Goal: Task Accomplishment & Management: Use online tool/utility

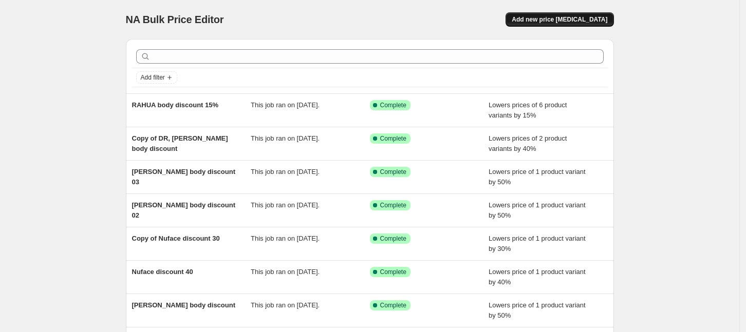
click at [572, 23] on span "Add new price [MEDICAL_DATA]" at bounding box center [560, 19] width 96 height 8
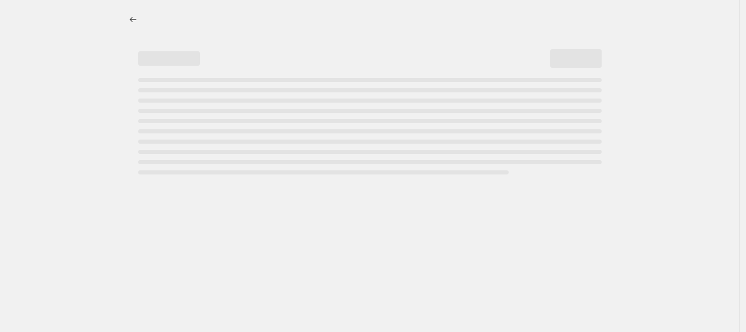
select select "percentage"
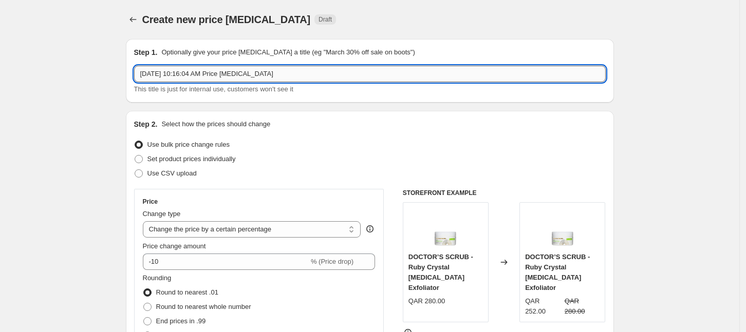
click at [343, 69] on input "Aug 17, 2025, 10:16:04 AM Price change job" at bounding box center [369, 74] width 471 height 16
click at [343, 70] on input "Aug 17, 2025, 10:16:04 AM Price change job" at bounding box center [369, 74] width 471 height 16
type input "GF Back to school discount"
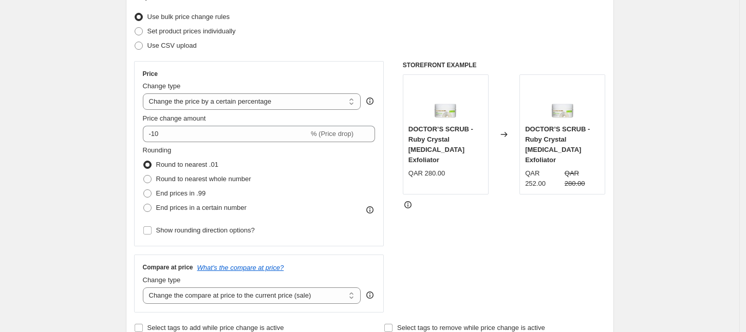
scroll to position [128, 0]
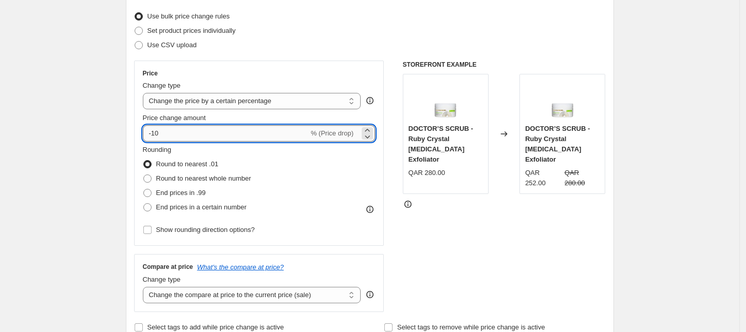
click at [208, 130] on input "-10" at bounding box center [226, 133] width 166 height 16
type input "-1"
type input "-25"
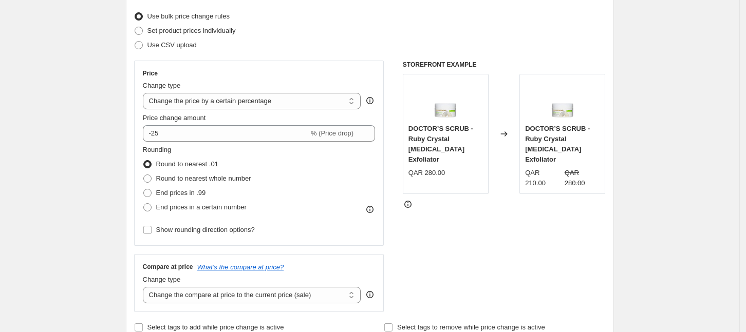
drag, startPoint x: 74, startPoint y: 123, endPoint x: 80, endPoint y: 129, distance: 8.0
click at [144, 179] on div "Price Change type Change the price to a certain amount Change the price by a ce…" at bounding box center [259, 153] width 250 height 185
click at [152, 178] on span at bounding box center [147, 179] width 8 height 8
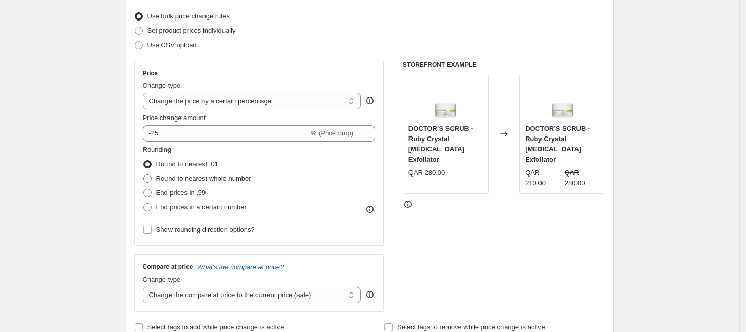
click at [144, 175] on input "Round to nearest whole number" at bounding box center [143, 175] width 1 height 1
radio input "true"
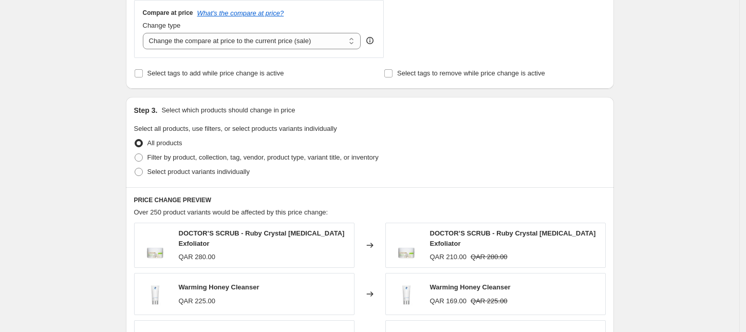
scroll to position [385, 0]
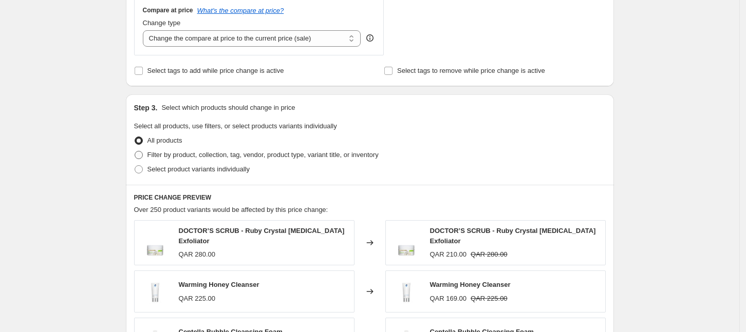
click at [141, 155] on span at bounding box center [139, 155] width 8 height 8
click at [135, 152] on input "Filter by product, collection, tag, vendor, product type, variant title, or inv…" at bounding box center [135, 151] width 1 height 1
radio input "true"
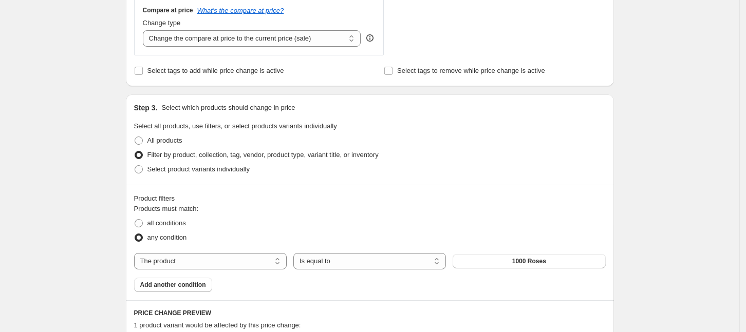
scroll to position [577, 0]
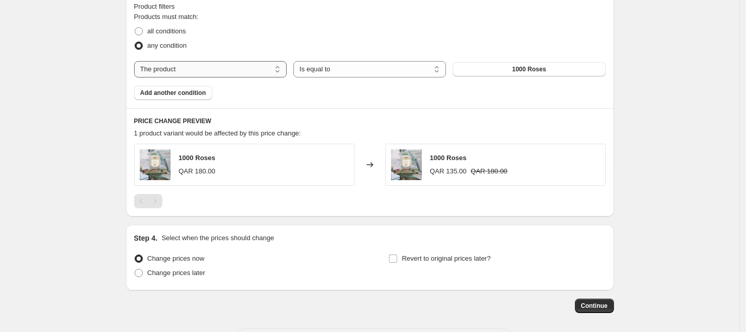
click at [234, 71] on select "The product The product's collection The product's tag The product's vendor The…" at bounding box center [210, 69] width 153 height 16
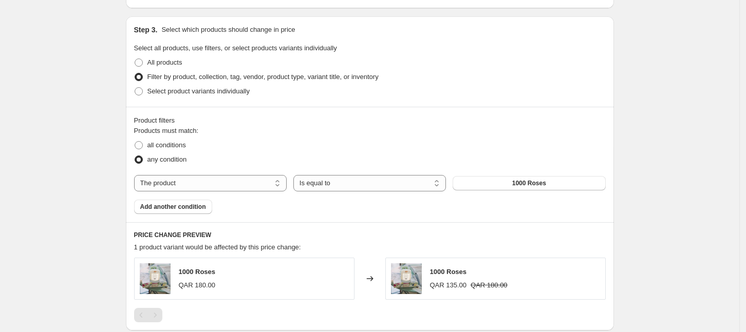
scroll to position [449, 0]
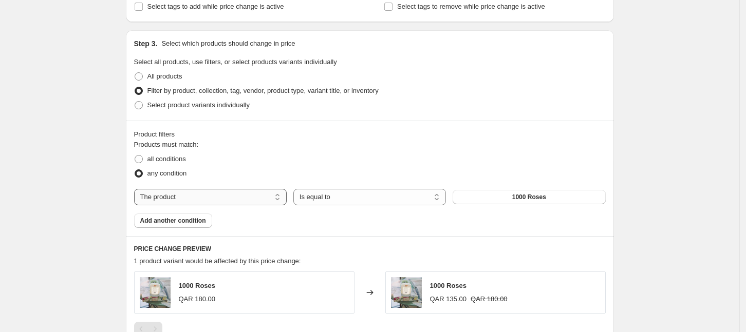
click at [232, 194] on select "The product The product's collection The product's tag The product's vendor The…" at bounding box center [210, 197] width 153 height 16
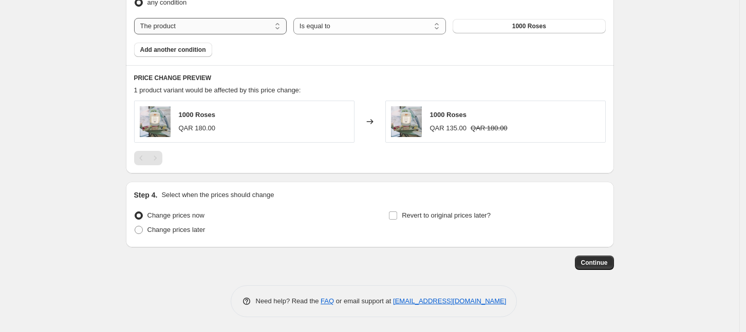
click at [182, 30] on select "The product The product's collection The product's tag The product's vendor The…" at bounding box center [210, 26] width 153 height 16
select select "collection"
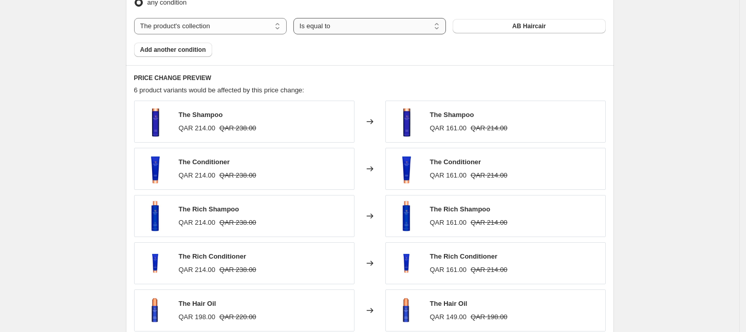
click at [324, 26] on select "Is equal to Is not equal to" at bounding box center [369, 26] width 153 height 16
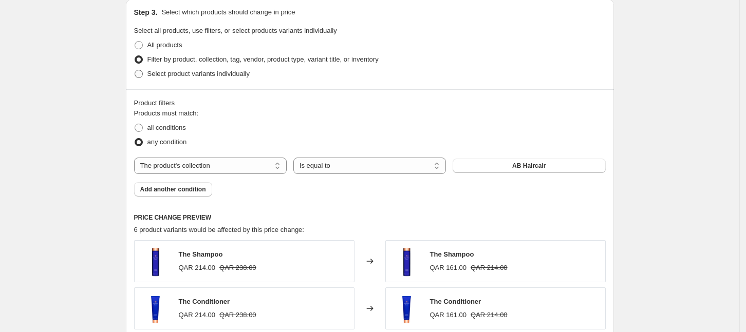
scroll to position [552, 0]
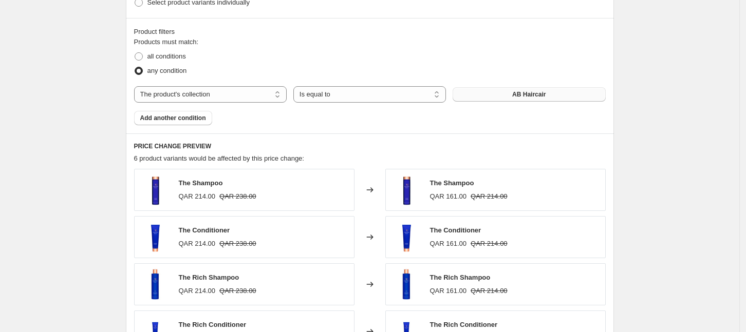
click at [484, 90] on button "AB Haircair" at bounding box center [528, 94] width 153 height 14
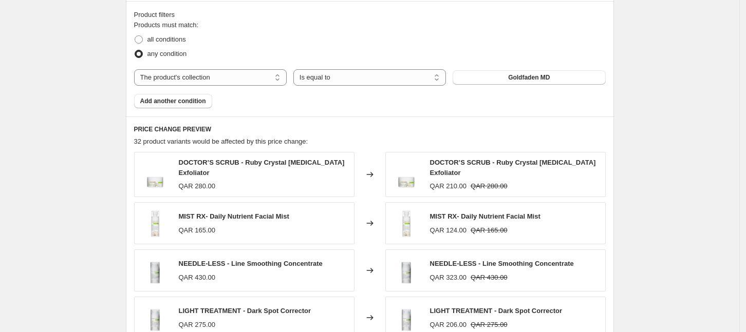
scroll to position [488, 0]
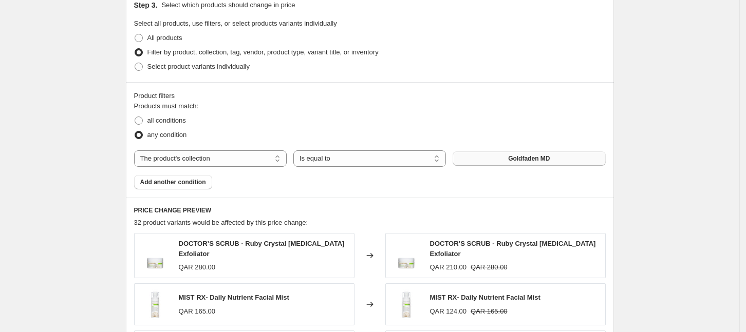
click at [537, 158] on span "Goldfaden MD" at bounding box center [529, 159] width 42 height 8
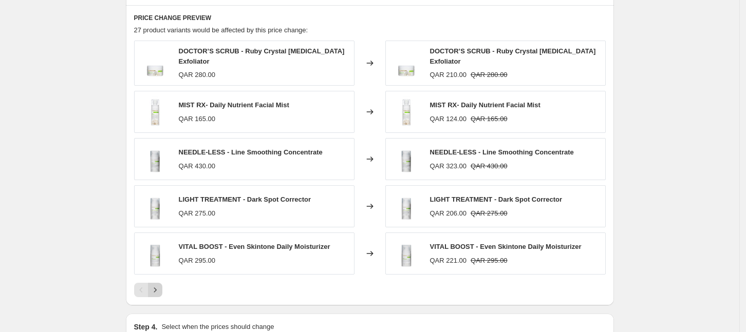
click at [160, 288] on icon "Next" at bounding box center [155, 290] width 10 height 10
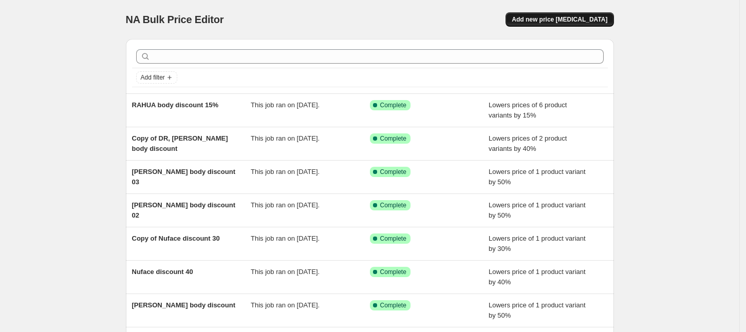
click at [548, 16] on span "Add new price [MEDICAL_DATA]" at bounding box center [560, 19] width 96 height 8
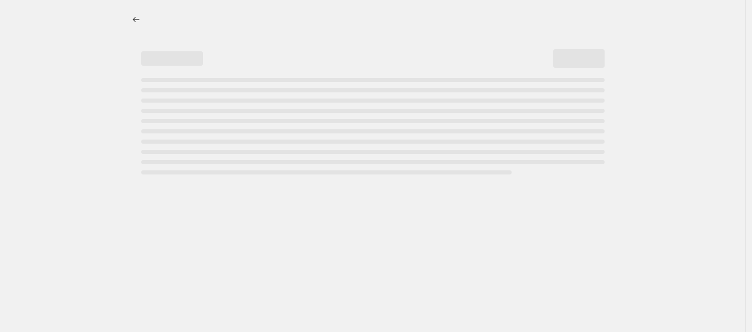
select select "percentage"
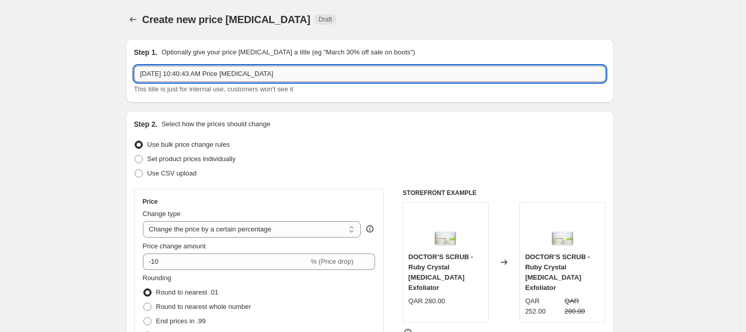
click at [344, 69] on input "Aug 17, 2025, 10:40:43 AM Price change job" at bounding box center [369, 74] width 471 height 16
type input "GF Back to school discount"
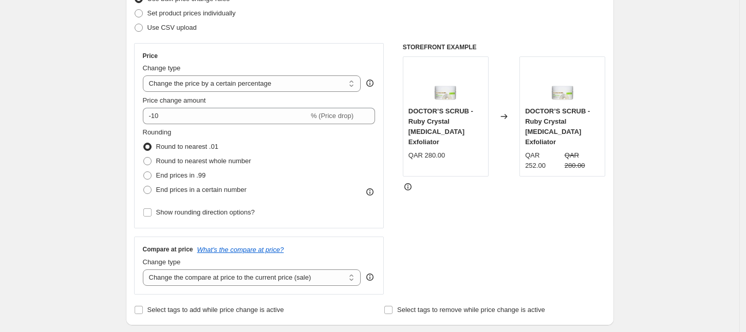
scroll to position [128, 0]
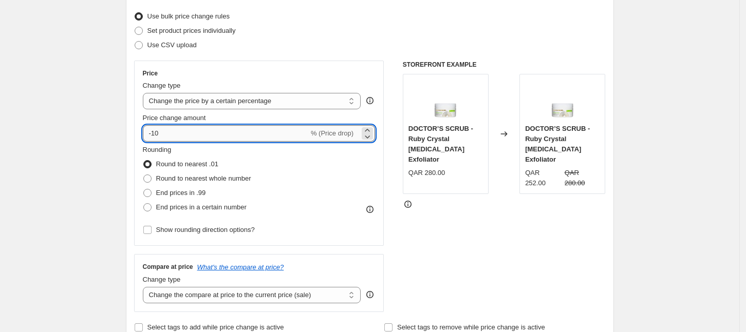
click at [178, 132] on input "-10" at bounding box center [226, 133] width 166 height 16
drag, startPoint x: 178, startPoint y: 132, endPoint x: 154, endPoint y: 132, distance: 24.1
click at [154, 132] on input "-10" at bounding box center [226, 133] width 166 height 16
type input "-25"
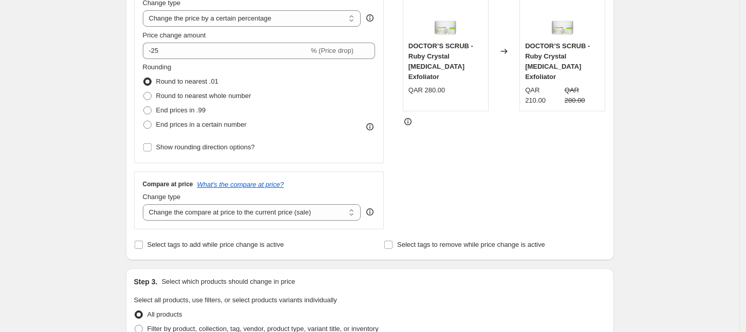
scroll to position [257, 0]
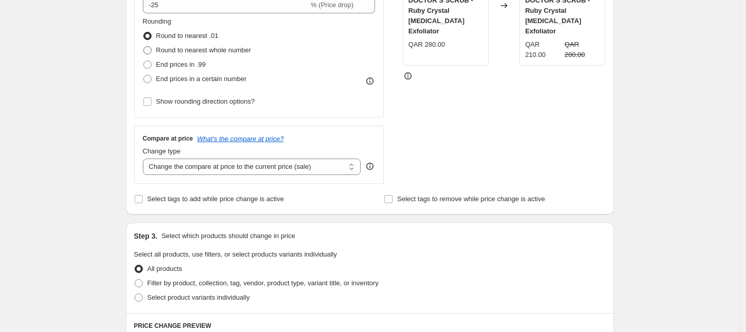
click at [150, 50] on span at bounding box center [147, 50] width 8 height 8
click at [144, 47] on input "Round to nearest whole number" at bounding box center [143, 46] width 1 height 1
radio input "true"
click at [109, 74] on div "Create new price change job. This page is ready Create new price change job Dra…" at bounding box center [369, 258] width 739 height 1030
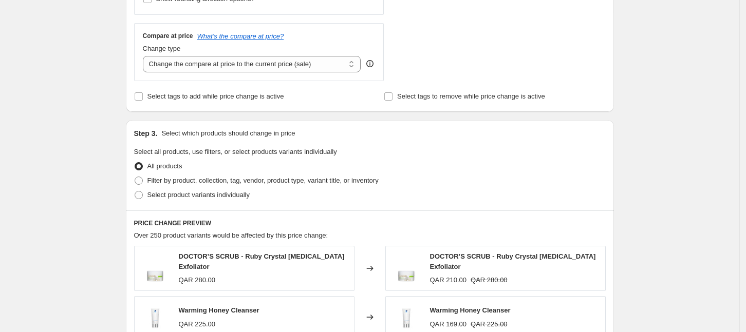
scroll to position [449, 0]
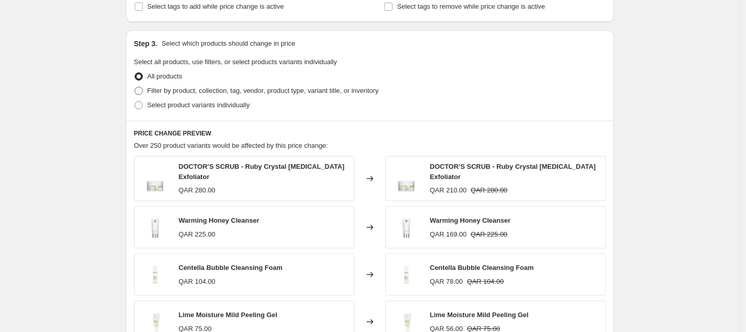
click at [138, 92] on span at bounding box center [139, 91] width 8 height 8
click at [135, 87] on input "Filter by product, collection, tag, vendor, product type, variant title, or inv…" at bounding box center [135, 87] width 1 height 1
radio input "true"
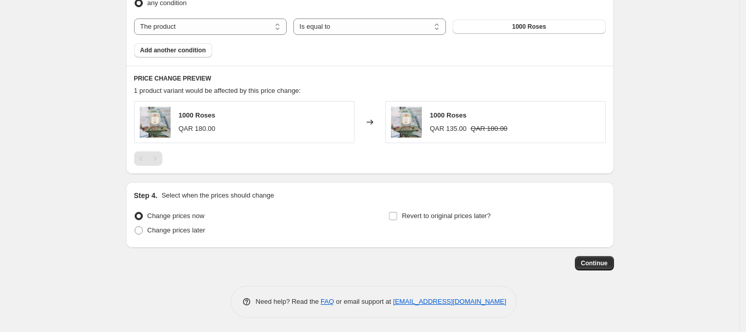
scroll to position [620, 0]
click at [225, 28] on select "The product The product's collection The product's tag The product's vendor The…" at bounding box center [210, 26] width 153 height 16
select select "collection"
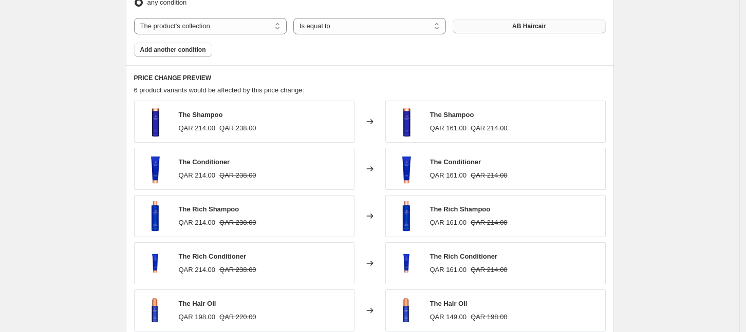
click at [524, 29] on span "AB Haircair" at bounding box center [528, 26] width 33 height 8
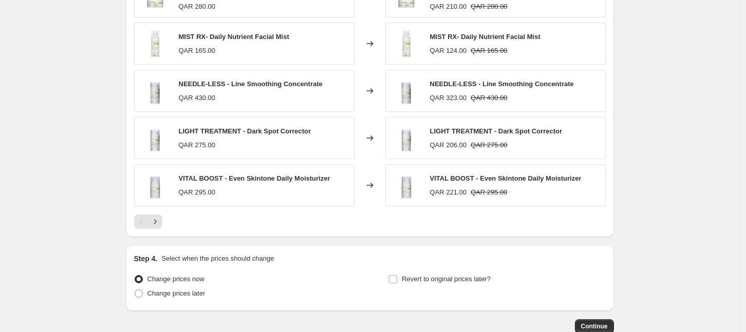
scroll to position [812, 0]
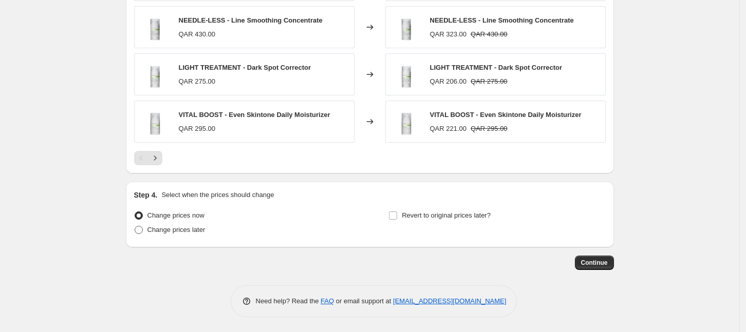
click at [171, 232] on span "Change prices later" at bounding box center [176, 230] width 58 height 8
click at [135, 226] on input "Change prices later" at bounding box center [135, 226] width 1 height 1
radio input "true"
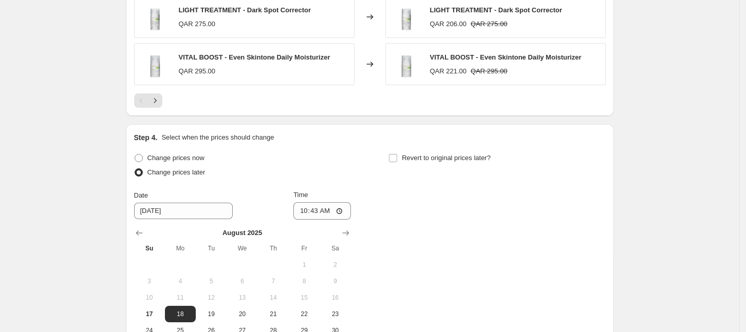
scroll to position [941, 0]
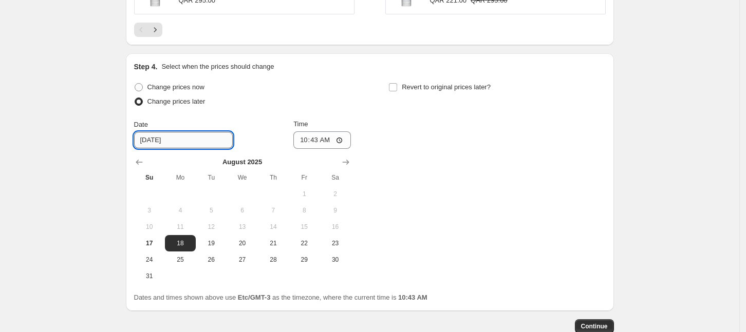
click at [185, 144] on input "[DATE]" at bounding box center [183, 140] width 99 height 16
click at [247, 246] on span "20" at bounding box center [242, 243] width 23 height 8
type input "[DATE]"
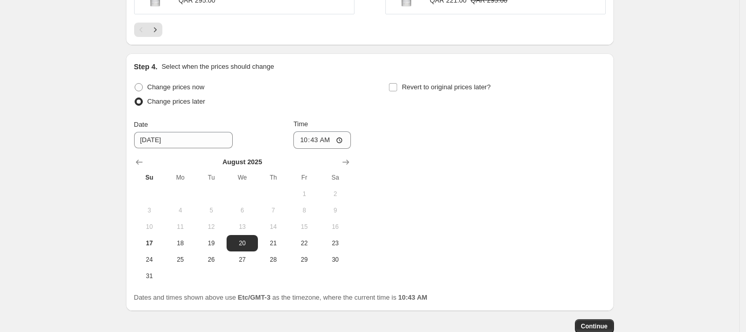
click at [435, 193] on div "Change prices now Change prices later Date 8/20/2025 Time 10:43 August 2025 Su …" at bounding box center [369, 182] width 471 height 204
click at [332, 141] on input "10:43" at bounding box center [322, 139] width 58 height 17
click at [342, 142] on input "10:43" at bounding box center [322, 139] width 58 height 17
type input "00:03"
click at [476, 160] on div "Change prices now Change prices later Date 8/20/2025 Time 00:03 August 2025 Su …" at bounding box center [369, 182] width 471 height 204
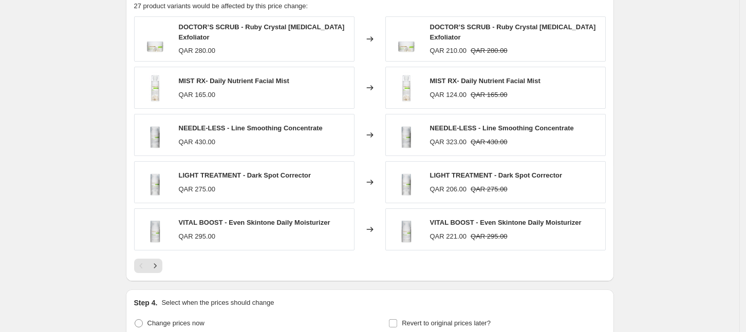
scroll to position [684, 0]
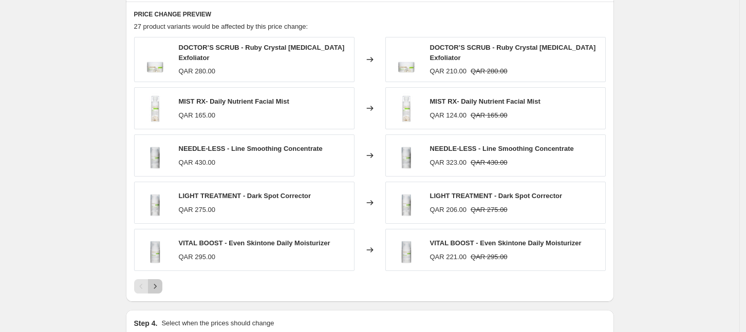
click at [158, 281] on icon "Next" at bounding box center [155, 286] width 10 height 10
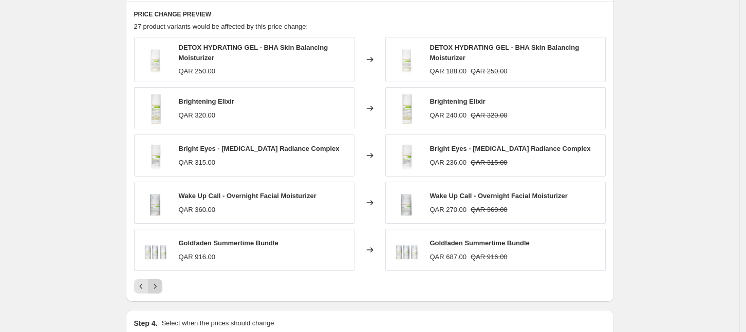
click at [158, 283] on icon "Next" at bounding box center [155, 286] width 10 height 10
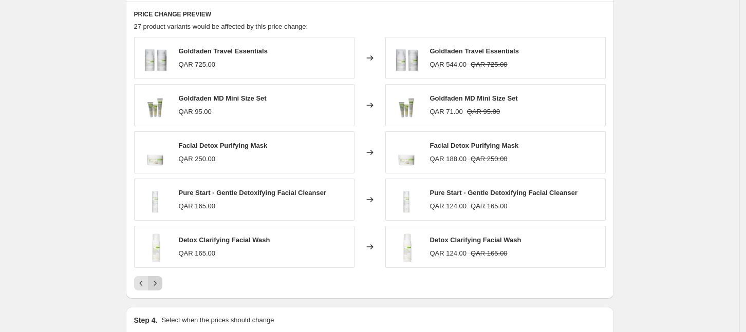
click at [160, 283] on icon "Next" at bounding box center [155, 283] width 10 height 10
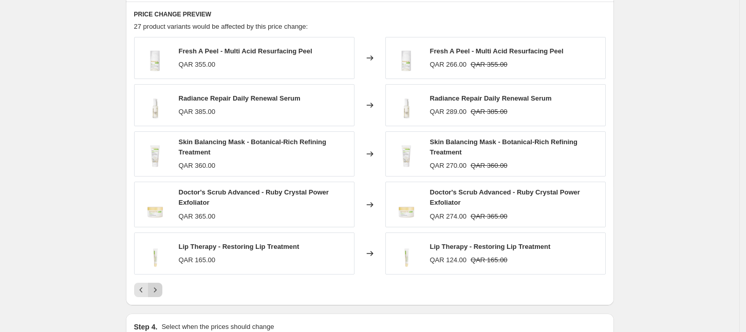
click at [158, 287] on icon "Next" at bounding box center [155, 290] width 10 height 10
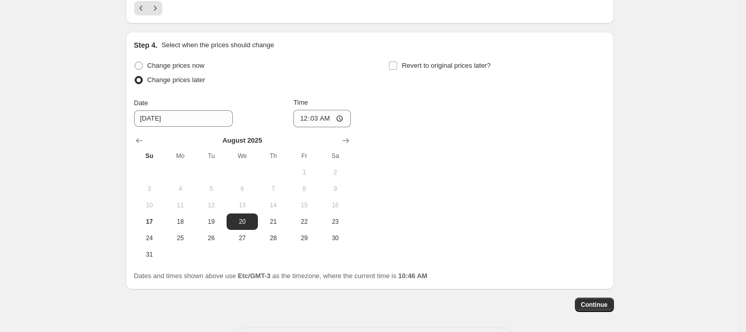
scroll to position [1001, 0]
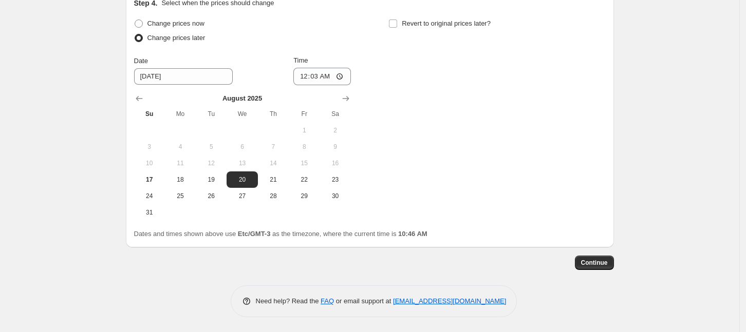
drag, startPoint x: 652, startPoint y: 232, endPoint x: 656, endPoint y: 237, distance: 6.9
click at [604, 263] on span "Continue" at bounding box center [594, 263] width 27 height 8
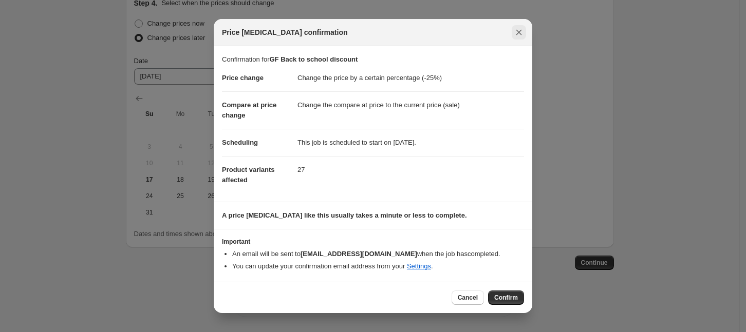
click at [517, 29] on icon "Close" at bounding box center [519, 32] width 10 height 10
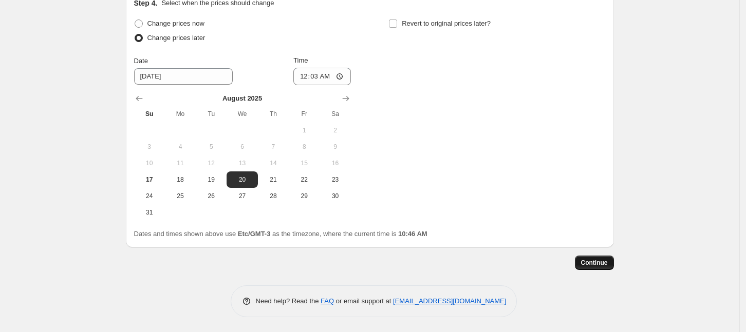
click at [606, 263] on span "Continue" at bounding box center [594, 263] width 27 height 8
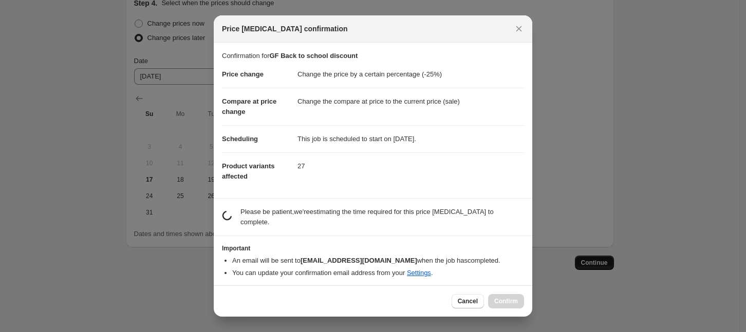
scroll to position [0, 0]
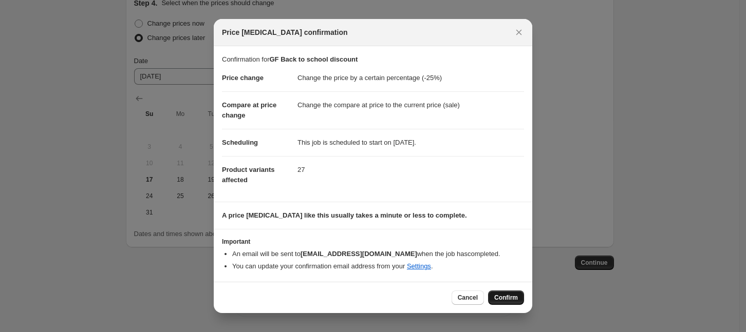
click at [504, 296] on span "Confirm" at bounding box center [506, 298] width 24 height 8
type input "GF Back to school discount"
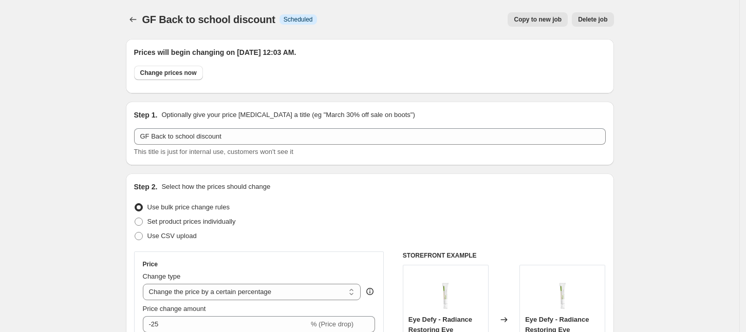
click at [541, 19] on span "Copy to new job" at bounding box center [538, 19] width 48 height 8
select select "percentage"
select select "collection"
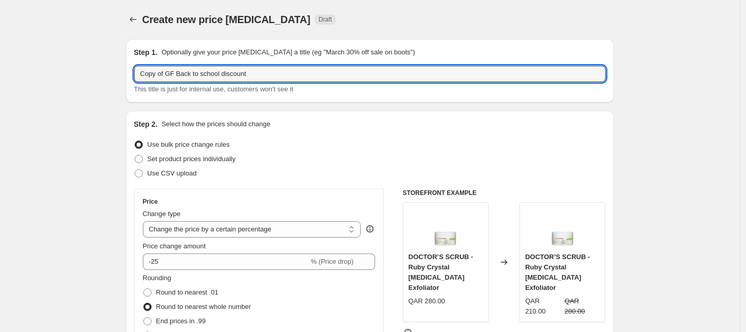
drag, startPoint x: 175, startPoint y: 73, endPoint x: 109, endPoint y: 70, distance: 65.8
type input "GL Back to school discount"
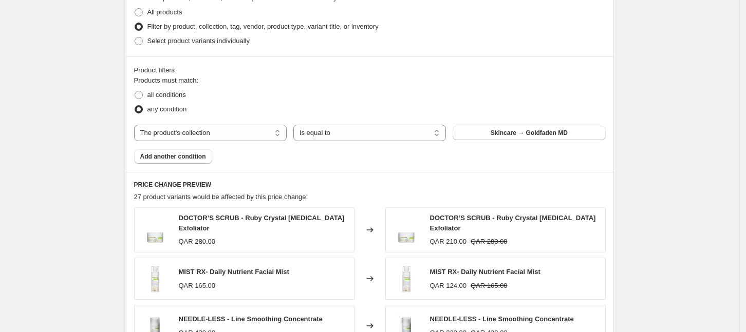
scroll to position [449, 0]
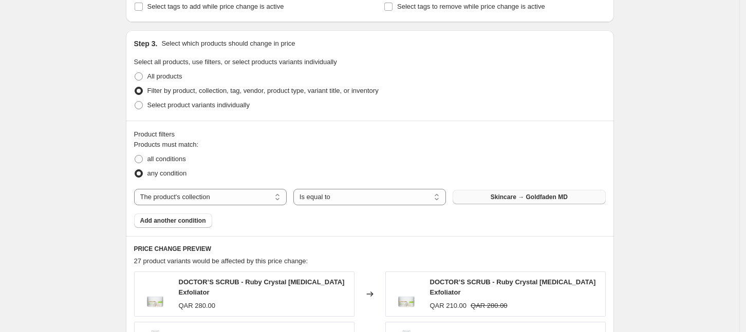
click at [502, 201] on button "Skincare → Goldfaden MD" at bounding box center [528, 197] width 153 height 14
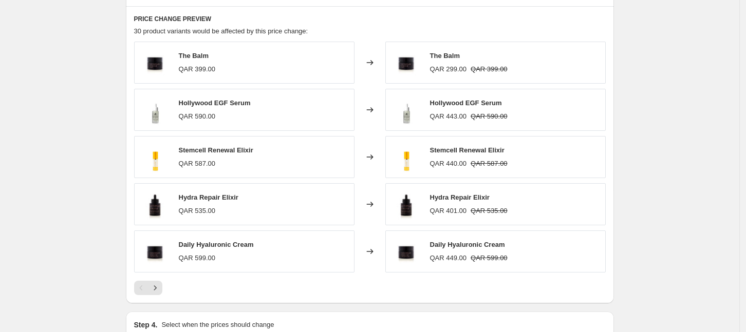
scroll to position [706, 0]
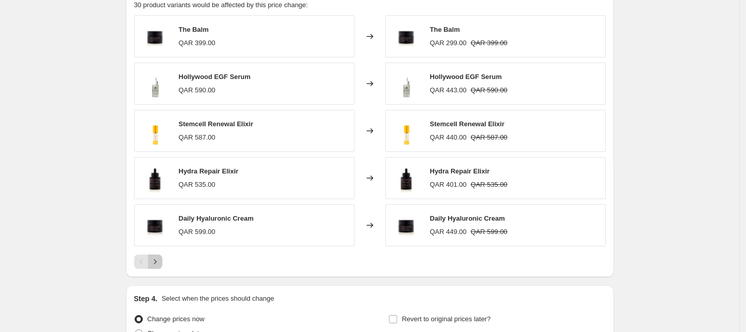
click at [160, 264] on icon "Next" at bounding box center [155, 262] width 10 height 10
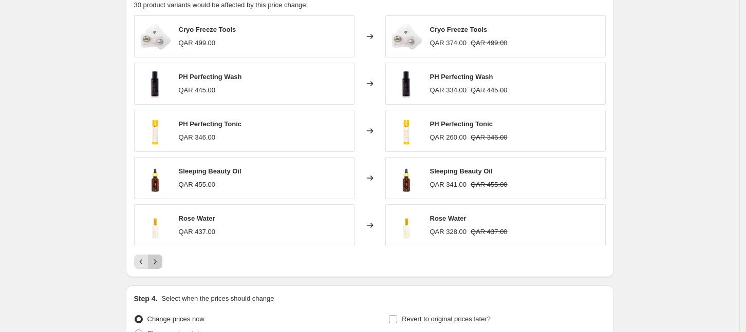
click at [160, 264] on icon "Next" at bounding box center [155, 262] width 10 height 10
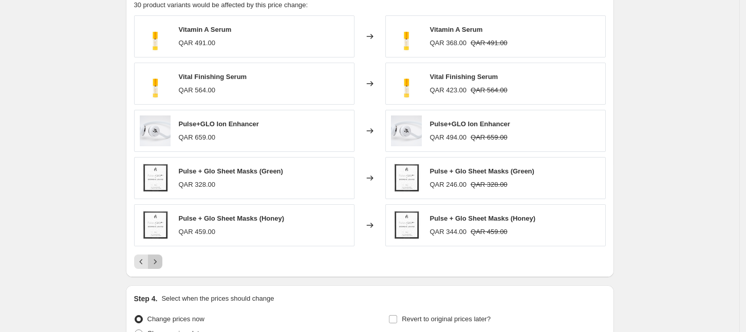
click at [159, 262] on icon "Next" at bounding box center [155, 262] width 10 height 10
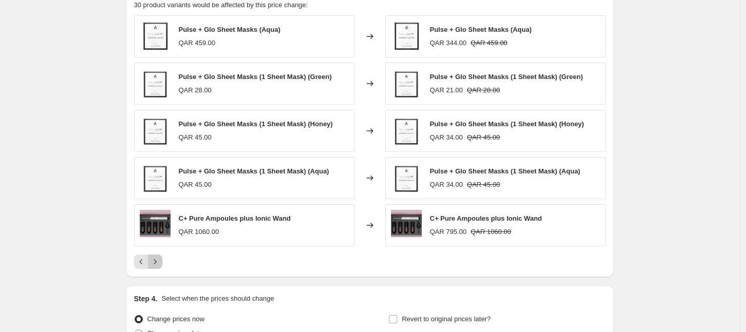
click at [159, 262] on icon "Next" at bounding box center [155, 262] width 10 height 10
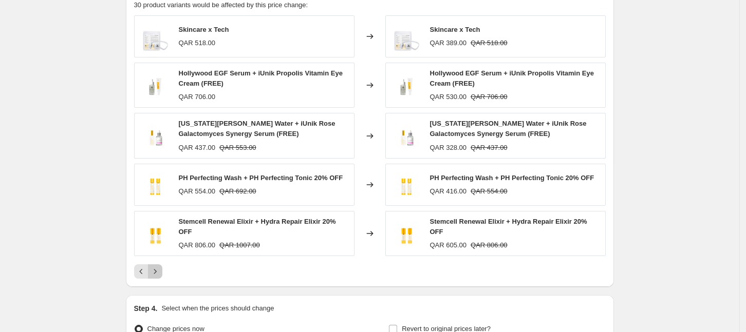
click at [159, 267] on icon "Next" at bounding box center [155, 272] width 10 height 10
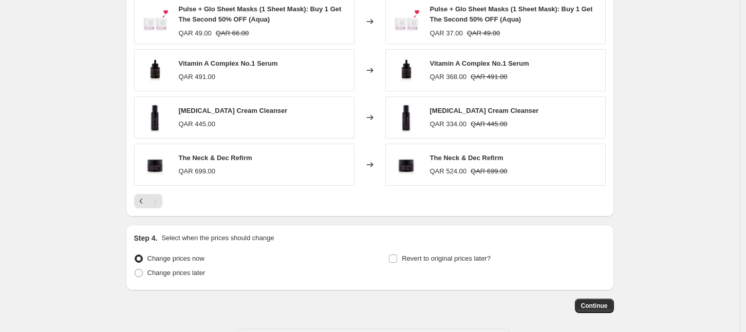
scroll to position [816, 0]
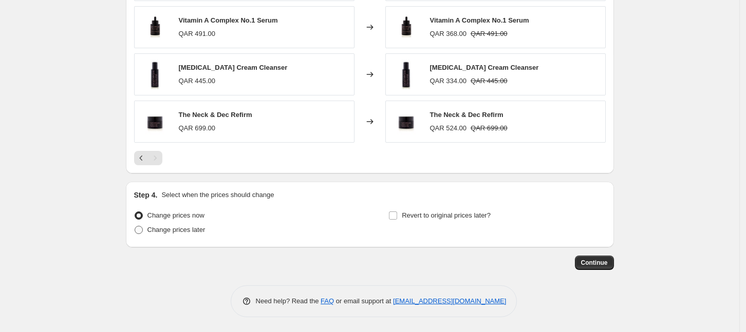
click at [164, 231] on span "Change prices later" at bounding box center [176, 230] width 58 height 8
click at [135, 226] on input "Change prices later" at bounding box center [135, 226] width 1 height 1
radio input "true"
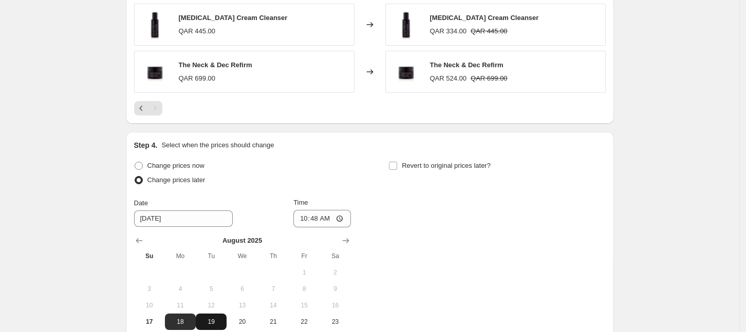
scroll to position [944, 0]
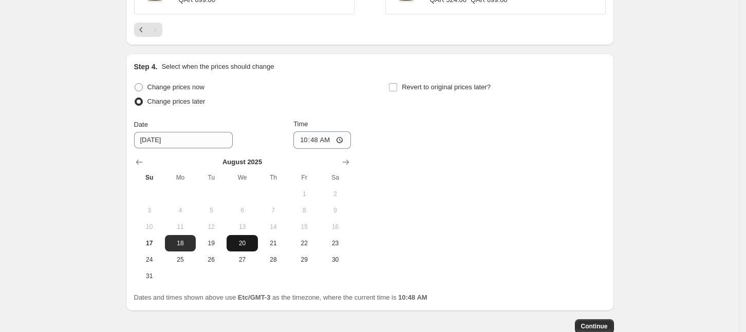
click at [245, 245] on span "20" at bounding box center [242, 243] width 23 height 8
type input "[DATE]"
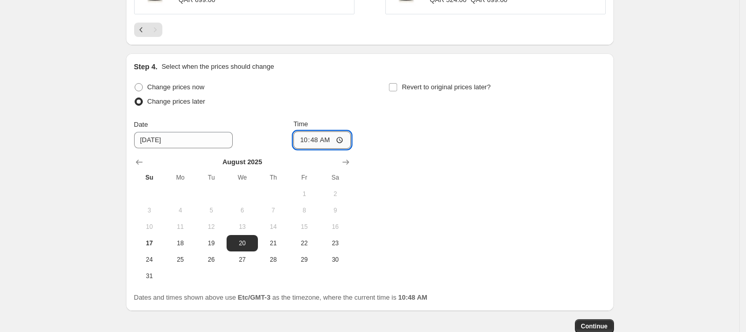
click at [324, 145] on input "10:48" at bounding box center [322, 139] width 58 height 17
click at [344, 142] on input "10:48" at bounding box center [322, 139] width 58 height 17
click at [321, 140] on input "10:48" at bounding box center [322, 139] width 58 height 17
type input "00:02"
click at [431, 150] on div "Change prices now Change prices later Date [DATE] Time 00:[DATE] Mo Tu We Th Fr…" at bounding box center [369, 182] width 471 height 204
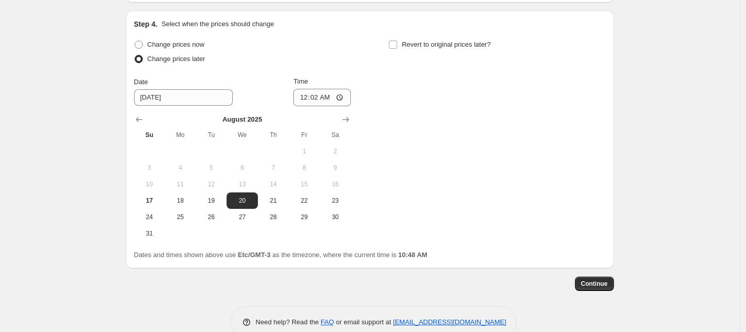
scroll to position [1008, 0]
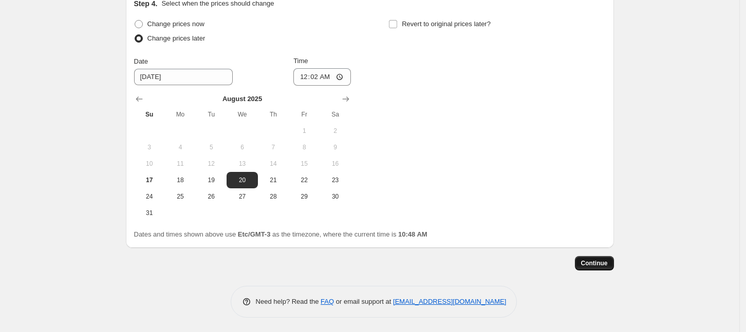
click at [606, 262] on span "Continue" at bounding box center [594, 263] width 27 height 8
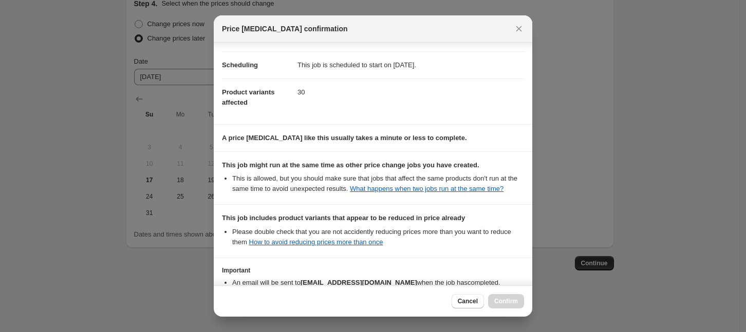
scroll to position [150, 0]
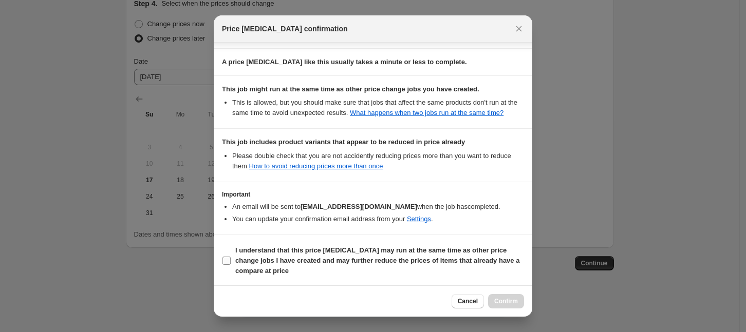
click at [289, 251] on b "I understand that this price [MEDICAL_DATA] may run at the same time as other p…" at bounding box center [377, 261] width 284 height 28
click at [231, 257] on input "I understand that this price [MEDICAL_DATA] may run at the same time as other p…" at bounding box center [226, 261] width 8 height 8
checkbox input "true"
click at [512, 303] on span "Confirm" at bounding box center [506, 301] width 24 height 8
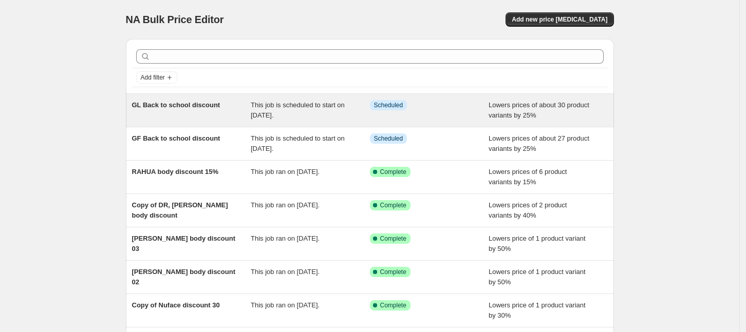
click at [299, 105] on span "This job is scheduled to start on [DATE]." at bounding box center [298, 110] width 94 height 18
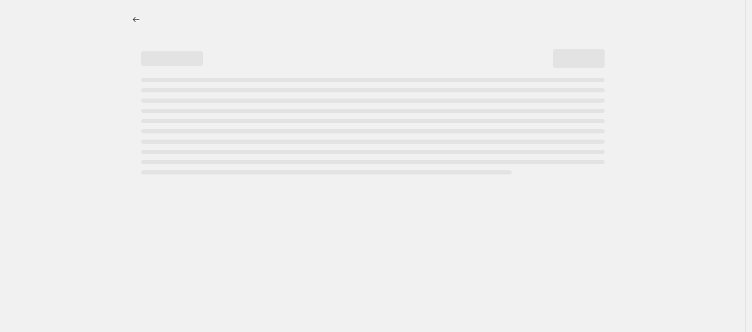
select select "percentage"
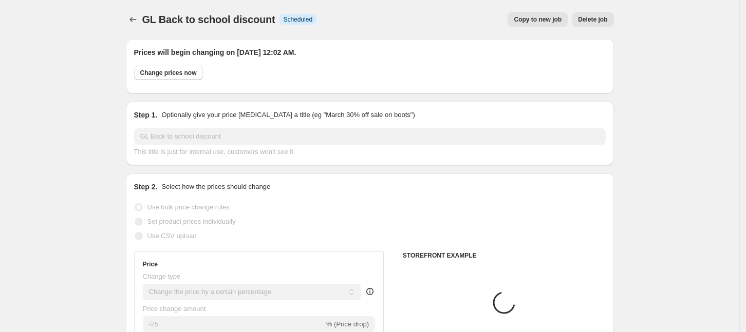
select select "collection"
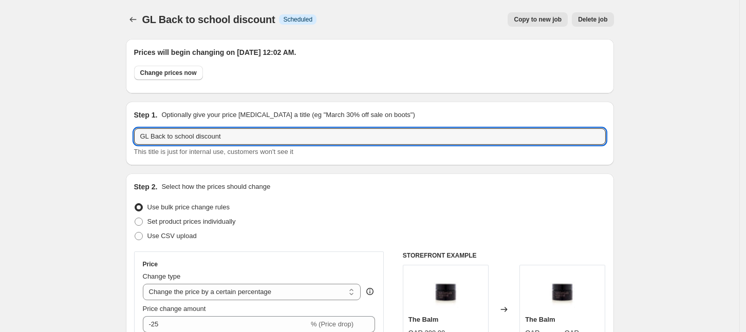
drag, startPoint x: 151, startPoint y: 139, endPoint x: 130, endPoint y: 133, distance: 22.1
click at [131, 135] on div "Step 1. Optionally give your price [MEDICAL_DATA] a title (eg "March 30% off sa…" at bounding box center [370, 134] width 488 height 64
click at [171, 135] on input "Rahua stylers Back to school discount" at bounding box center [369, 136] width 471 height 16
type input "Rahua styles Back to school discount"
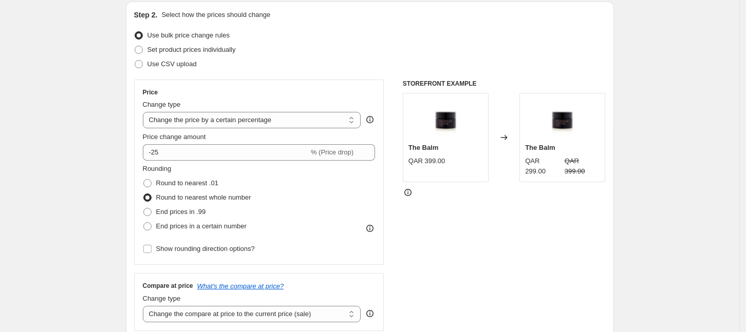
scroll to position [193, 0]
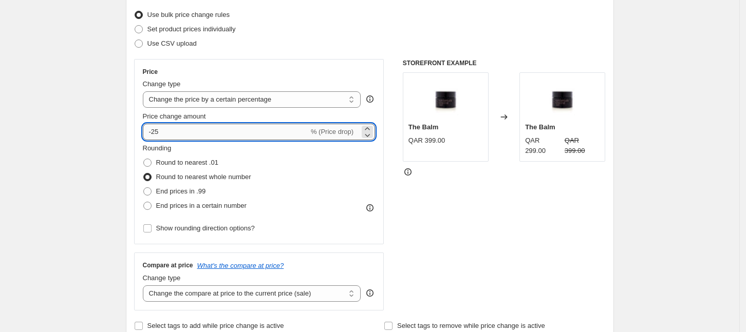
drag, startPoint x: 171, startPoint y: 135, endPoint x: 159, endPoint y: 130, distance: 12.7
click at [159, 130] on input "-25" at bounding box center [226, 132] width 166 height 16
type input "-20"
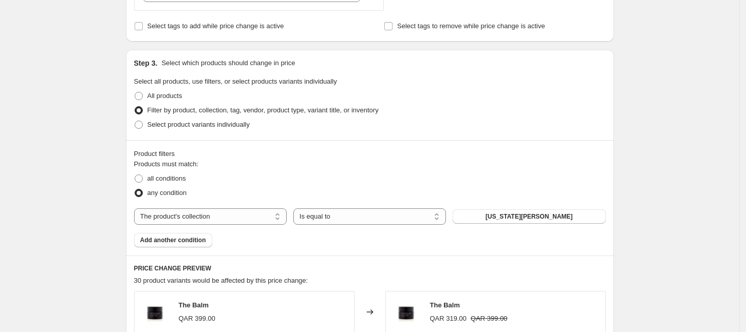
scroll to position [514, 0]
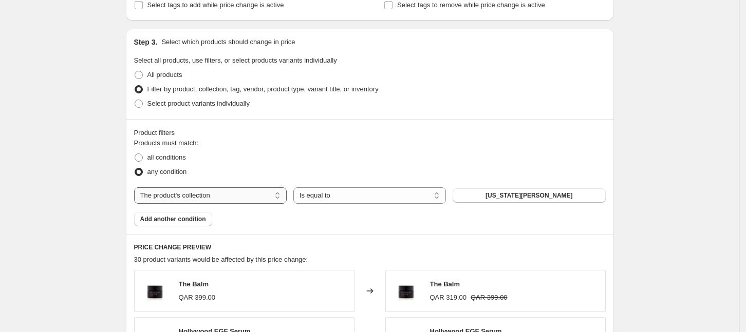
click at [239, 194] on select "The product The product's collection The product's tag The product's vendor The…" at bounding box center [210, 195] width 153 height 16
click at [363, 163] on div "all conditions" at bounding box center [369, 157] width 471 height 14
click at [499, 191] on button "[US_STATE][PERSON_NAME]" at bounding box center [528, 195] width 153 height 14
click at [207, 197] on select "The product The product's collection The product's tag The product's vendor The…" at bounding box center [210, 195] width 153 height 16
select select "product"
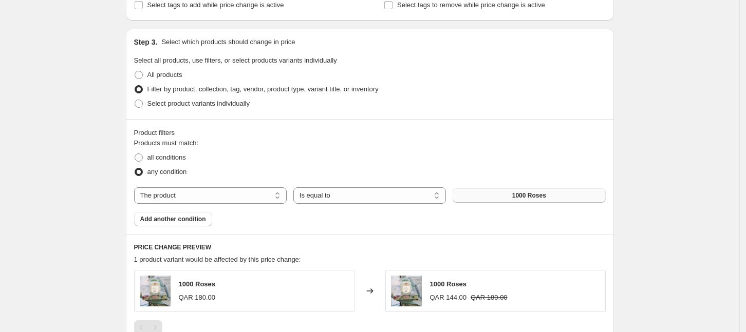
click at [523, 192] on span "1000 Roses" at bounding box center [529, 196] width 34 height 8
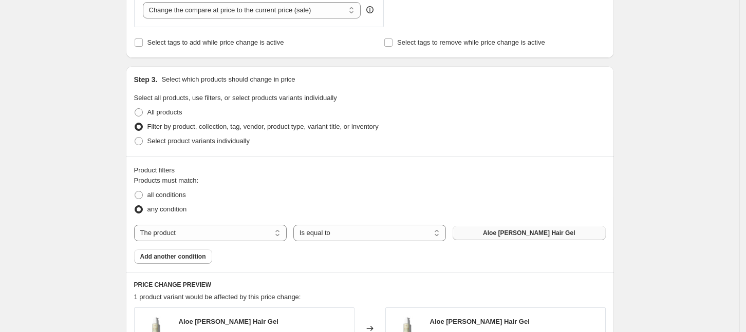
scroll to position [577, 0]
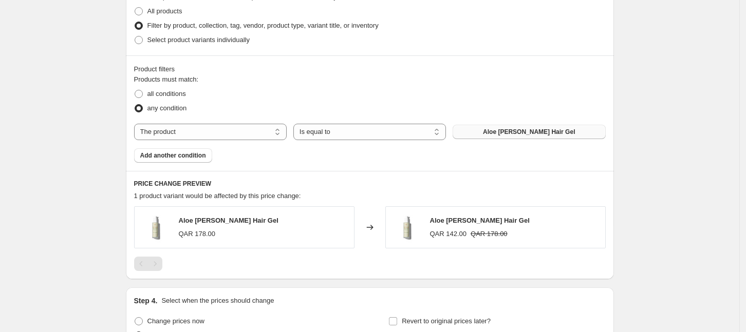
click at [527, 131] on span "Aloe [PERSON_NAME] Hair Gel" at bounding box center [529, 132] width 92 height 8
click at [523, 132] on span "Aloe [PERSON_NAME] Hair Mousse" at bounding box center [528, 132] width 105 height 8
click at [531, 128] on span "Control Cream Curl Styler" at bounding box center [528, 132] width 75 height 8
click at [544, 128] on span "Cream Wax 2 oz" at bounding box center [528, 132] width 47 height 8
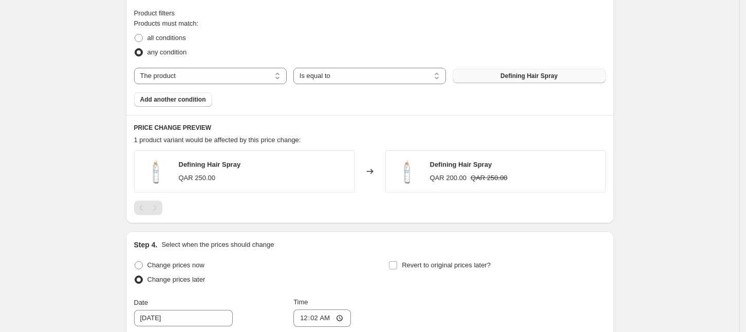
scroll to position [555, 0]
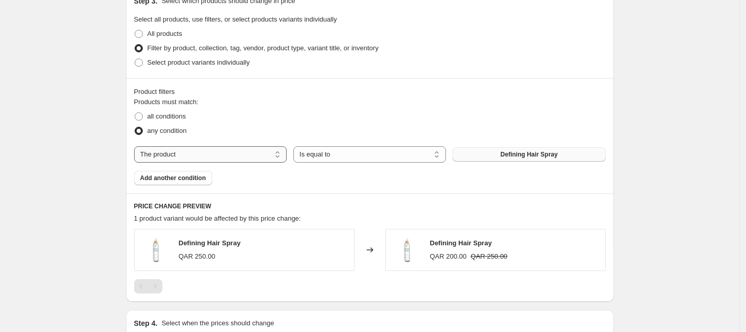
click at [214, 153] on select "The product The product's collection The product's tag The product's vendor The…" at bounding box center [210, 154] width 153 height 16
drag, startPoint x: 94, startPoint y: 134, endPoint x: 98, endPoint y: 124, distance: 9.9
click at [94, 130] on div "GL Back to school discount. This page is ready GL Back to school discount Info …" at bounding box center [369, 49] width 739 height 1208
click at [170, 32] on span "All products" at bounding box center [164, 34] width 35 height 8
click at [135, 30] on input "All products" at bounding box center [135, 30] width 1 height 1
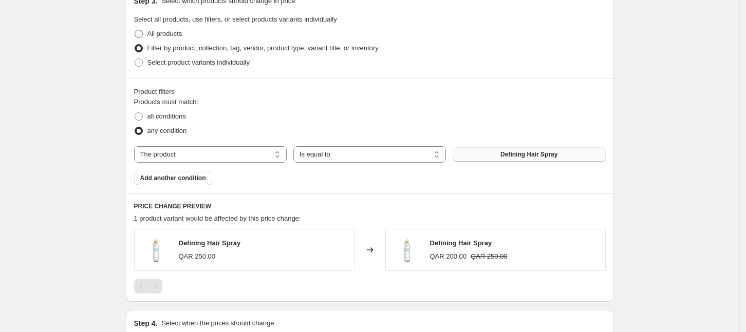
radio input "true"
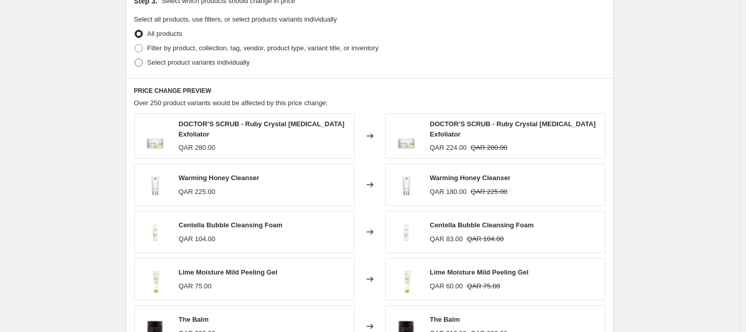
click at [191, 64] on span "Select product variants individually" at bounding box center [198, 63] width 102 height 8
click at [135, 59] on input "Select product variants individually" at bounding box center [135, 59] width 1 height 1
radio input "true"
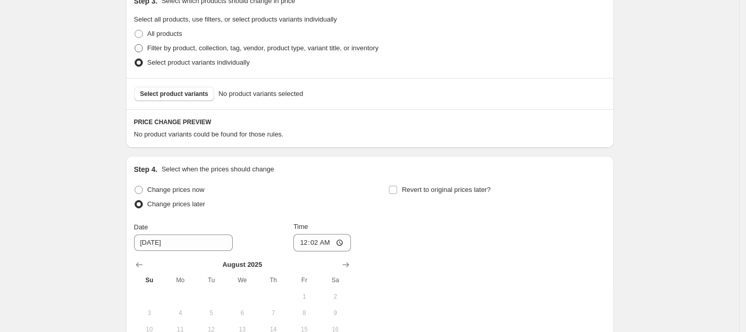
click at [211, 49] on span "Filter by product, collection, tag, vendor, product type, variant title, or inv…" at bounding box center [262, 48] width 231 height 8
click at [135, 45] on input "Filter by product, collection, tag, vendor, product type, variant title, or inv…" at bounding box center [135, 44] width 1 height 1
radio input "true"
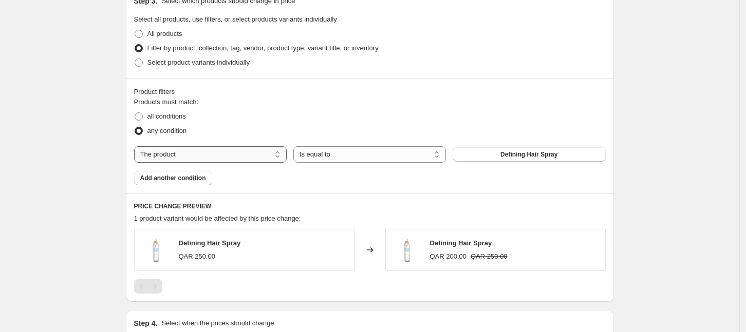
click at [234, 155] on select "The product The product's collection The product's tag The product's vendor The…" at bounding box center [210, 154] width 153 height 16
click at [296, 126] on div "any condition" at bounding box center [369, 131] width 471 height 14
click at [199, 182] on button "Add another condition" at bounding box center [173, 178] width 78 height 14
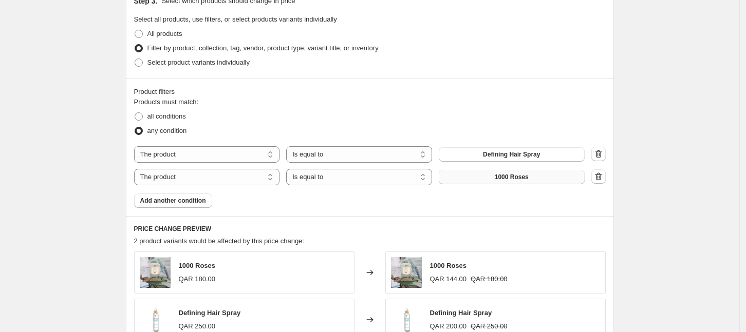
click at [512, 178] on span "1000 Roses" at bounding box center [512, 177] width 34 height 8
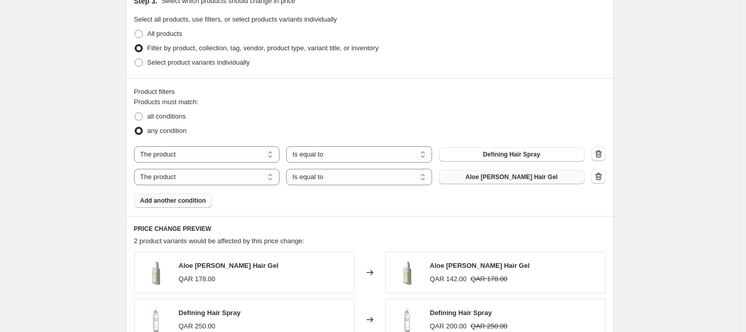
click at [171, 204] on span "Add another condition" at bounding box center [173, 201] width 66 height 8
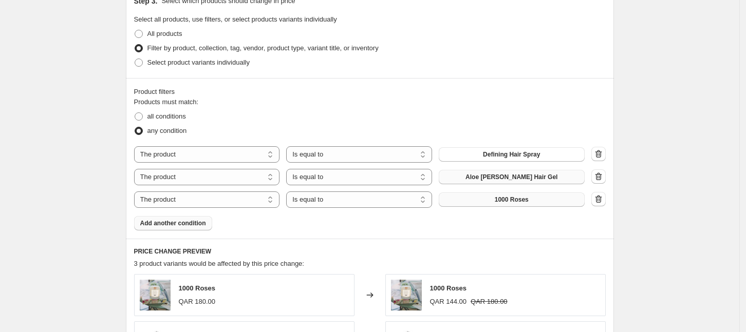
click at [507, 203] on span "1000 Roses" at bounding box center [512, 200] width 34 height 8
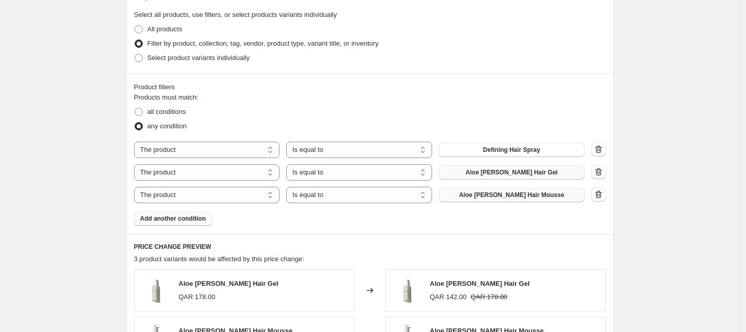
scroll to position [683, 0]
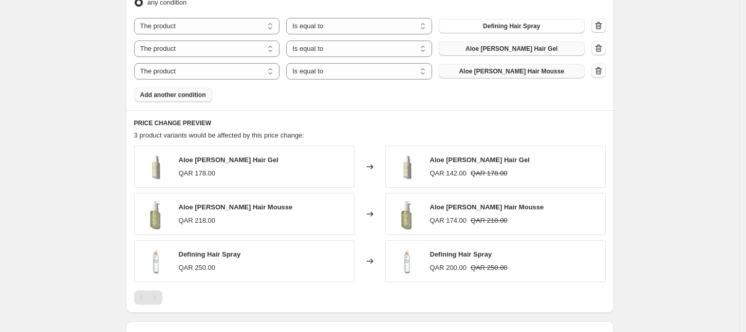
click at [191, 93] on span "Add another condition" at bounding box center [173, 95] width 66 height 8
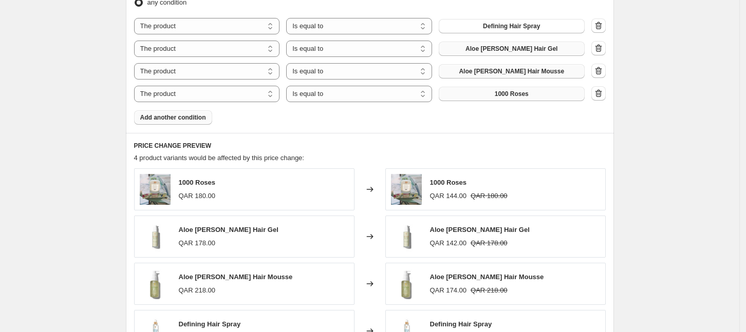
click at [518, 94] on span "1000 Roses" at bounding box center [512, 94] width 34 height 8
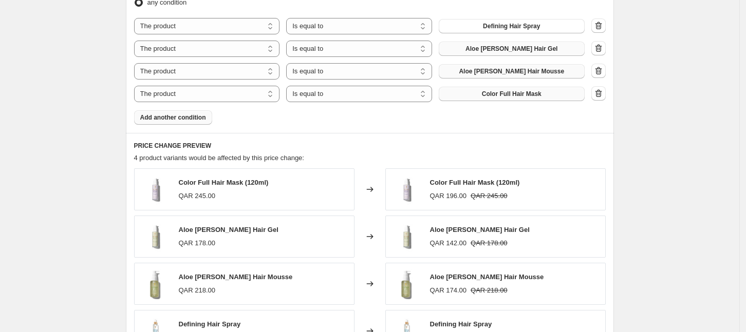
click at [171, 120] on span "Add another condition" at bounding box center [173, 118] width 66 height 8
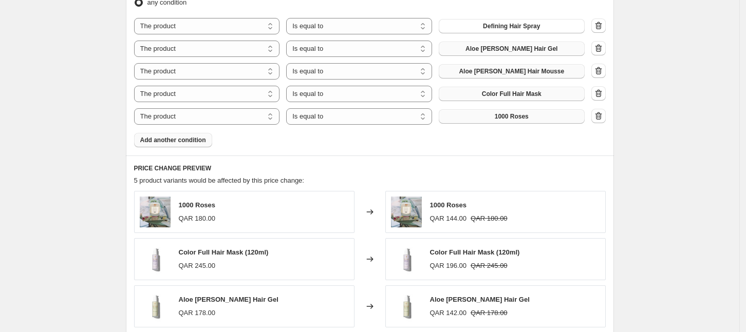
click at [498, 115] on button "1000 Roses" at bounding box center [512, 116] width 146 height 14
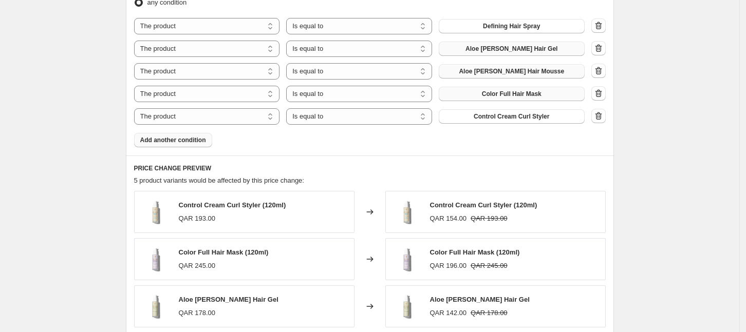
click at [183, 143] on span "Add another condition" at bounding box center [173, 140] width 66 height 8
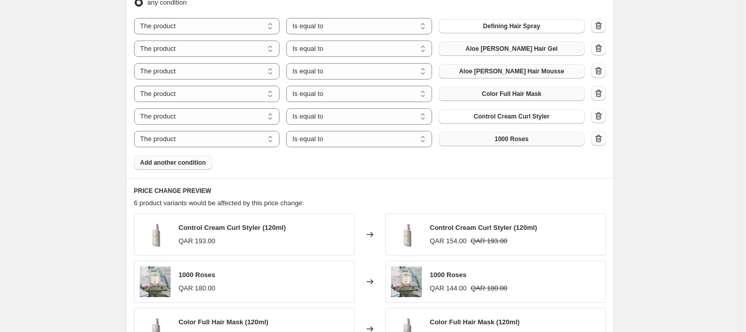
click at [544, 138] on button "1000 Roses" at bounding box center [512, 139] width 146 height 14
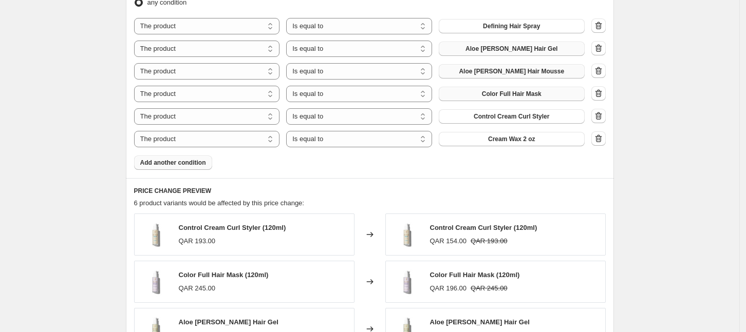
click at [186, 162] on span "Add another condition" at bounding box center [173, 163] width 66 height 8
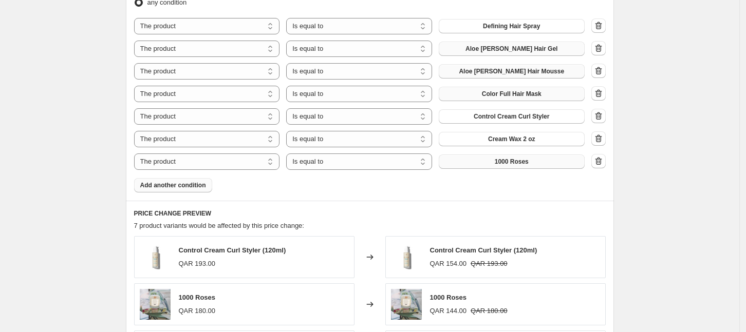
click at [545, 161] on button "1000 Roses" at bounding box center [512, 162] width 146 height 14
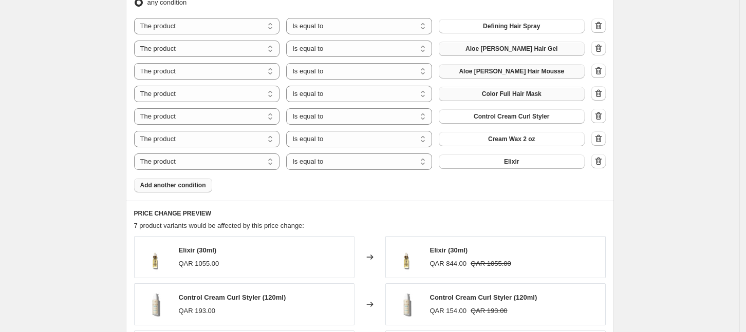
click at [198, 183] on span "Add another condition" at bounding box center [173, 185] width 66 height 8
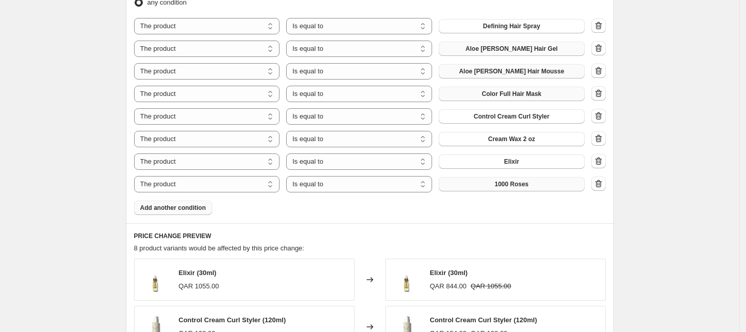
click at [539, 188] on button "1000 Roses" at bounding box center [512, 184] width 146 height 14
click at [197, 212] on button "Add another condition" at bounding box center [173, 208] width 78 height 14
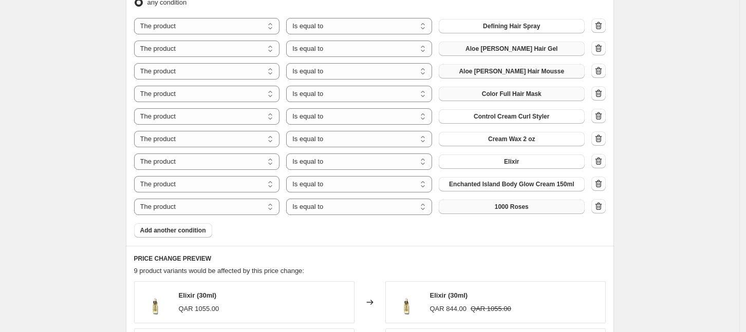
click at [547, 207] on button "1000 Roses" at bounding box center [512, 207] width 146 height 14
click at [195, 231] on span "Add another condition" at bounding box center [173, 230] width 66 height 8
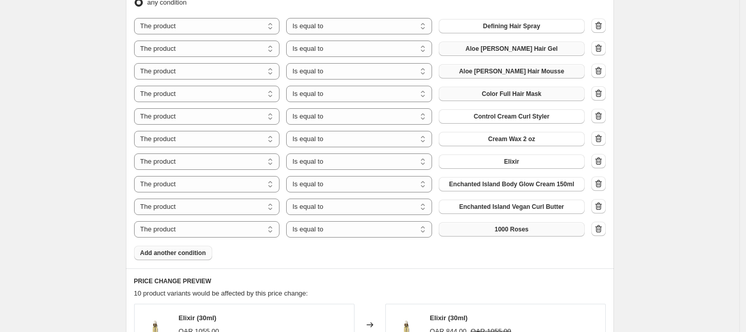
click at [516, 233] on span "1000 Roses" at bounding box center [512, 229] width 34 height 8
click at [191, 249] on span "Add another condition" at bounding box center [173, 253] width 66 height 8
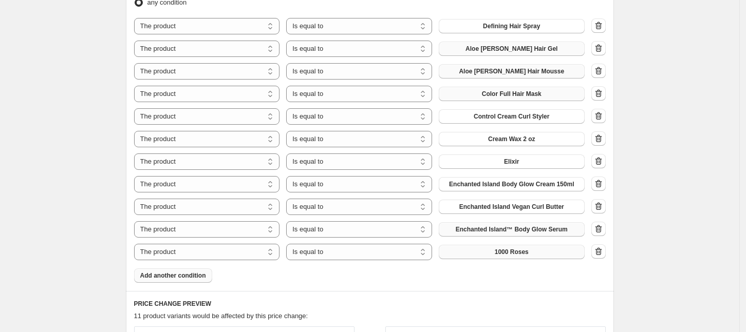
click at [517, 253] on span "1000 Roses" at bounding box center [512, 252] width 34 height 8
click at [537, 231] on span "Enchanted Island™ Body Glow Serum" at bounding box center [512, 229] width 112 height 8
click at [185, 278] on span "Add another condition" at bounding box center [173, 276] width 66 height 8
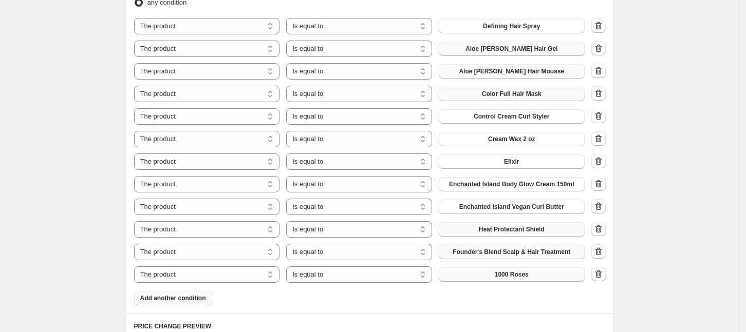
click at [497, 277] on button "1000 Roses" at bounding box center [512, 275] width 146 height 14
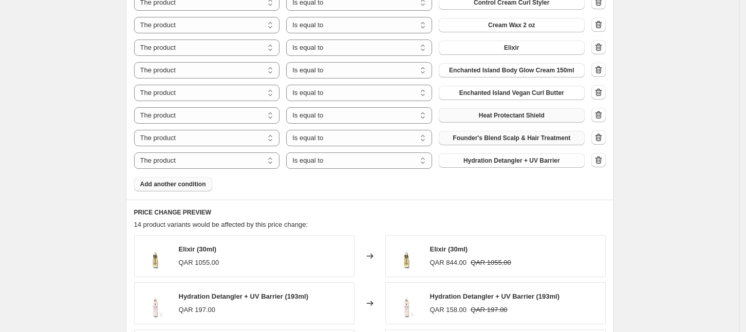
scroll to position [811, 0]
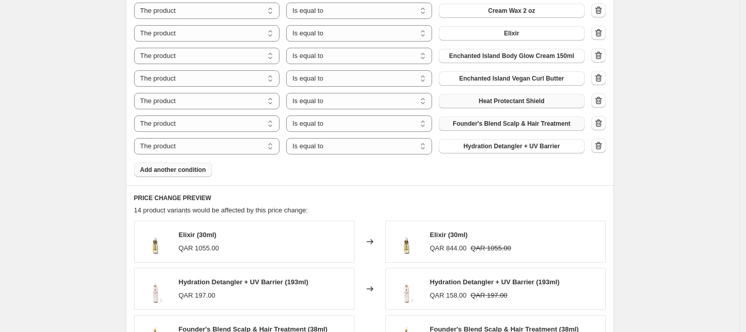
click at [183, 172] on span "Add another condition" at bounding box center [173, 170] width 66 height 8
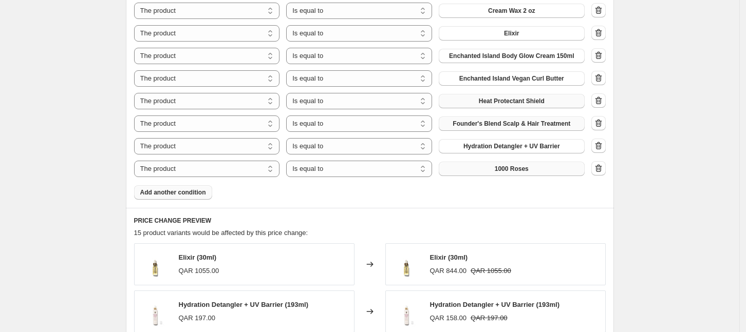
click at [509, 169] on span "1000 Roses" at bounding box center [512, 169] width 34 height 8
click at [194, 193] on span "Add another condition" at bounding box center [173, 192] width 66 height 8
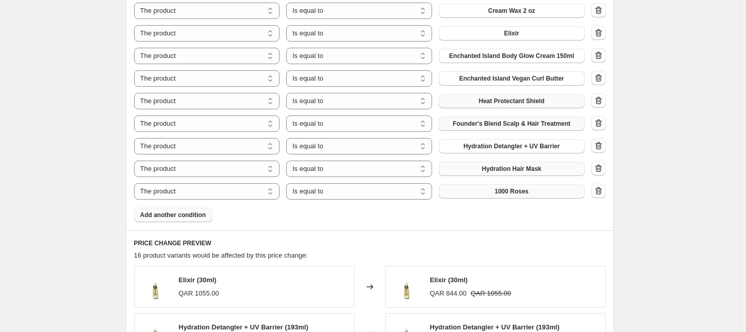
click at [479, 193] on button "1000 Roses" at bounding box center [512, 191] width 146 height 14
click at [196, 216] on span "Add another condition" at bounding box center [173, 215] width 66 height 8
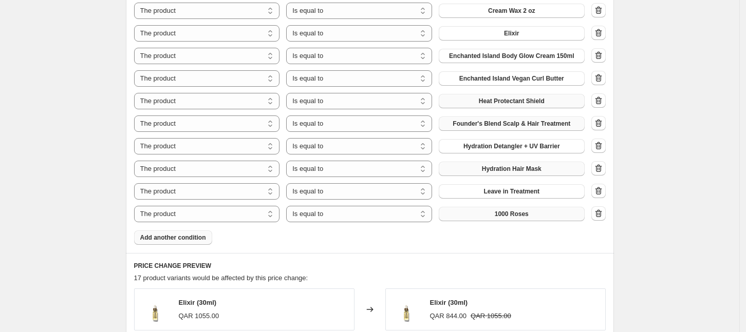
click at [497, 213] on button "1000 Roses" at bounding box center [512, 214] width 146 height 14
click at [197, 239] on span "Add another condition" at bounding box center [173, 238] width 66 height 8
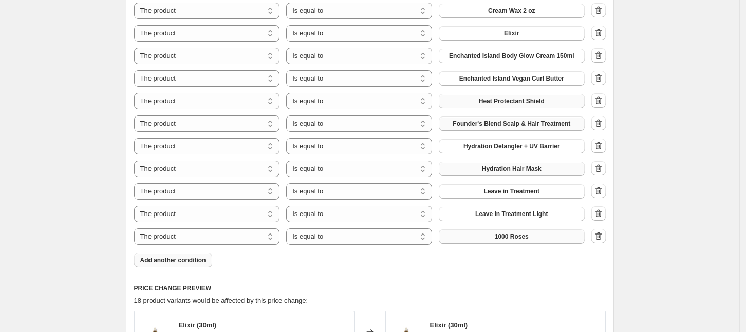
click at [524, 240] on button "1000 Roses" at bounding box center [512, 237] width 146 height 14
click at [186, 266] on button "Add another condition" at bounding box center [173, 260] width 78 height 14
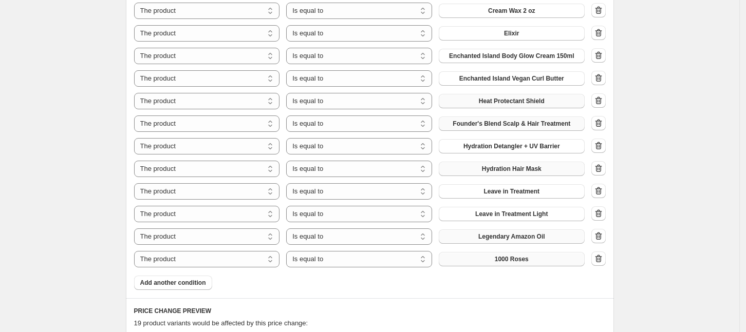
click at [491, 258] on button "1000 Roses" at bounding box center [512, 259] width 146 height 14
click at [177, 287] on span "Add another condition" at bounding box center [173, 283] width 66 height 8
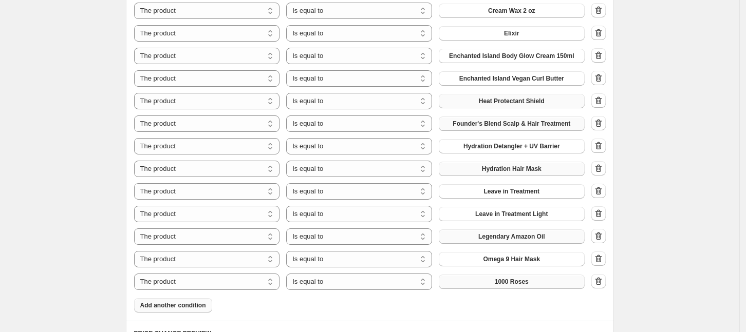
click at [503, 281] on span "1000 Roses" at bounding box center [512, 282] width 34 height 8
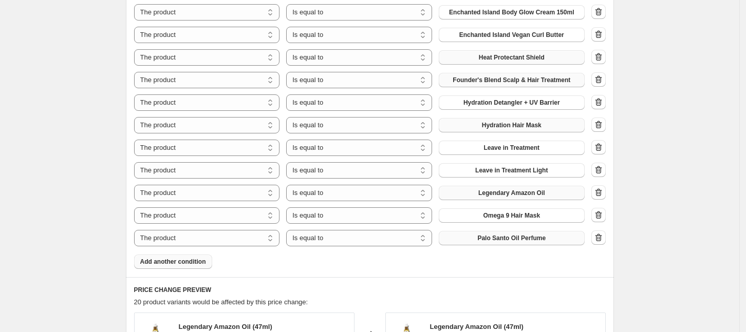
scroll to position [876, 0]
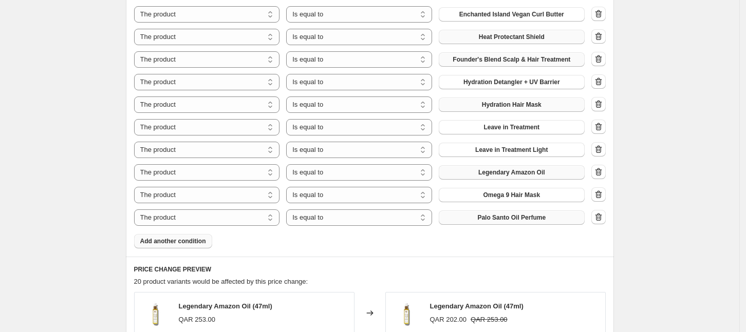
click at [177, 242] on span "Add another condition" at bounding box center [173, 241] width 66 height 8
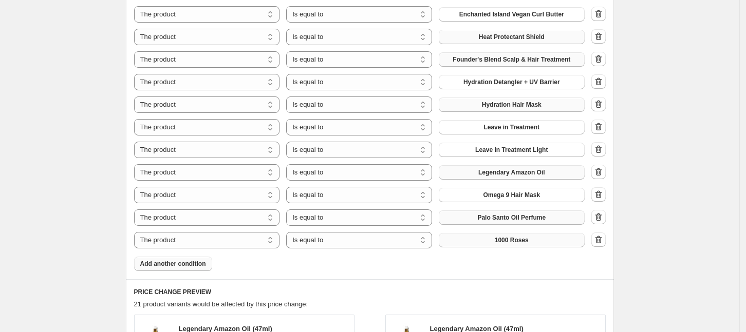
click at [525, 236] on span "1000 Roses" at bounding box center [512, 240] width 34 height 8
click at [191, 268] on span "Add another condition" at bounding box center [173, 264] width 66 height 8
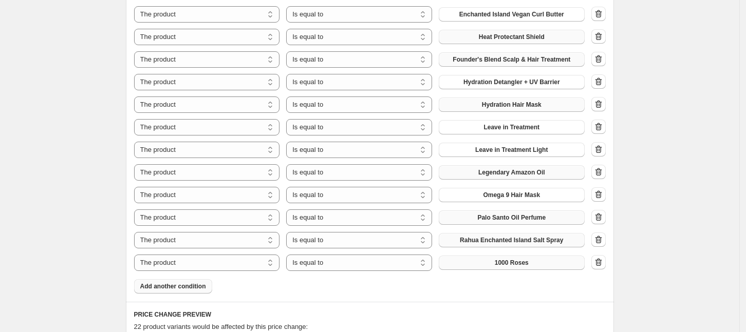
click at [528, 262] on span "1000 Roses" at bounding box center [512, 263] width 34 height 8
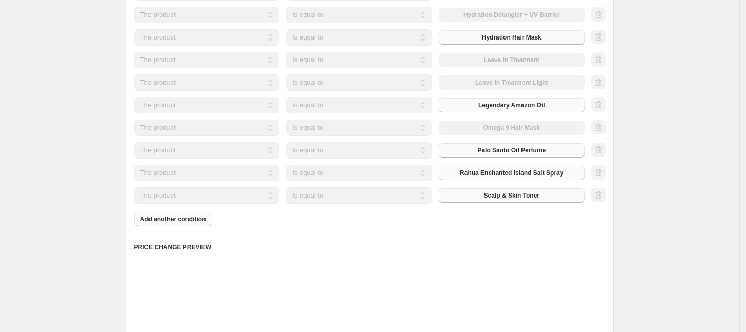
scroll to position [1004, 0]
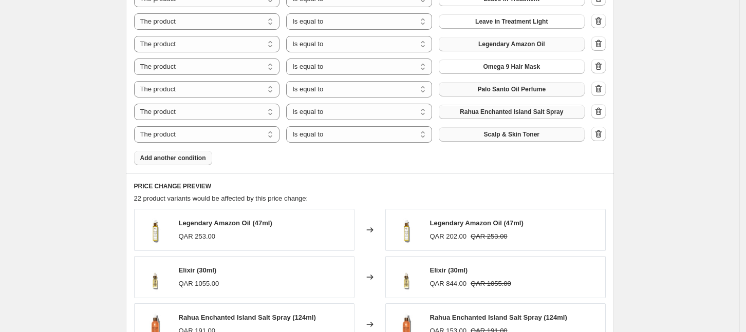
click at [189, 151] on button "Add another condition" at bounding box center [173, 158] width 78 height 14
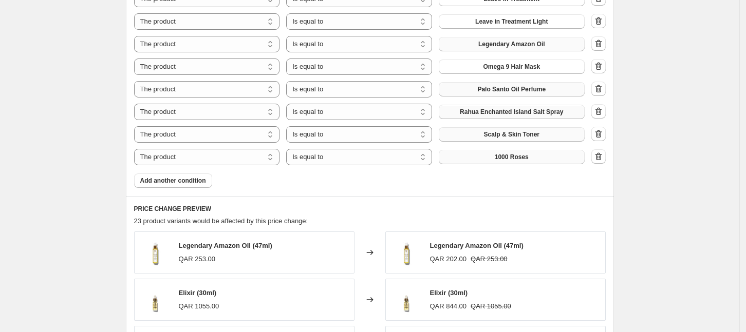
click at [482, 160] on button "1000 Roses" at bounding box center [512, 157] width 146 height 14
click at [205, 182] on span "Add another condition" at bounding box center [173, 181] width 66 height 8
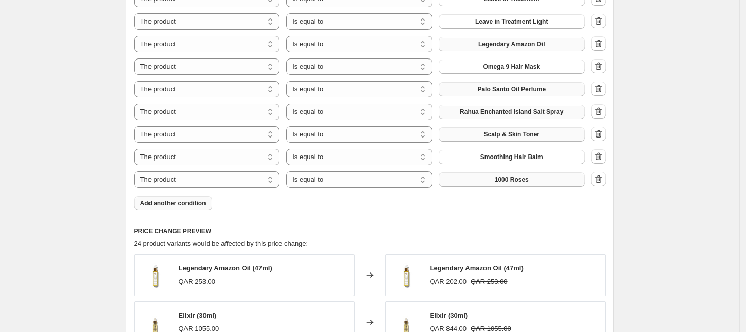
click at [502, 181] on span "1000 Roses" at bounding box center [512, 180] width 34 height 8
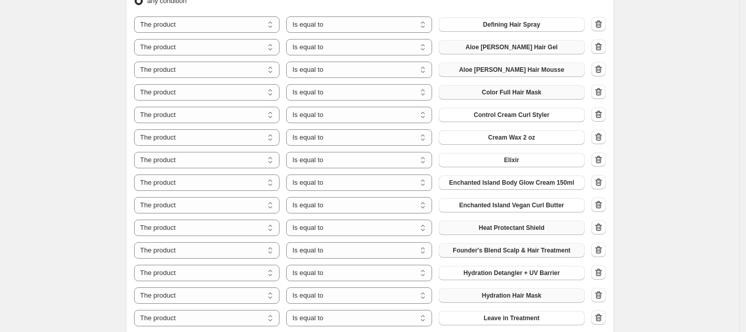
scroll to position [683, 0]
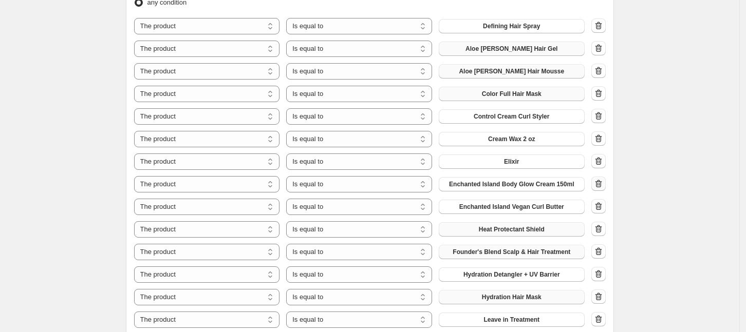
click at [602, 186] on icon "button" at bounding box center [598, 184] width 10 height 10
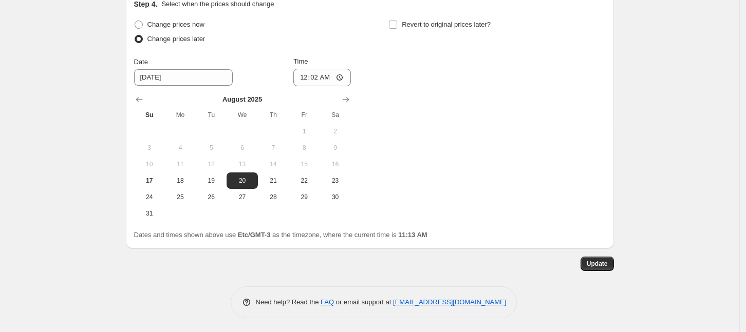
scroll to position [1516, 0]
click at [463, 123] on div "Change prices now Change prices later Date [DATE] Time 00:[DATE] Mo Tu We Th Fr…" at bounding box center [369, 119] width 471 height 204
click at [604, 260] on span "Update" at bounding box center [597, 263] width 21 height 8
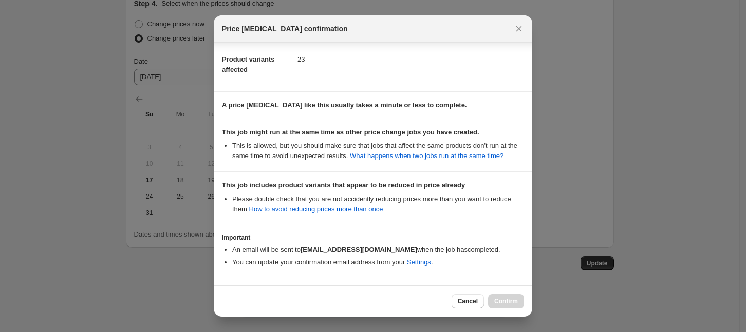
scroll to position [150, 0]
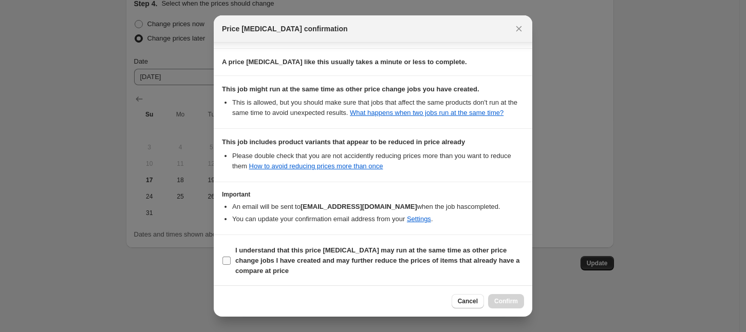
click at [261, 259] on b "I understand that this price [MEDICAL_DATA] may run at the same time as other p…" at bounding box center [377, 261] width 284 height 28
click at [231, 259] on input "I understand that this price [MEDICAL_DATA] may run at the same time as other p…" at bounding box center [226, 261] width 8 height 8
checkbox input "true"
click at [513, 303] on span "Confirm" at bounding box center [506, 301] width 24 height 8
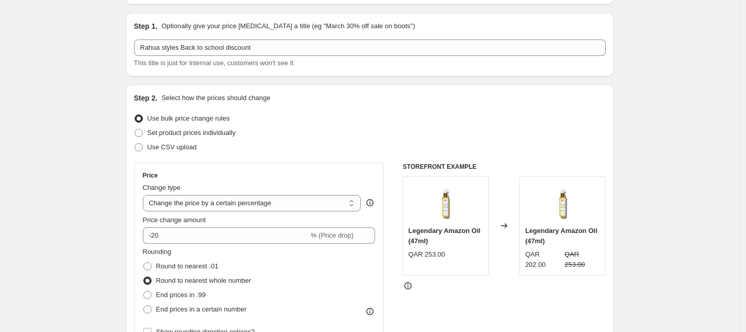
scroll to position [0, 0]
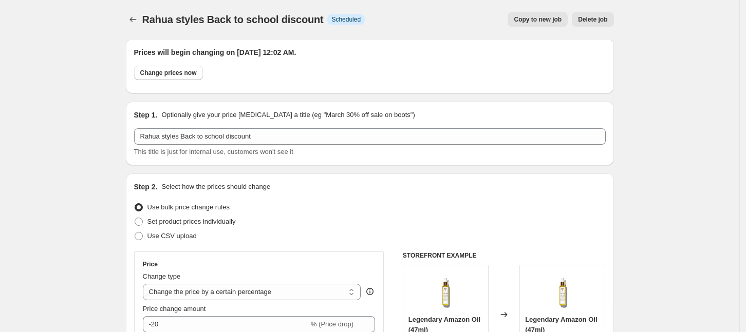
click at [541, 20] on span "Copy to new job" at bounding box center [538, 19] width 48 height 8
select select "percentage"
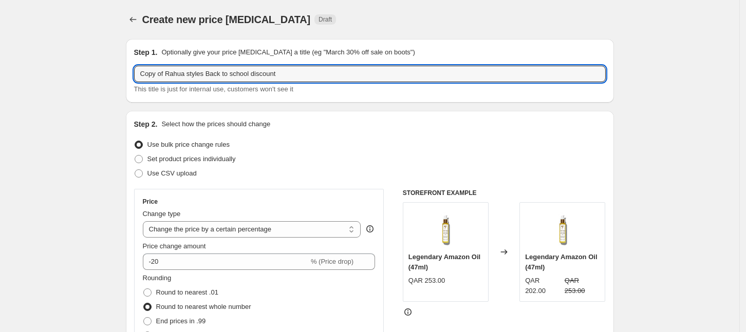
drag, startPoint x: 185, startPoint y: 75, endPoint x: 102, endPoint y: 94, distance: 85.7
click at [174, 74] on input "k18 styles Back to school discount" at bounding box center [369, 74] width 471 height 16
type input "k18 Back to school discount"
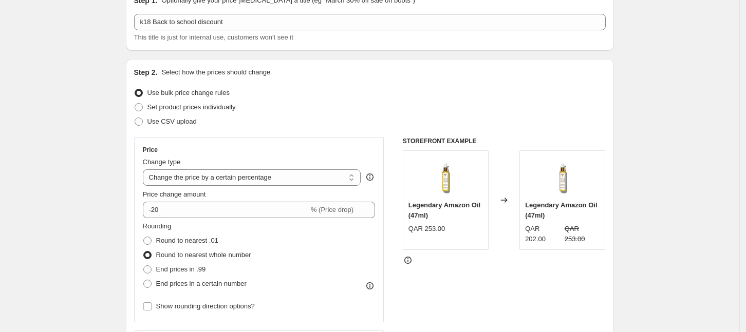
scroll to position [128, 0]
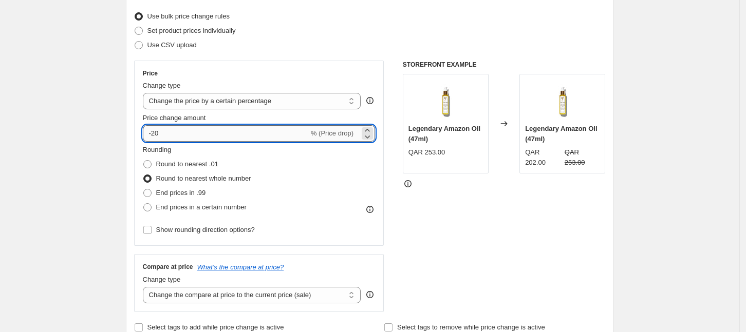
click at [184, 135] on input "-20" at bounding box center [226, 133] width 166 height 16
drag, startPoint x: 165, startPoint y: 130, endPoint x: 155, endPoint y: 132, distance: 10.9
click at [155, 132] on input "-20" at bounding box center [226, 133] width 166 height 16
type input "-10"
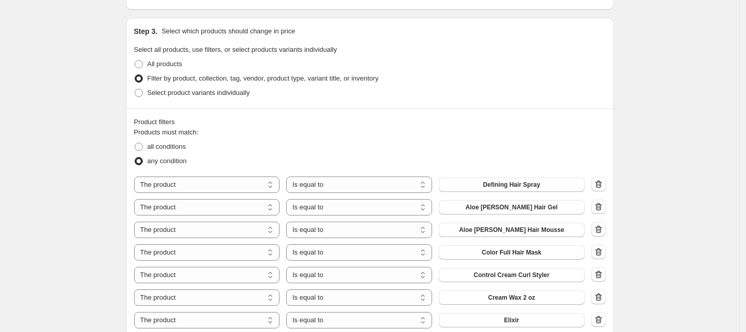
scroll to position [449, 0]
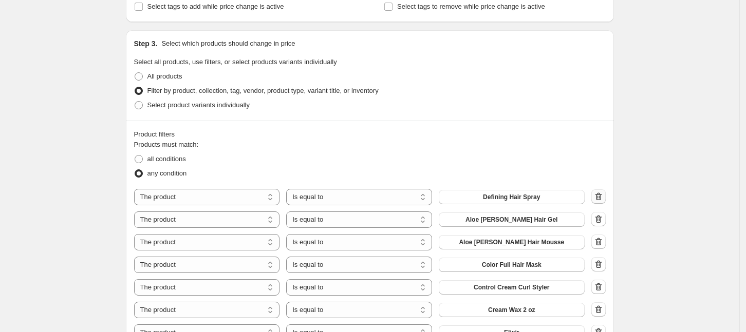
click at [599, 196] on icon "button" at bounding box center [598, 197] width 10 height 10
click at [599, 196] on icon "button" at bounding box center [598, 197] width 1 height 3
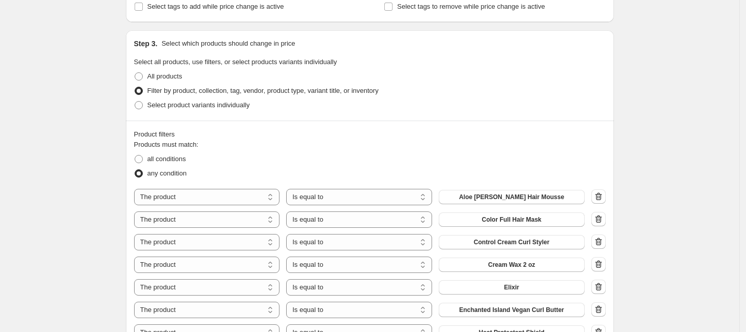
click at [601, 196] on icon "button" at bounding box center [598, 197] width 10 height 10
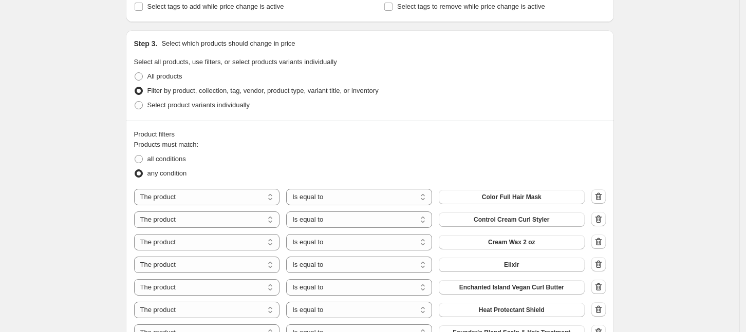
click at [601, 196] on icon "button" at bounding box center [598, 197] width 10 height 10
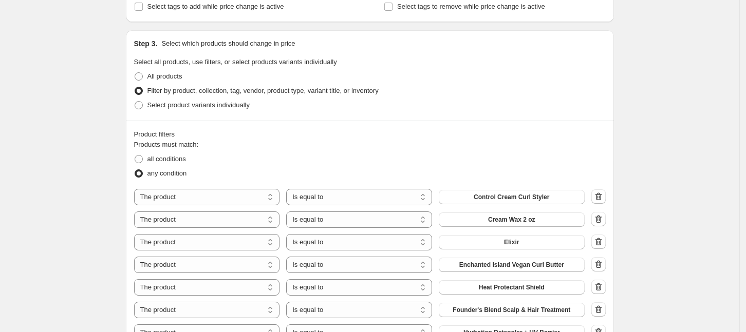
click at [601, 196] on icon "button" at bounding box center [598, 197] width 10 height 10
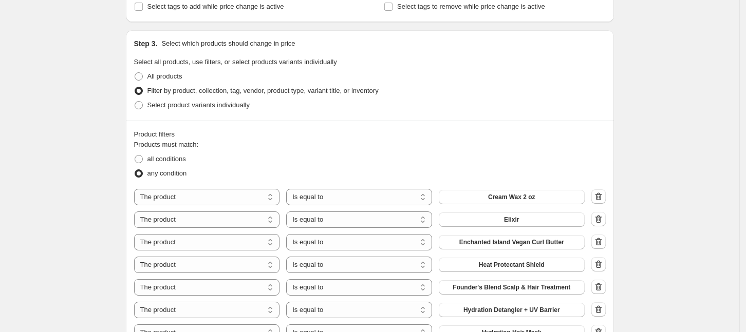
click at [601, 196] on icon "button" at bounding box center [598, 197] width 10 height 10
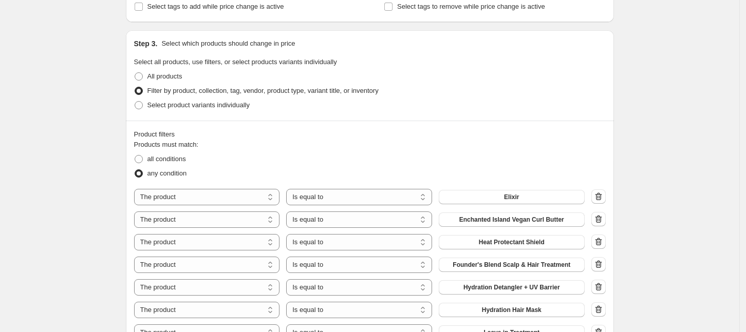
click at [601, 196] on icon "button" at bounding box center [598, 197] width 10 height 10
click at [599, 197] on icon "button" at bounding box center [598, 197] width 1 height 3
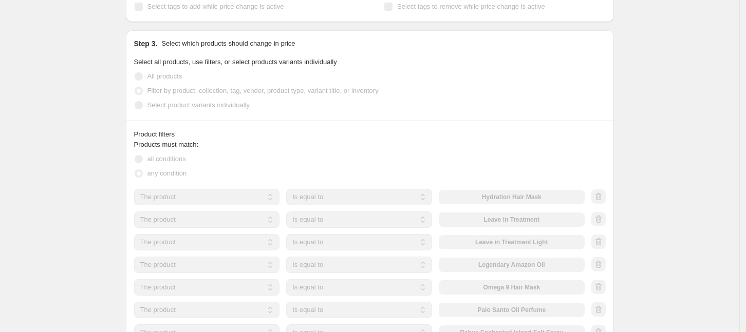
click at [601, 197] on div at bounding box center [598, 197] width 14 height 15
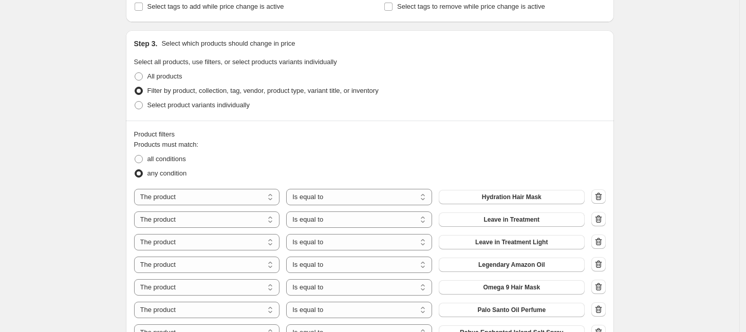
click at [599, 197] on icon "button" at bounding box center [598, 197] width 1 height 3
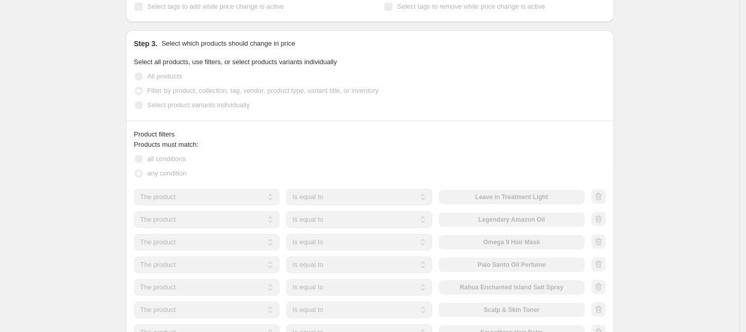
click at [601, 197] on div at bounding box center [598, 197] width 14 height 15
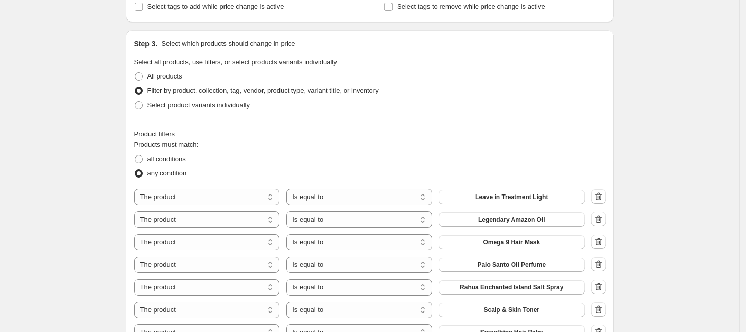
click at [601, 197] on div at bounding box center [598, 197] width 14 height 15
click at [599, 197] on icon "button" at bounding box center [598, 197] width 1 height 3
click at [601, 197] on div at bounding box center [598, 197] width 14 height 15
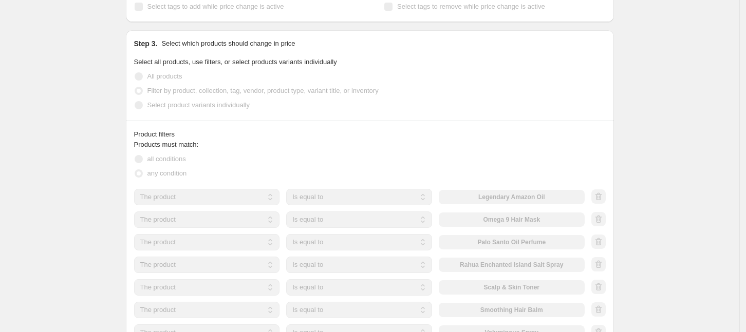
click at [601, 197] on div at bounding box center [598, 197] width 14 height 15
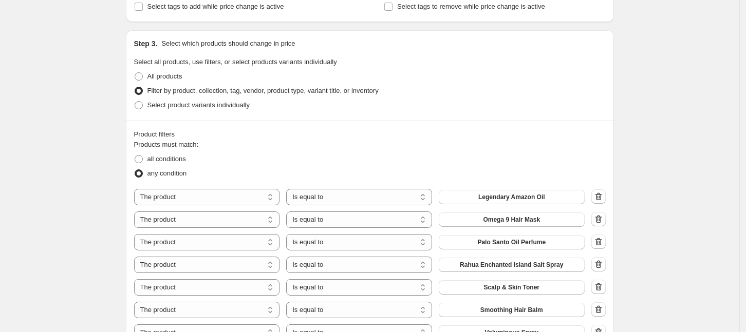
click at [599, 197] on icon "button" at bounding box center [598, 197] width 1 height 3
click at [601, 197] on div at bounding box center [598, 197] width 14 height 15
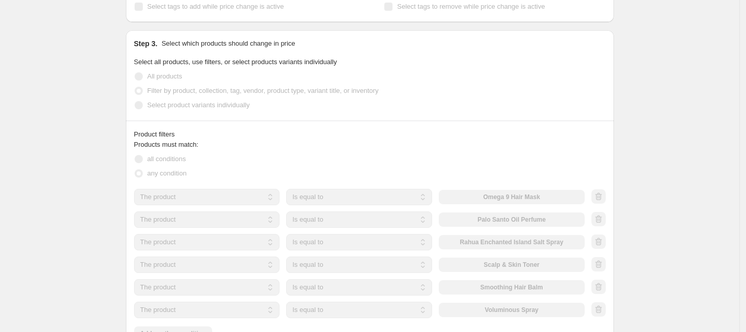
click at [601, 197] on div at bounding box center [598, 197] width 14 height 15
click at [602, 197] on div at bounding box center [598, 197] width 14 height 15
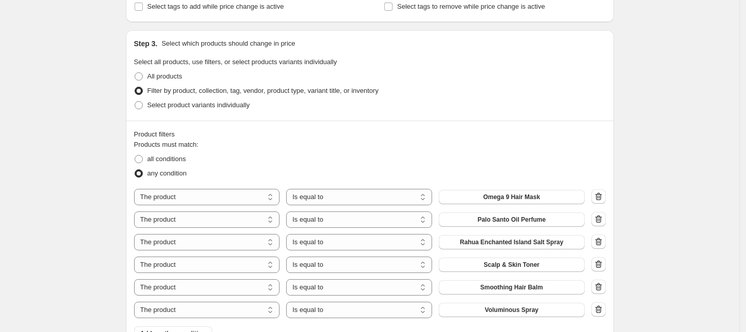
click at [600, 195] on icon "button" at bounding box center [598, 197] width 10 height 10
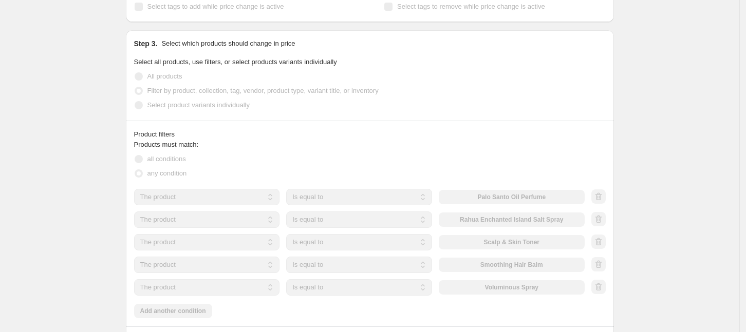
click at [600, 195] on div at bounding box center [598, 197] width 14 height 15
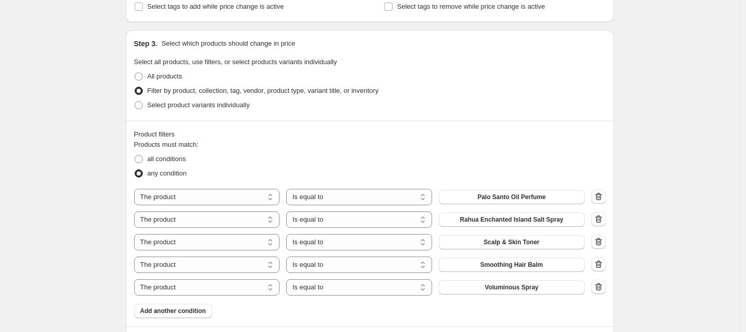
click at [600, 195] on icon "button" at bounding box center [598, 197] width 10 height 10
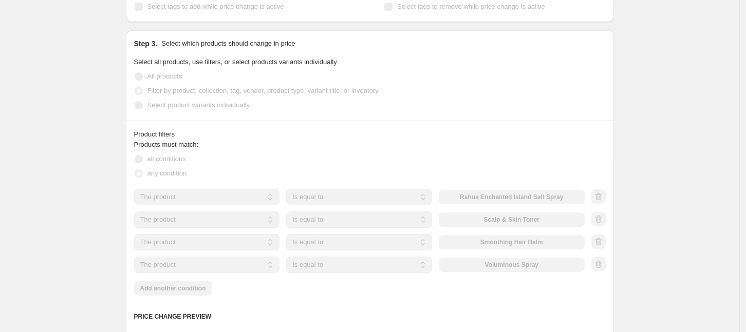
click at [600, 195] on div at bounding box center [598, 197] width 14 height 15
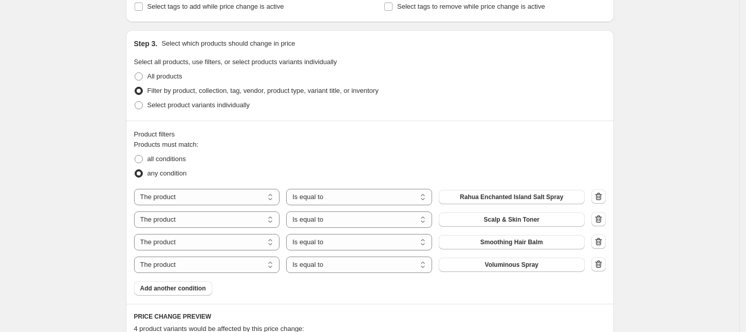
click at [600, 195] on icon "button" at bounding box center [598, 197] width 10 height 10
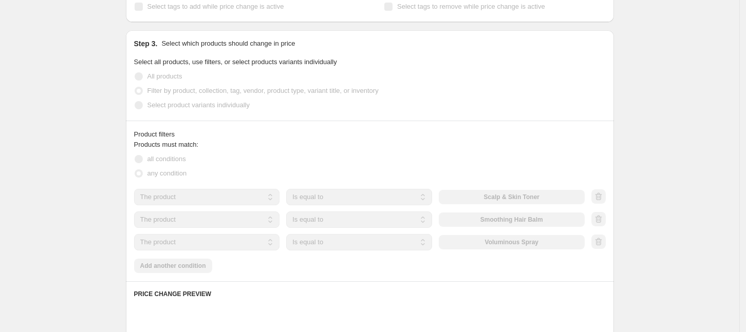
click at [600, 195] on div at bounding box center [598, 197] width 14 height 15
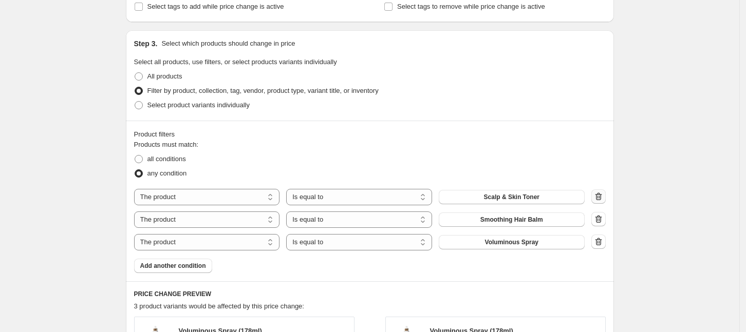
click at [601, 196] on icon "button" at bounding box center [598, 197] width 10 height 10
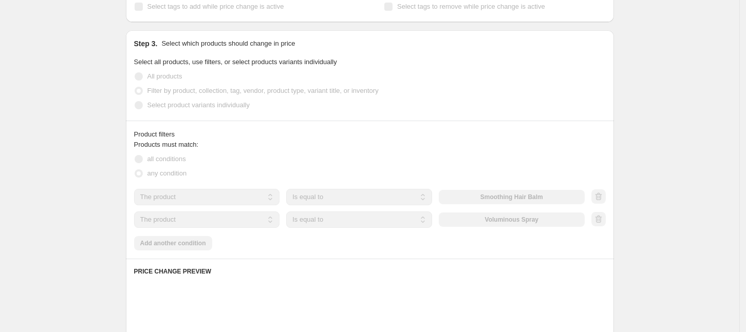
click at [601, 196] on div at bounding box center [598, 197] width 14 height 15
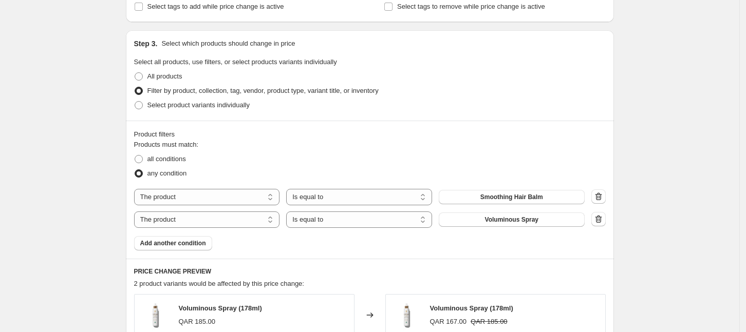
click at [601, 196] on icon "button" at bounding box center [598, 197] width 10 height 10
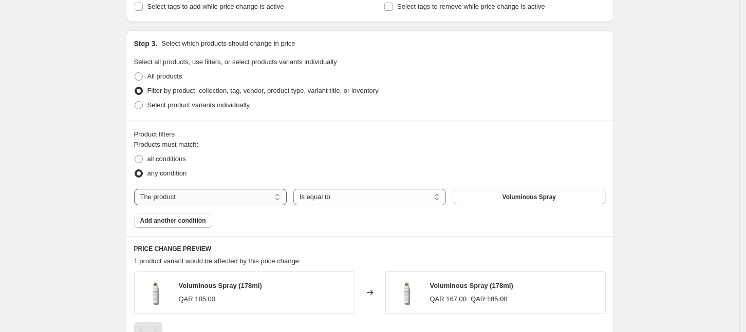
click at [229, 200] on select "The product The product's collection The product's tag The product's vendor The…" at bounding box center [210, 197] width 153 height 16
select select "collection"
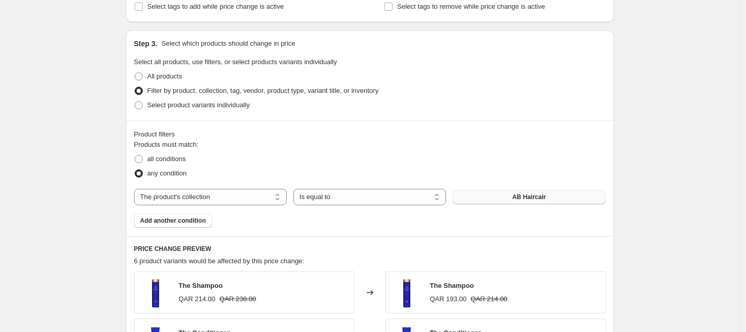
click at [519, 196] on span "AB Haircair" at bounding box center [528, 197] width 33 height 8
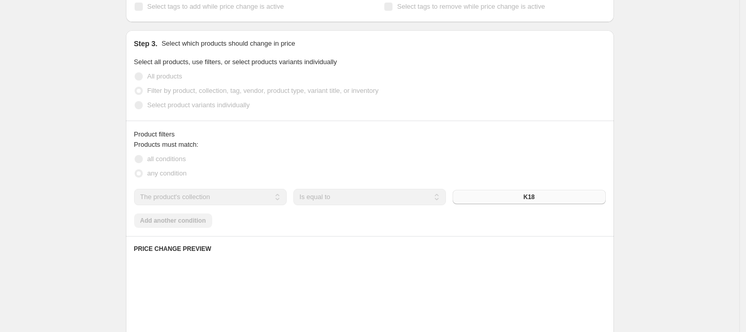
click at [667, 177] on div "Create new price [MEDICAL_DATA]. This page is ready Create new price [MEDICAL_D…" at bounding box center [369, 122] width 739 height 1142
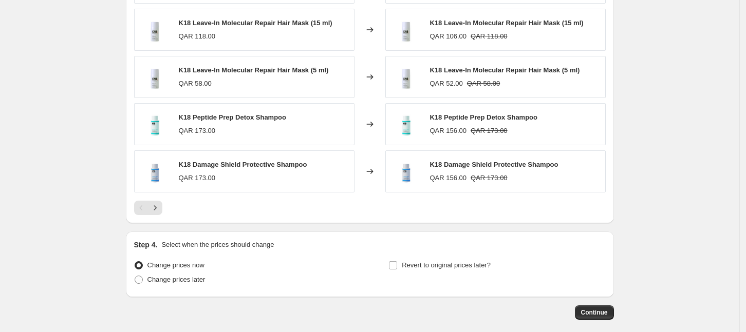
scroll to position [770, 0]
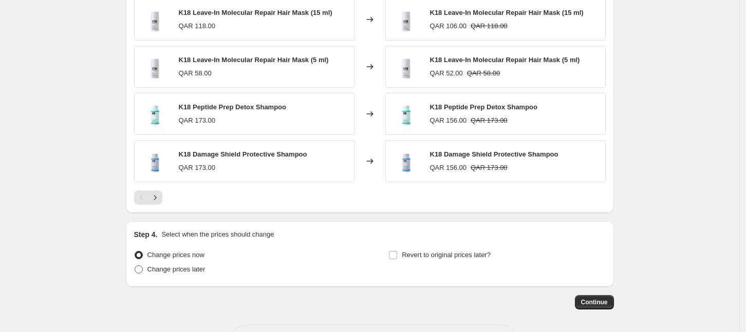
click at [148, 270] on label "Change prices later" at bounding box center [169, 269] width 71 height 14
click at [135, 266] on input "Change prices later" at bounding box center [135, 266] width 1 height 1
radio input "true"
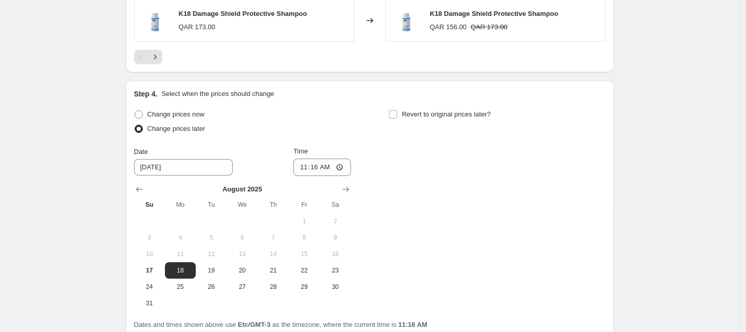
scroll to position [1001, 0]
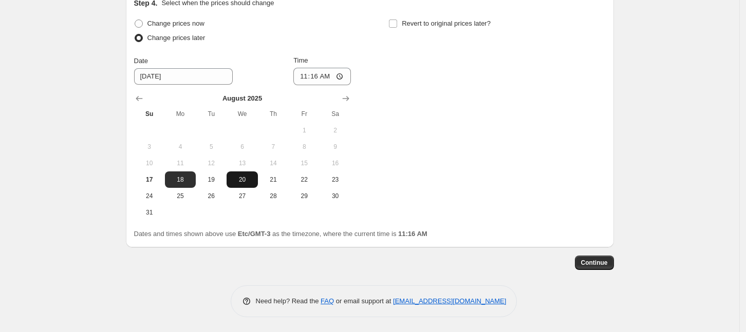
click at [248, 183] on span "20" at bounding box center [242, 180] width 23 height 8
type input "[DATE]"
click at [324, 77] on input "11:16" at bounding box center [322, 76] width 58 height 17
type input "00:02"
click at [512, 97] on div "Change prices now Change prices later Date [DATE] Time 00:[DATE] Mo Tu We Th Fr…" at bounding box center [369, 118] width 471 height 204
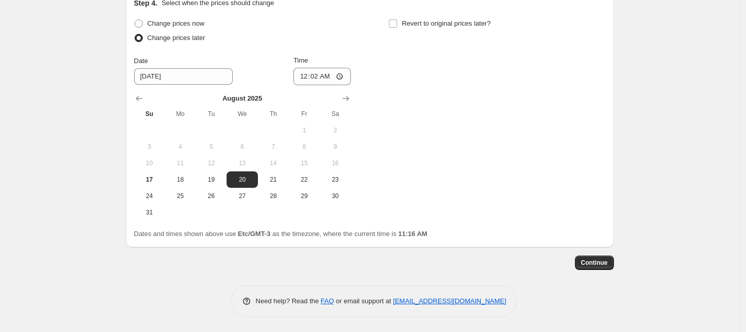
click at [518, 156] on div "Change prices now Change prices later Date [DATE] Time 00:[DATE] Mo Tu We Th Fr…" at bounding box center [369, 118] width 471 height 204
click at [603, 263] on span "Continue" at bounding box center [594, 263] width 27 height 8
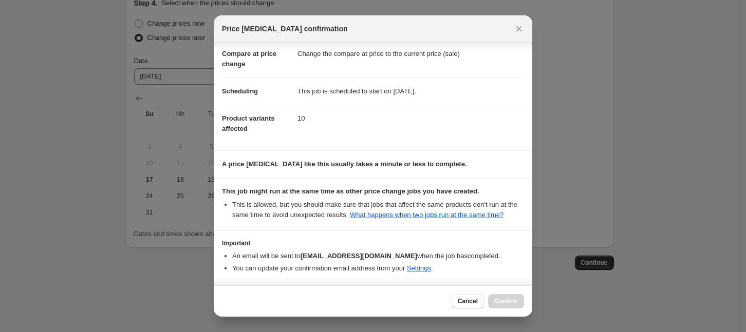
scroll to position [87, 0]
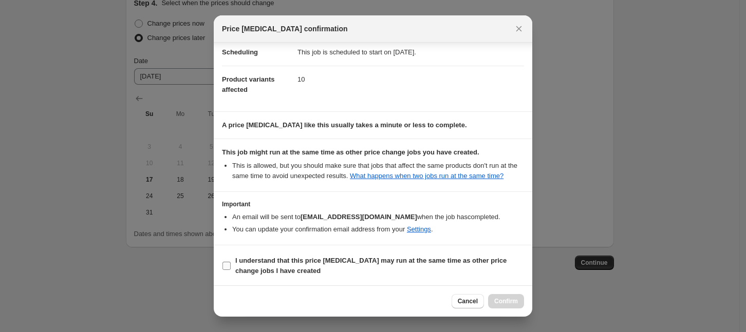
drag, startPoint x: 264, startPoint y: 264, endPoint x: 316, endPoint y: 275, distance: 52.9
click at [264, 264] on span "I understand that this price [MEDICAL_DATA] may run at the same time as other p…" at bounding box center [379, 266] width 289 height 21
click at [231, 264] on input "I understand that this price [MEDICAL_DATA] may run at the same time as other p…" at bounding box center [226, 266] width 8 height 8
checkbox input "true"
click at [516, 300] on span "Confirm" at bounding box center [506, 301] width 24 height 8
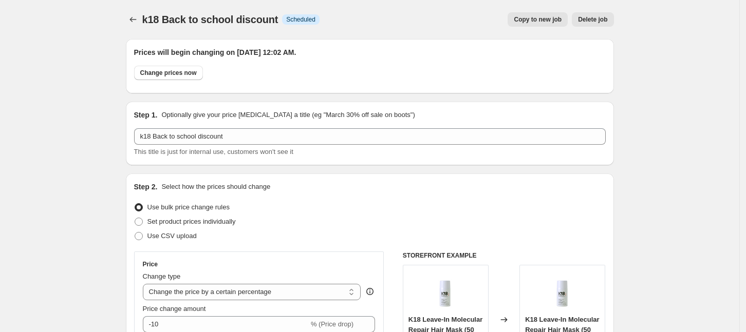
click at [554, 23] on span "Copy to new job" at bounding box center [538, 19] width 48 height 8
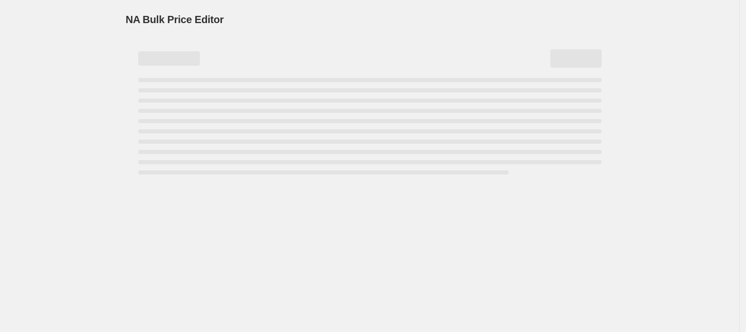
select select "percentage"
select select "collection"
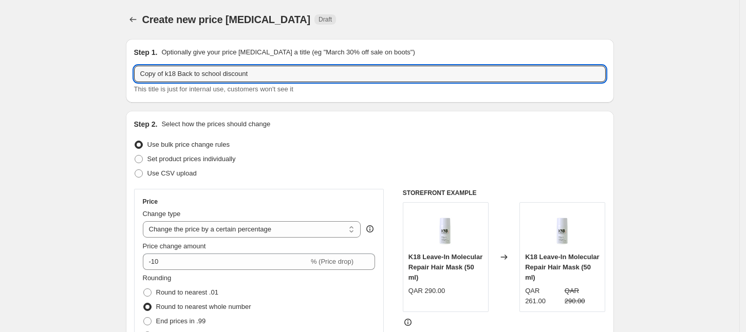
drag, startPoint x: 178, startPoint y: 75, endPoint x: 128, endPoint y: 79, distance: 49.9
click at [128, 79] on div "Step 1. Optionally give your price [MEDICAL_DATA] a title (eg "March 30% off sa…" at bounding box center [370, 71] width 488 height 64
type input "AB skincare Back to school discount"
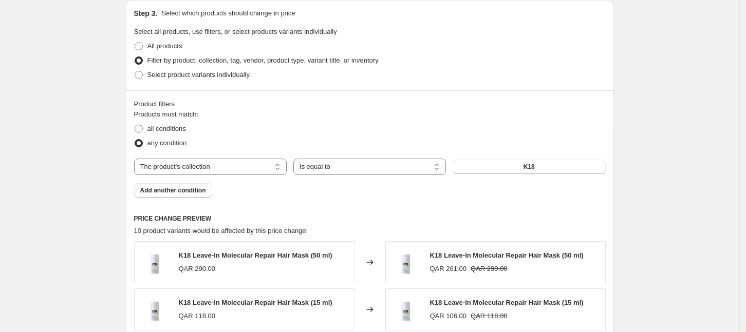
scroll to position [514, 0]
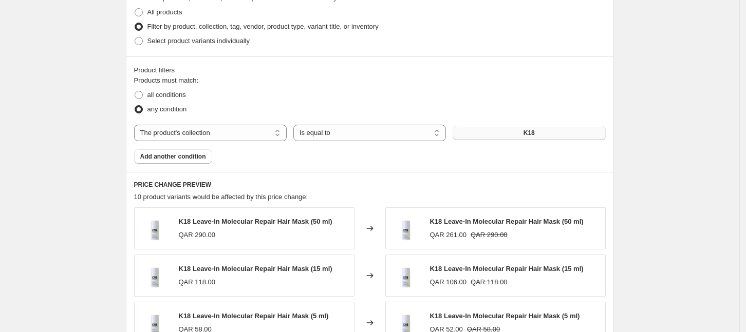
click at [469, 137] on button "K18" at bounding box center [528, 133] width 153 height 14
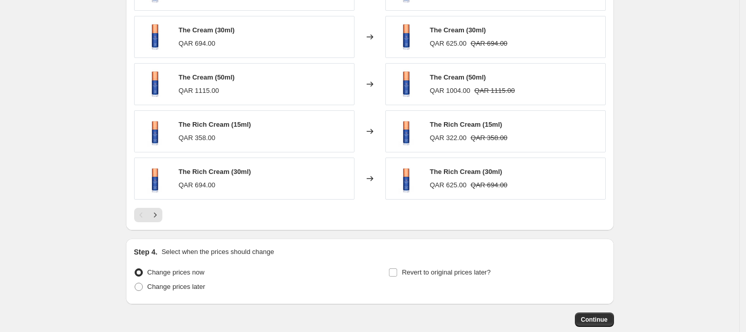
scroll to position [681, 0]
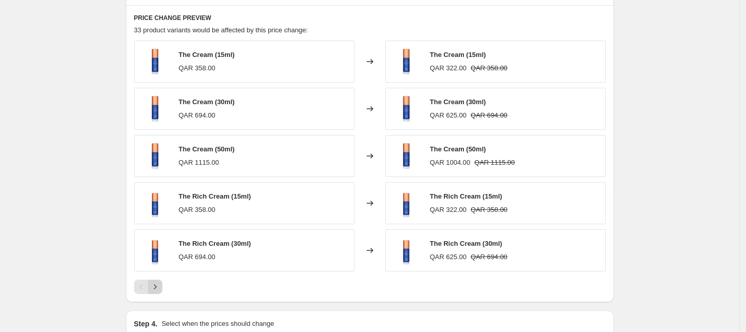
click at [158, 290] on icon "Next" at bounding box center [155, 287] width 10 height 10
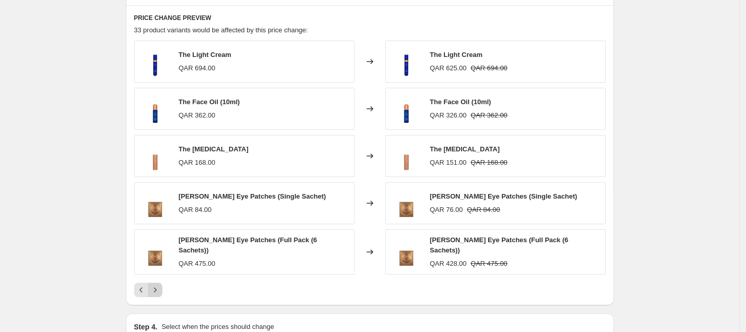
click at [158, 290] on icon "Next" at bounding box center [155, 290] width 10 height 10
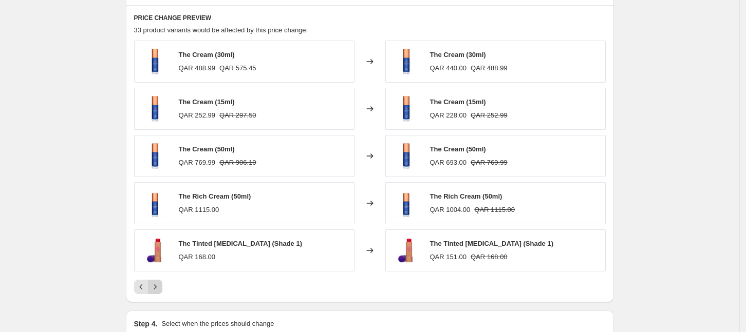
click at [156, 290] on icon "Next" at bounding box center [155, 287] width 10 height 10
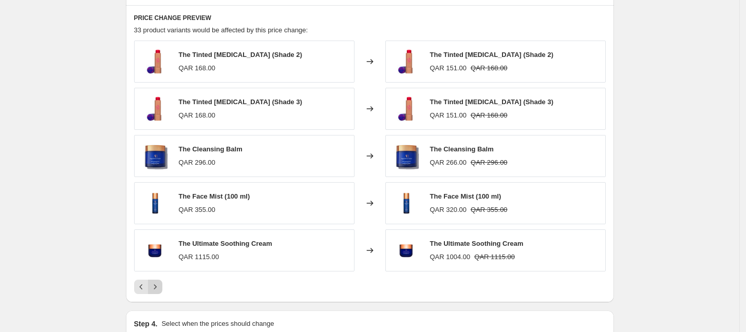
click at [155, 286] on icon "Next" at bounding box center [155, 287] width 10 height 10
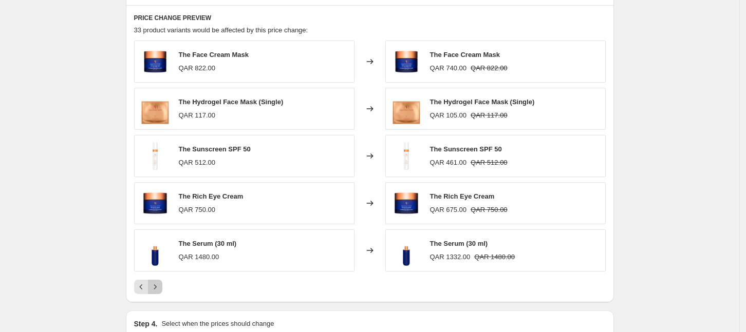
click at [155, 286] on icon "Next" at bounding box center [155, 287] width 10 height 10
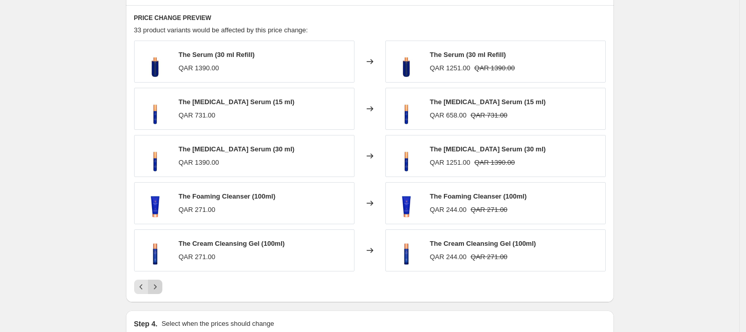
click at [155, 286] on icon "Next" at bounding box center [155, 287] width 10 height 10
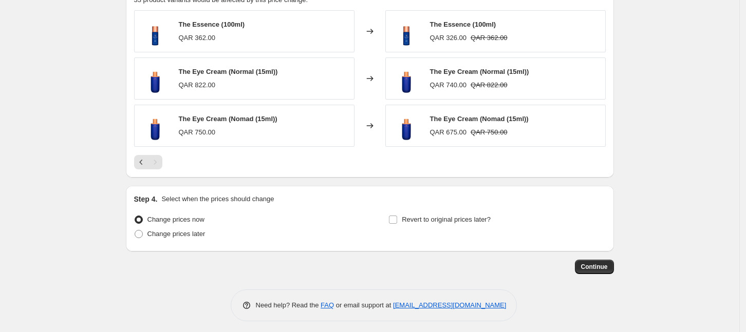
scroll to position [715, 0]
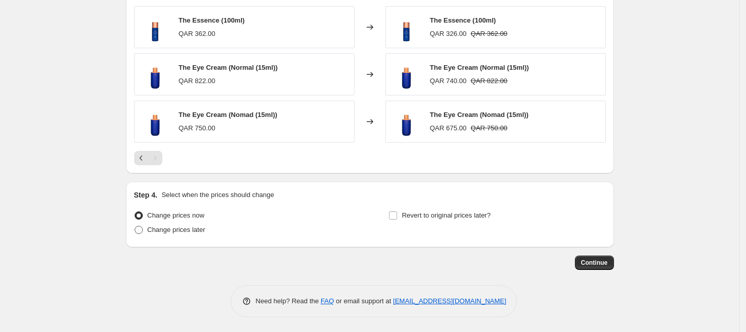
click at [183, 232] on span "Change prices later" at bounding box center [176, 230] width 58 height 8
click at [135, 226] on input "Change prices later" at bounding box center [135, 226] width 1 height 1
radio input "true"
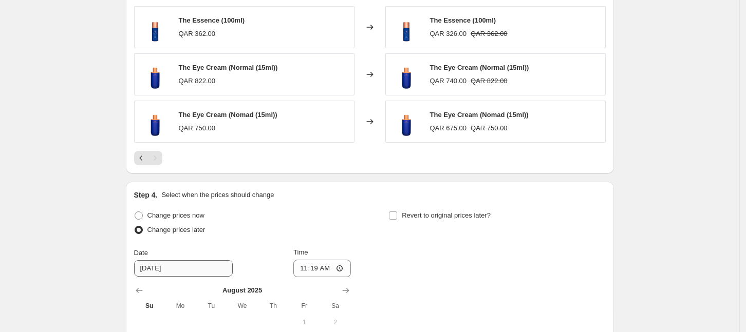
scroll to position [907, 0]
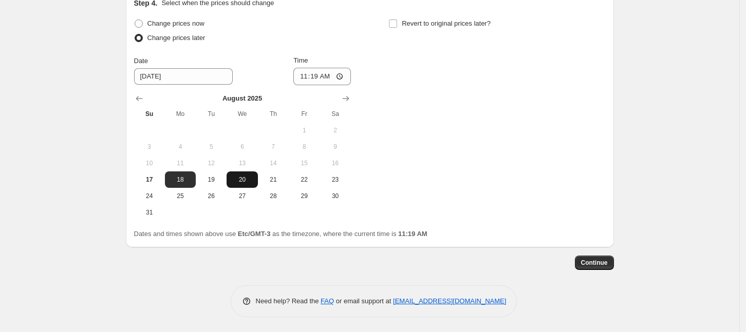
click at [247, 180] on span "20" at bounding box center [242, 180] width 23 height 8
type input "[DATE]"
click at [322, 78] on input "11:19" at bounding box center [322, 76] width 58 height 17
type input "00:02"
click at [427, 124] on div "Change prices now Change prices later Date [DATE] Time 00:[DATE] Mo Tu We Th Fr…" at bounding box center [369, 118] width 471 height 204
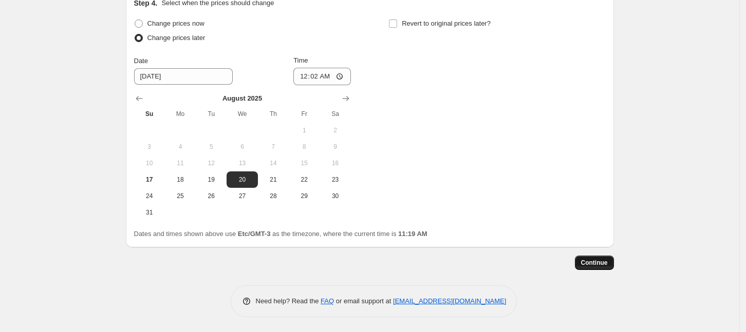
click at [603, 260] on span "Continue" at bounding box center [594, 263] width 27 height 8
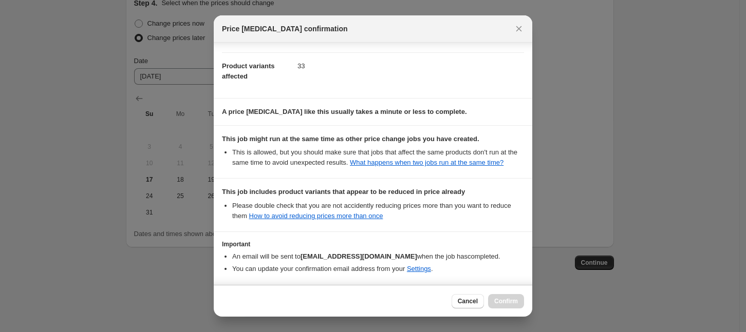
scroll to position [150, 0]
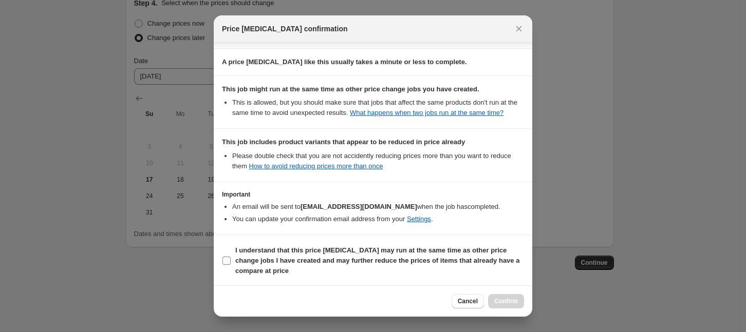
click at [243, 257] on b "I understand that this price [MEDICAL_DATA] may run at the same time as other p…" at bounding box center [377, 261] width 284 height 28
click at [231, 257] on input "I understand that this price [MEDICAL_DATA] may run at the same time as other p…" at bounding box center [226, 261] width 8 height 8
checkbox input "true"
click at [503, 299] on span "Confirm" at bounding box center [506, 301] width 24 height 8
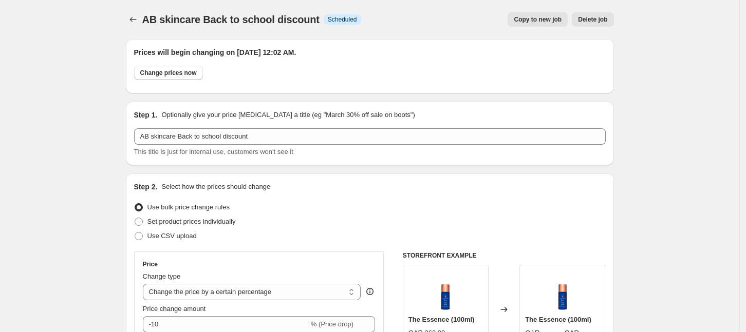
click at [547, 20] on span "Copy to new job" at bounding box center [538, 19] width 48 height 8
select select "percentage"
select select "collection"
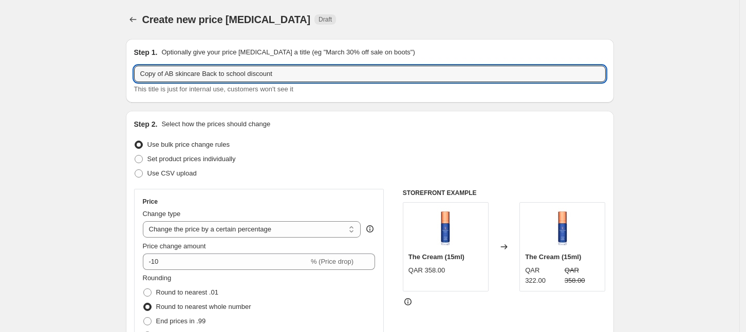
drag, startPoint x: 175, startPoint y: 74, endPoint x: 125, endPoint y: 66, distance: 51.0
type input "[PERSON_NAME] skincare Back to school discount"
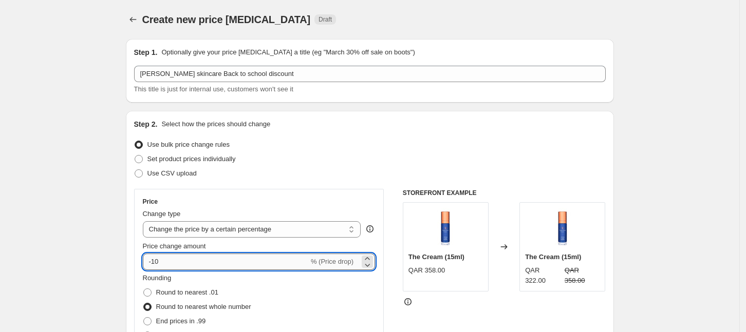
drag, startPoint x: 175, startPoint y: 260, endPoint x: 155, endPoint y: 259, distance: 20.6
click at [155, 259] on input "-10" at bounding box center [226, 262] width 166 height 16
type input "-30"
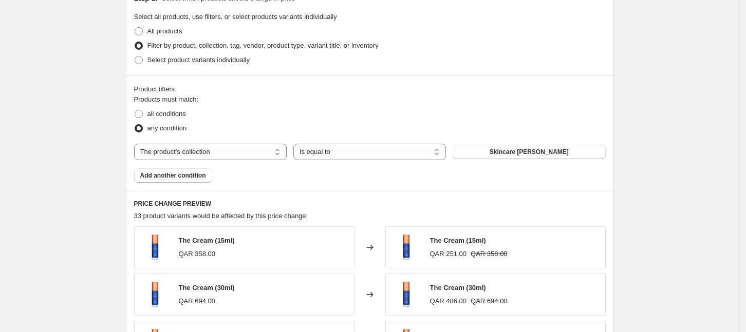
scroll to position [514, 0]
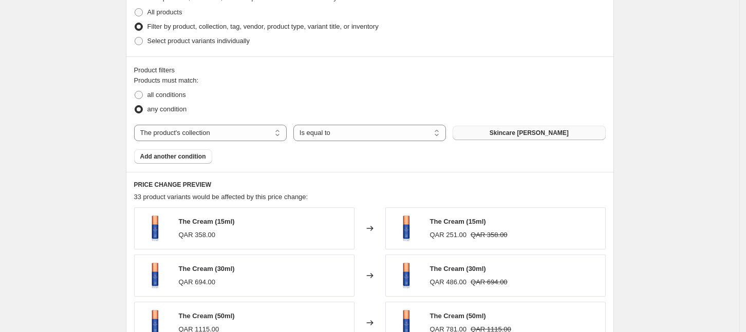
click at [550, 134] on span "Skincare [PERSON_NAME]" at bounding box center [528, 133] width 79 height 8
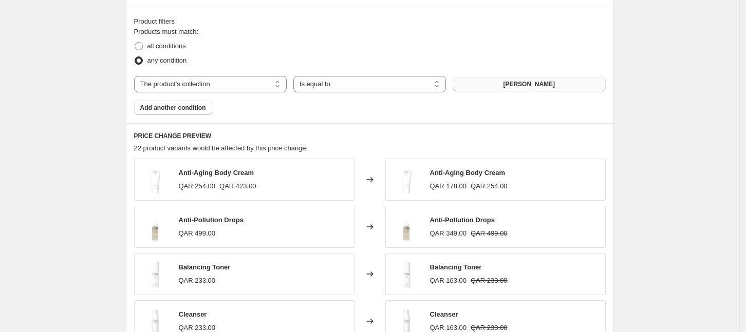
scroll to position [641, 0]
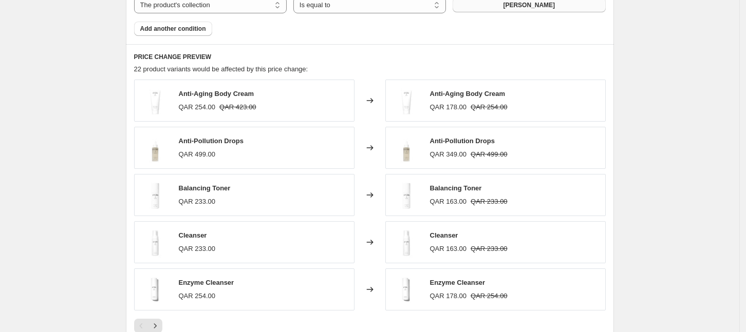
click at [171, 101] on img at bounding box center [155, 100] width 31 height 31
click at [318, 102] on div "Anti-Aging Body Cream QAR 254.00 QAR 423.00" at bounding box center [244, 101] width 220 height 42
click at [230, 94] on span "Anti-Aging Body Cream" at bounding box center [216, 94] width 75 height 8
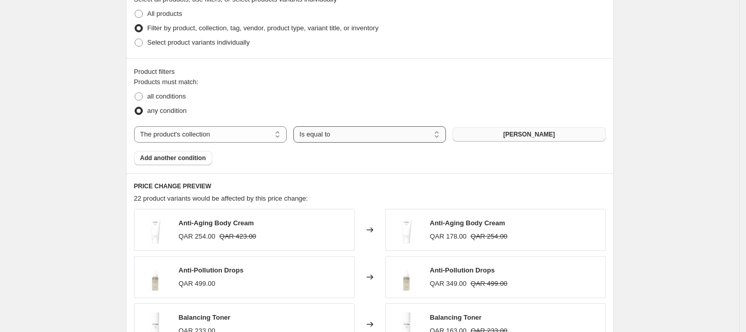
scroll to position [514, 0]
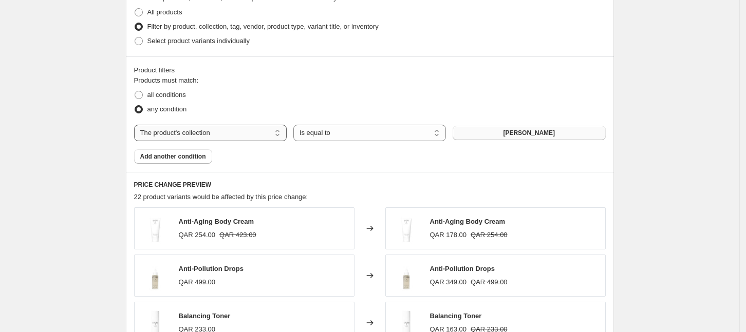
click at [184, 130] on select "The product The product's collection The product's tag The product's vendor The…" at bounding box center [210, 133] width 153 height 16
select select "product"
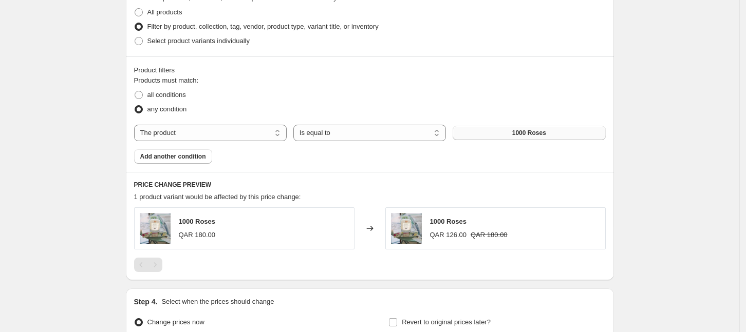
click at [512, 136] on button "1000 Roses" at bounding box center [528, 133] width 153 height 14
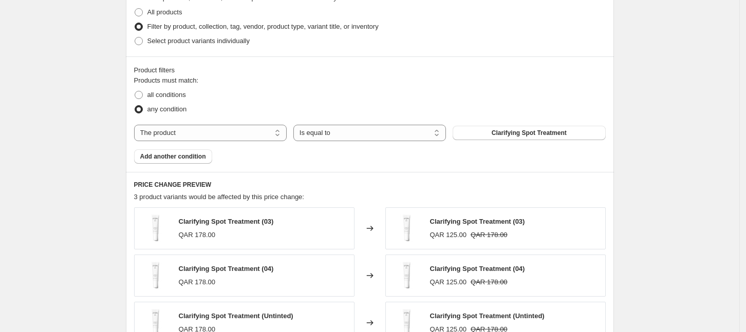
scroll to position [577, 0]
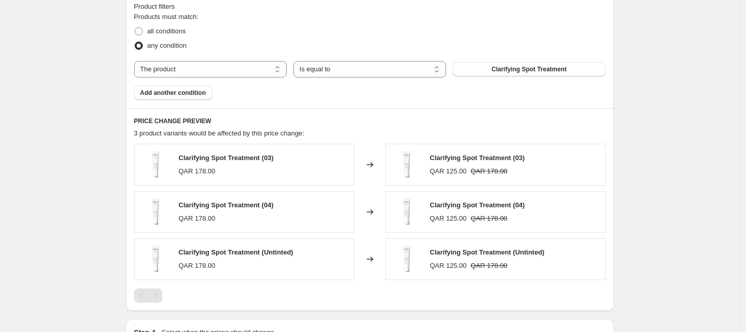
click at [155, 159] on img at bounding box center [155, 164] width 31 height 31
click at [523, 68] on span "Clarifying Spot Treatment" at bounding box center [529, 69] width 75 height 8
click at [183, 96] on span "Add another condition" at bounding box center [173, 93] width 66 height 8
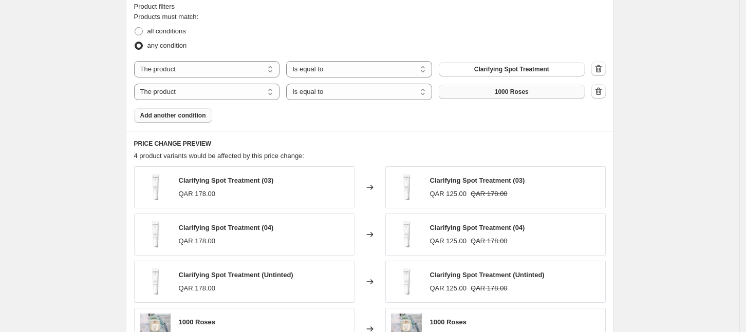
click at [499, 93] on span "1000 Roses" at bounding box center [512, 92] width 34 height 8
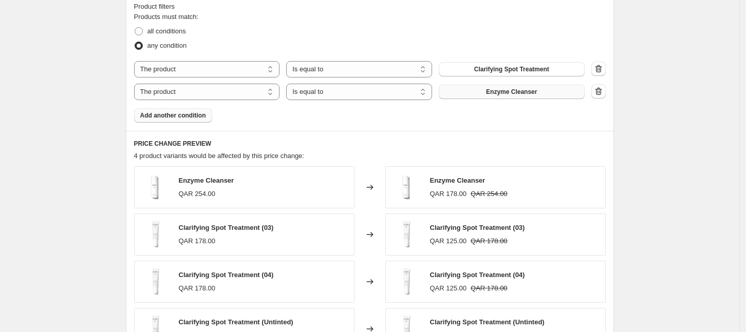
click at [198, 118] on span "Add another condition" at bounding box center [173, 115] width 66 height 8
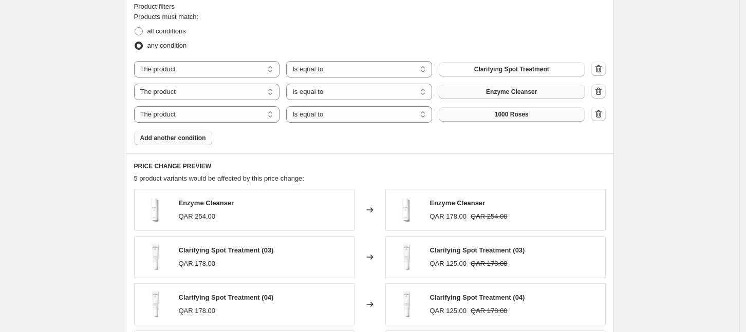
click at [541, 115] on button "1000 Roses" at bounding box center [512, 114] width 146 height 14
click at [492, 69] on span "Clarifying Spot Treatment" at bounding box center [511, 69] width 75 height 8
click at [196, 142] on span "Add another condition" at bounding box center [173, 138] width 66 height 8
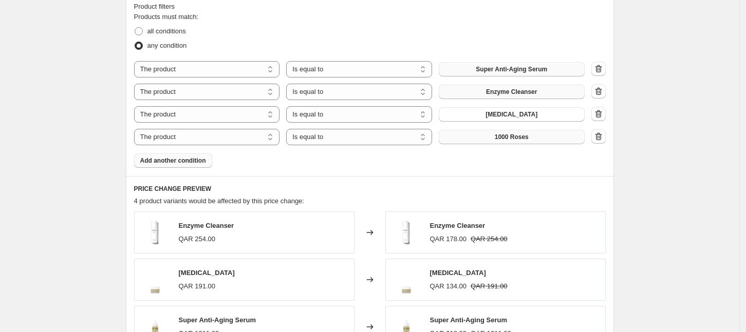
click at [498, 138] on button "1000 Roses" at bounding box center [512, 137] width 146 height 14
drag, startPoint x: 628, startPoint y: 150, endPoint x: 633, endPoint y: 152, distance: 5.2
click at [633, 152] on div "Create new price [MEDICAL_DATA]. This page is ready Create new price [MEDICAL_D…" at bounding box center [369, 28] width 739 height 1210
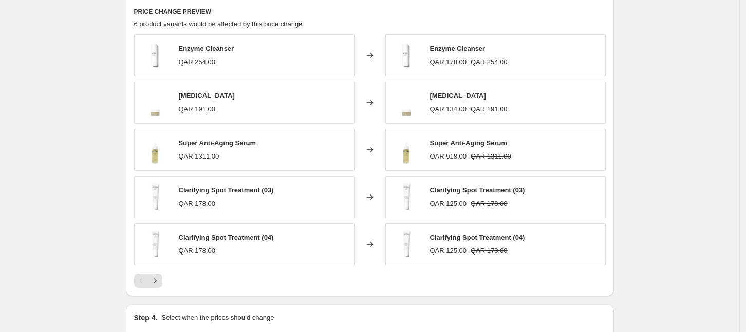
scroll to position [770, 0]
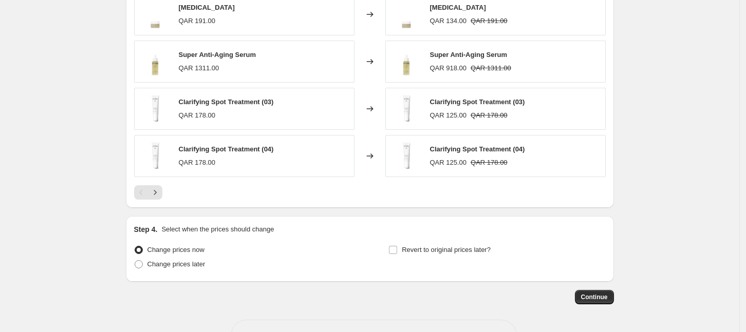
scroll to position [877, 0]
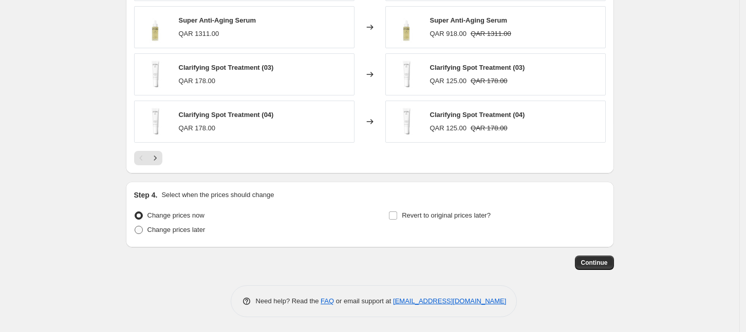
click at [160, 231] on span "Change prices later" at bounding box center [176, 230] width 58 height 8
click at [135, 226] on input "Change prices later" at bounding box center [135, 226] width 1 height 1
radio input "true"
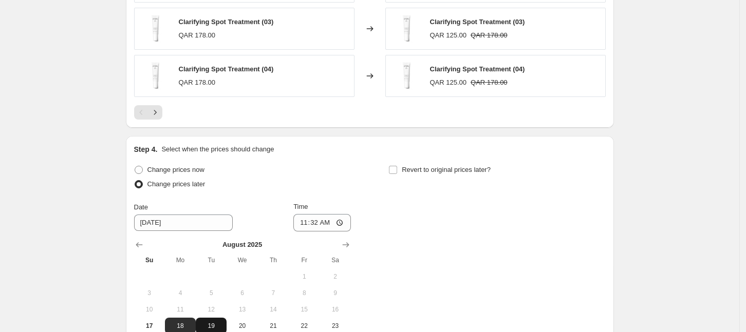
scroll to position [1006, 0]
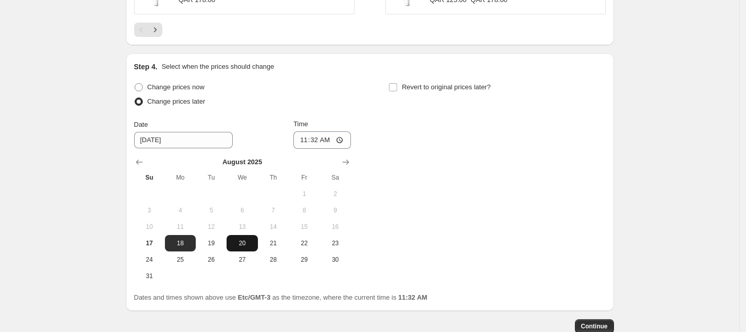
click at [251, 243] on span "20" at bounding box center [242, 243] width 23 height 8
type input "[DATE]"
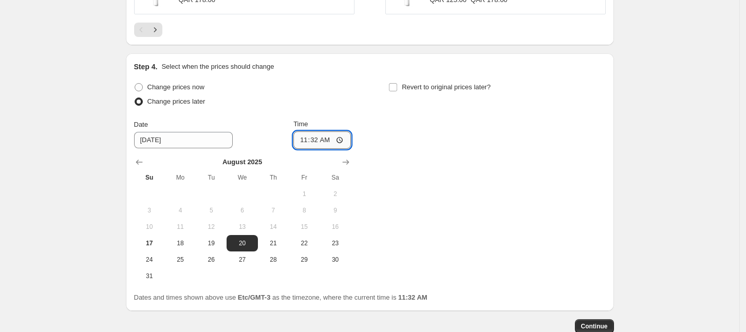
click at [324, 138] on input "11:32" at bounding box center [322, 139] width 58 height 17
type input "00:02"
click at [490, 148] on div "Change prices now Change prices later Date [DATE] Time 00:[DATE] Mo Tu We Th Fr…" at bounding box center [369, 182] width 471 height 204
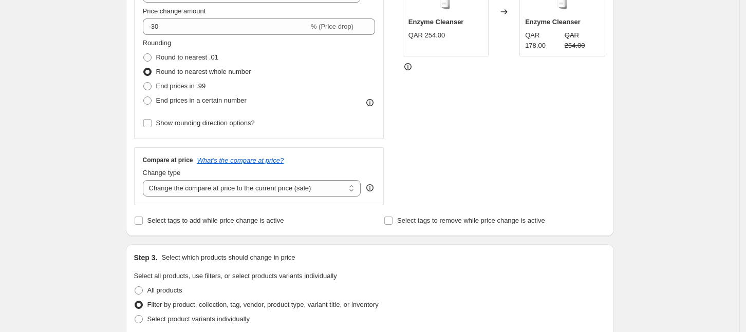
scroll to position [171, 0]
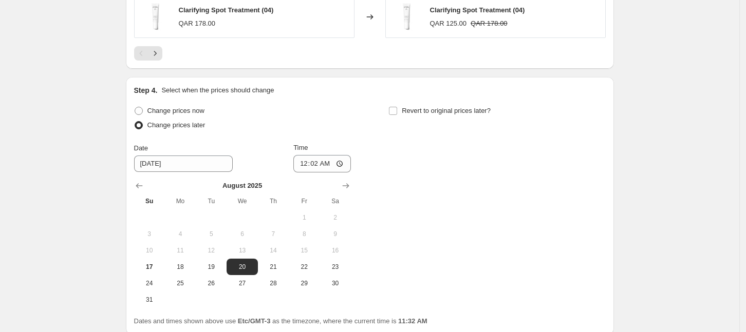
scroll to position [1069, 0]
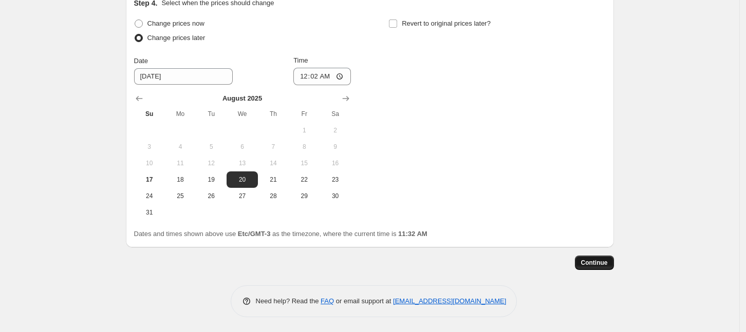
click at [603, 263] on span "Continue" at bounding box center [594, 263] width 27 height 8
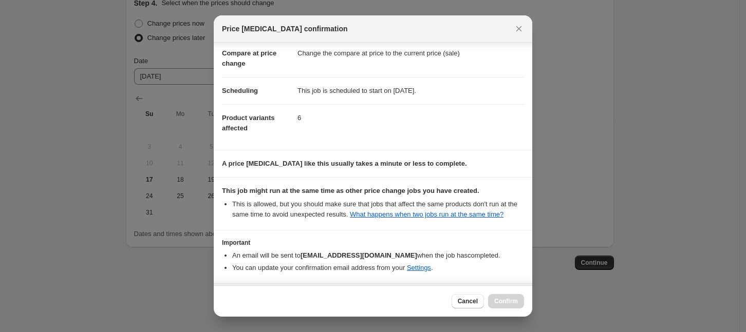
scroll to position [87, 0]
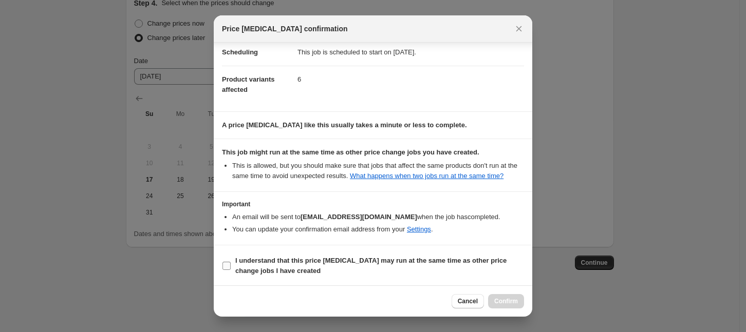
click at [310, 258] on b "I understand that this price [MEDICAL_DATA] may run at the same time as other p…" at bounding box center [370, 266] width 271 height 18
click at [231, 262] on input "I understand that this price [MEDICAL_DATA] may run at the same time as other p…" at bounding box center [226, 266] width 8 height 8
checkbox input "true"
click at [505, 299] on span "Confirm" at bounding box center [506, 301] width 24 height 8
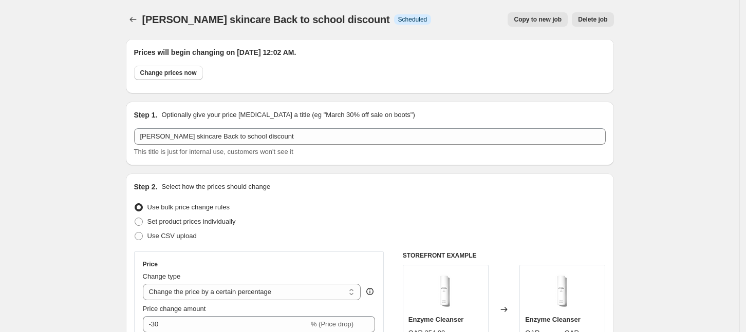
click at [536, 15] on span "Copy to new job" at bounding box center [538, 19] width 48 height 8
select select "percentage"
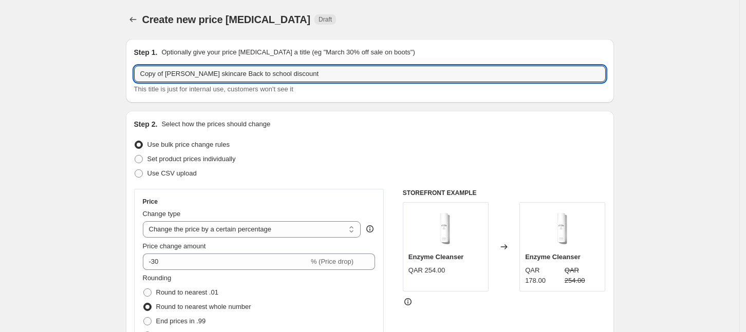
drag, startPoint x: 216, startPoint y: 75, endPoint x: 108, endPoint y: 82, distance: 108.1
type input "DR [PERSON_NAME] Back to school discount"
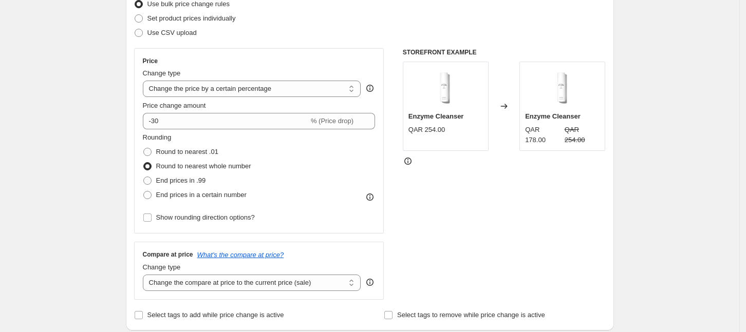
scroll to position [128, 0]
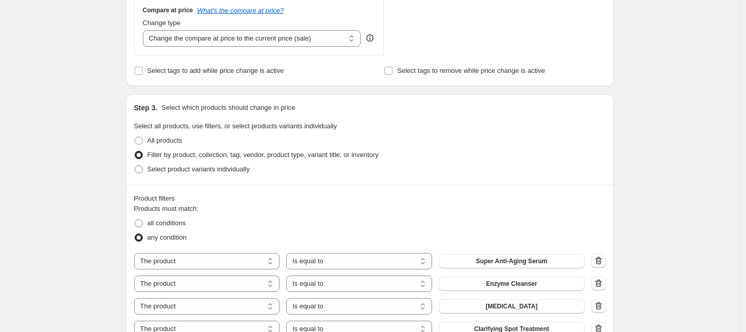
scroll to position [449, 0]
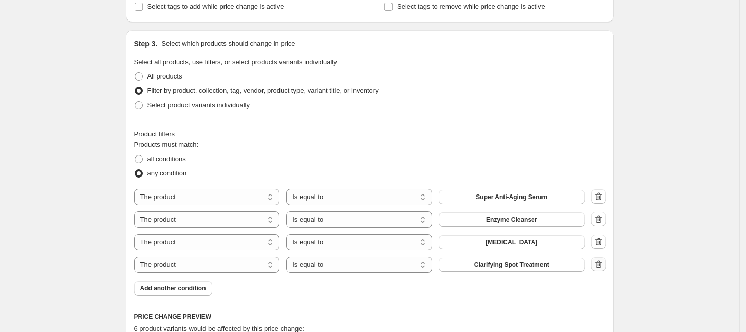
click at [603, 260] on icon "button" at bounding box center [598, 264] width 10 height 10
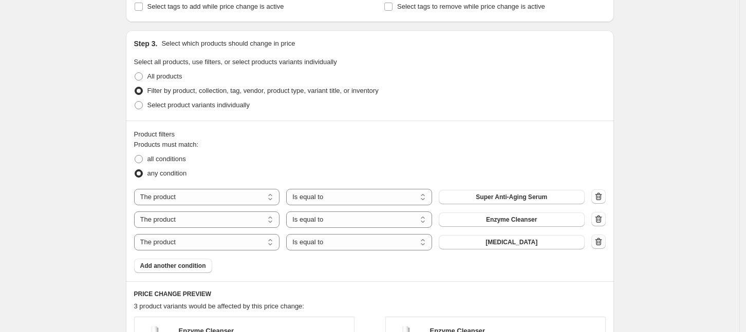
click at [601, 244] on icon "button" at bounding box center [598, 242] width 10 height 10
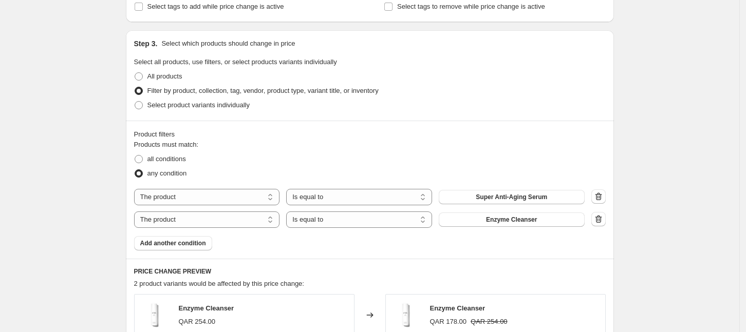
click at [600, 224] on icon "button" at bounding box center [598, 219] width 10 height 10
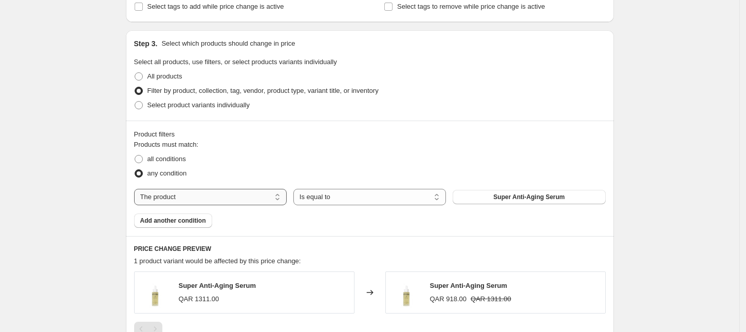
click at [234, 197] on select "The product The product's collection The product's tag The product's vendor The…" at bounding box center [210, 197] width 153 height 16
select select "collection"
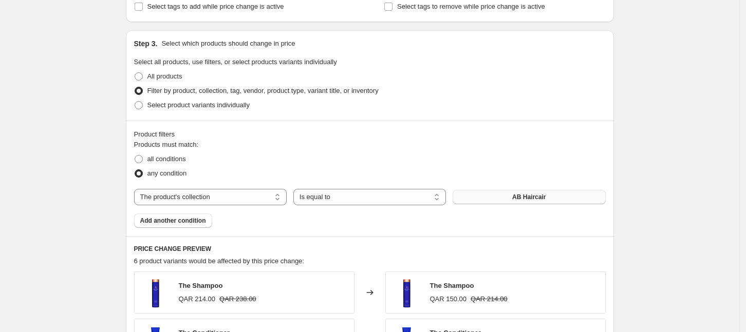
click at [544, 195] on span "AB Haircair" at bounding box center [528, 197] width 33 height 8
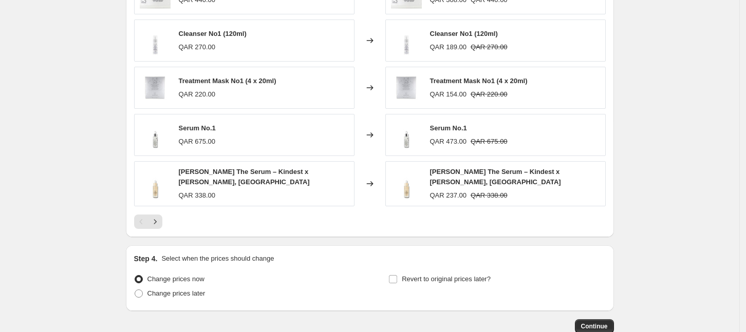
scroll to position [770, 0]
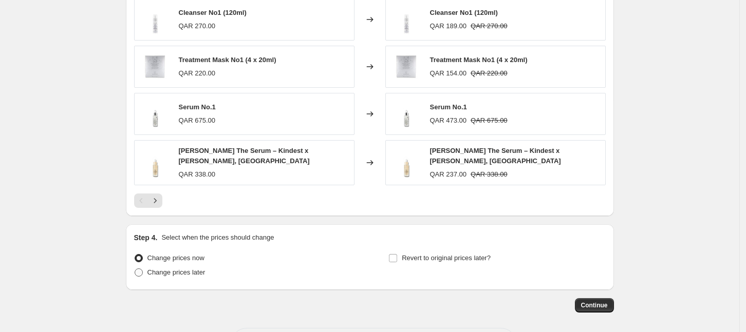
click at [190, 269] on span "Change prices later" at bounding box center [176, 273] width 58 height 8
click at [135, 269] on input "Change prices later" at bounding box center [135, 269] width 1 height 1
radio input "true"
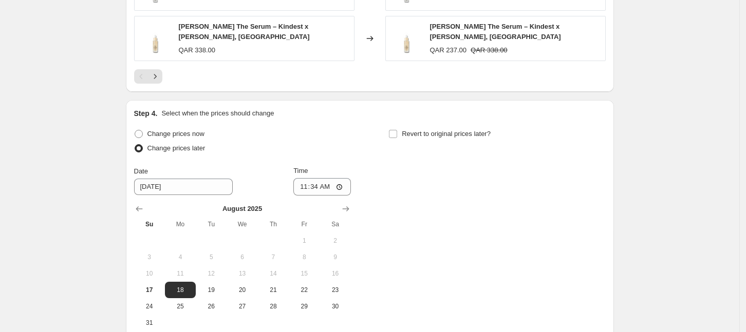
scroll to position [898, 0]
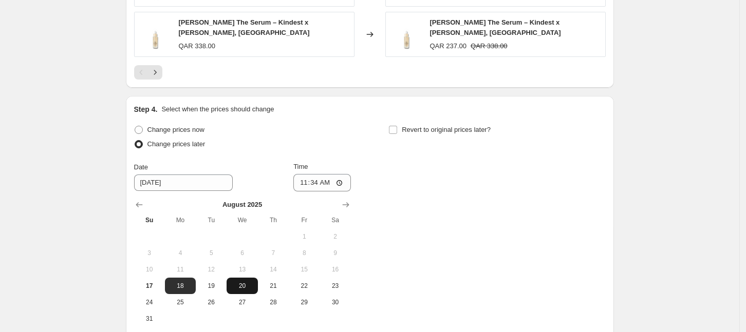
click at [247, 278] on button "20" at bounding box center [241, 286] width 31 height 16
type input "[DATE]"
click at [318, 177] on input "11:34" at bounding box center [322, 182] width 58 height 17
type input "00:02"
click at [412, 180] on div "Change prices now Change prices later Date [DATE] Time 00:[DATE] Mo Tu We Th Fr…" at bounding box center [369, 225] width 471 height 204
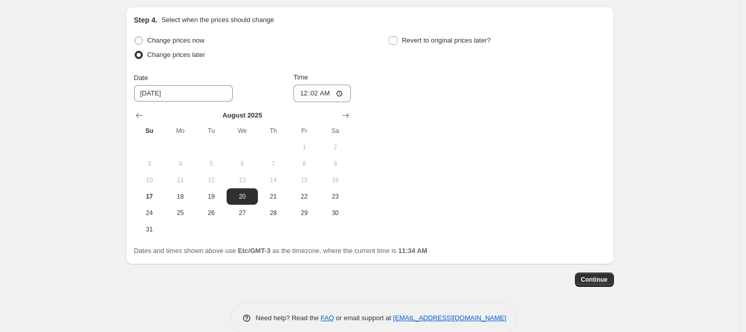
scroll to position [1001, 0]
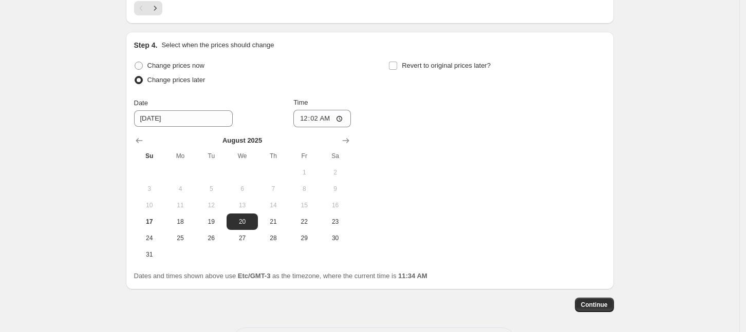
scroll to position [962, 0]
click at [602, 301] on span "Continue" at bounding box center [594, 305] width 27 height 8
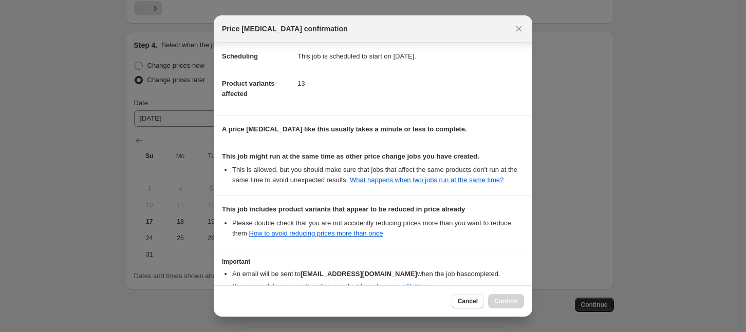
scroll to position [150, 0]
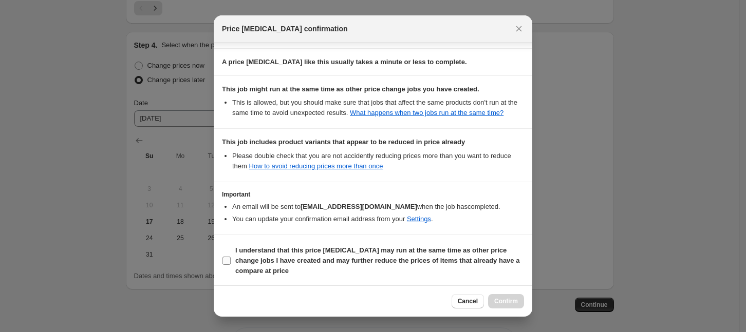
click at [336, 253] on b "I understand that this price [MEDICAL_DATA] may run at the same time as other p…" at bounding box center [377, 261] width 284 height 28
click at [231, 257] on input "I understand that this price [MEDICAL_DATA] may run at the same time as other p…" at bounding box center [226, 261] width 8 height 8
checkbox input "true"
click at [503, 302] on span "Confirm" at bounding box center [506, 301] width 24 height 8
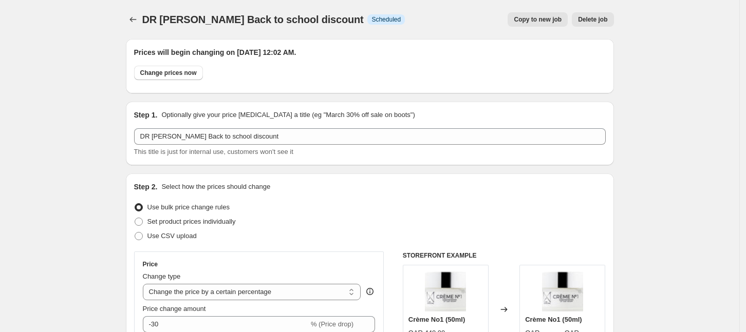
click at [545, 22] on span "Copy to new job" at bounding box center [538, 19] width 48 height 8
select select "percentage"
select select "collection"
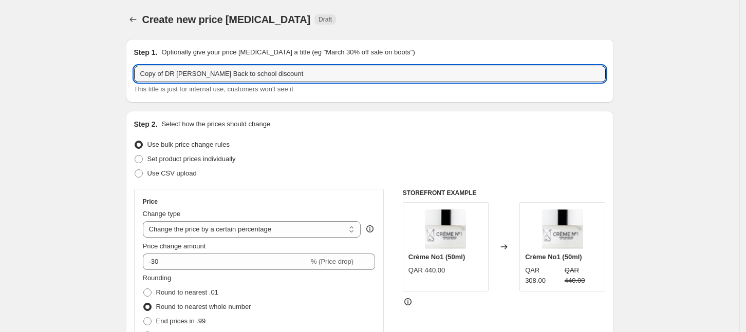
drag, startPoint x: 196, startPoint y: 74, endPoint x: 120, endPoint y: 86, distance: 77.0
type input "illia Back to school discount"
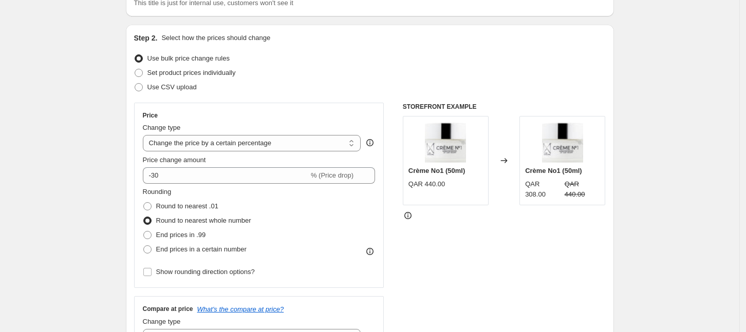
scroll to position [128, 0]
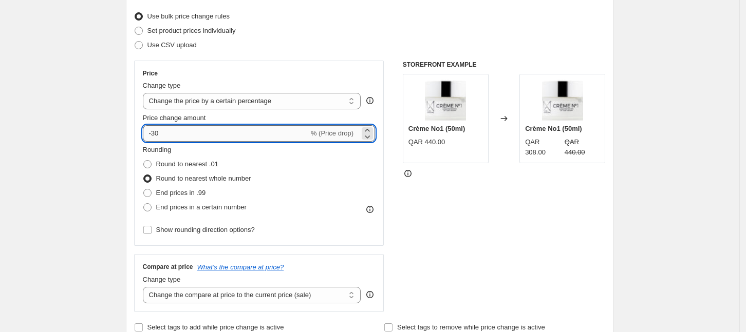
click at [193, 135] on input "-30" at bounding box center [226, 133] width 166 height 16
drag, startPoint x: 188, startPoint y: 129, endPoint x: 156, endPoint y: 139, distance: 34.3
click at [156, 139] on input "-30" at bounding box center [226, 133] width 166 height 16
type input "-50"
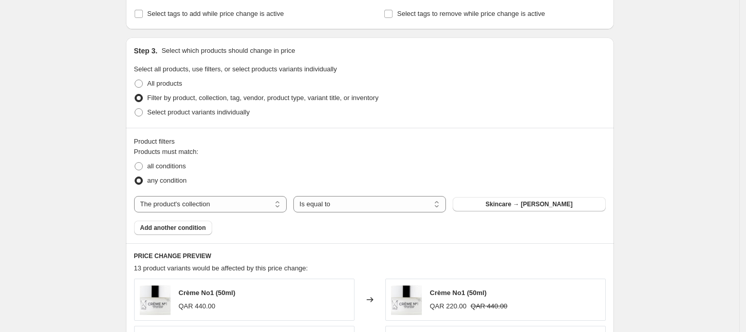
scroll to position [514, 0]
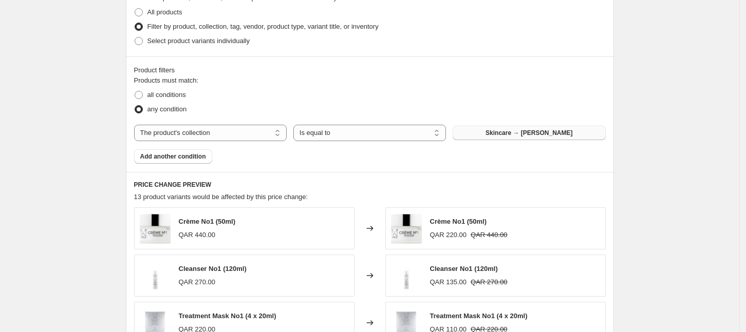
click at [502, 131] on span "Skincare → [PERSON_NAME]" at bounding box center [528, 133] width 87 height 8
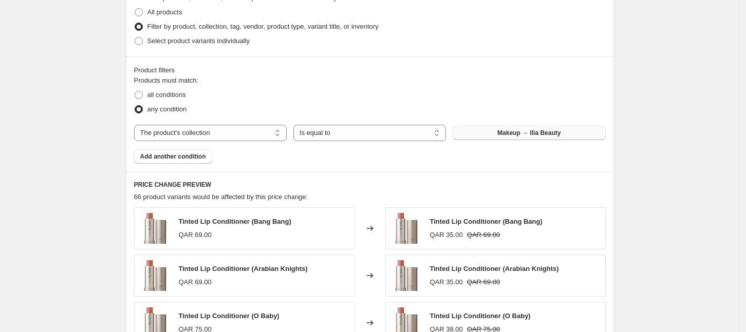
click at [108, 161] on div "Create new price [MEDICAL_DATA]. This page is ready Create new price [MEDICAL_D…" at bounding box center [369, 57] width 739 height 1142
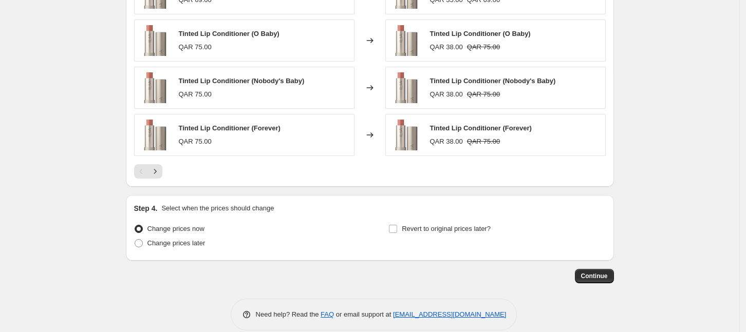
scroll to position [809, 0]
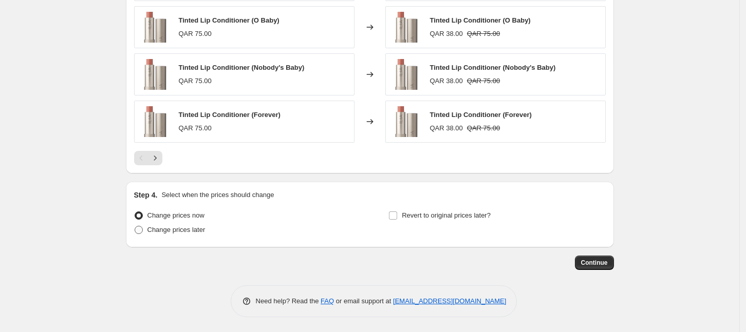
click at [156, 229] on span "Change prices later" at bounding box center [176, 230] width 58 height 8
click at [135, 226] on input "Change prices later" at bounding box center [135, 226] width 1 height 1
radio input "true"
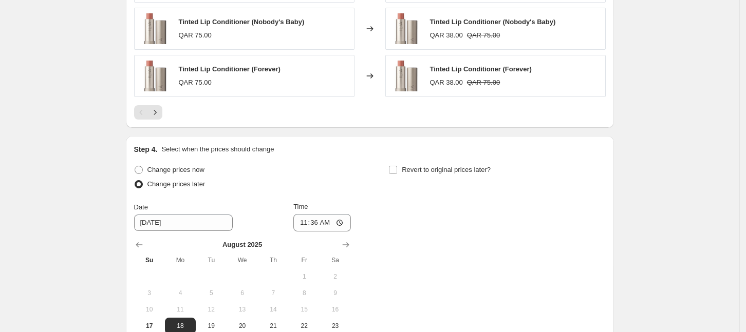
scroll to position [938, 0]
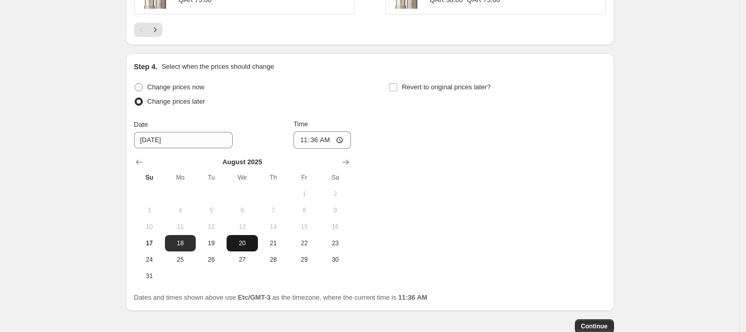
click at [245, 240] on span "20" at bounding box center [242, 243] width 23 height 8
type input "[DATE]"
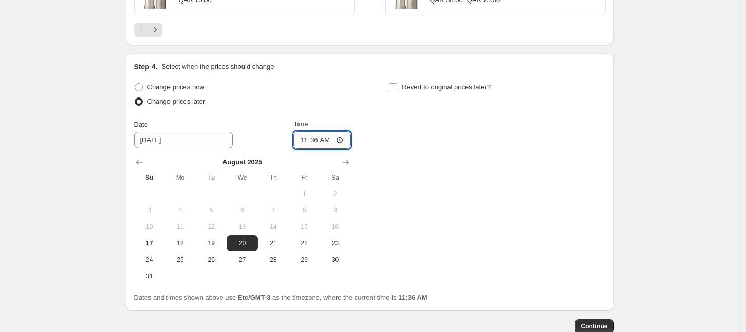
click at [325, 139] on input "11:36" at bounding box center [322, 139] width 58 height 17
click at [322, 135] on input "11:36" at bounding box center [322, 139] width 58 height 17
type input "00:02"
click at [505, 175] on div "Change prices now Change prices later Date [DATE] Time 00:[DATE] Mo Tu We Th Fr…" at bounding box center [369, 182] width 471 height 204
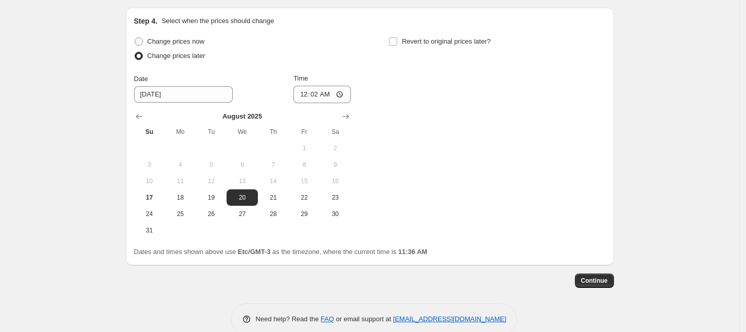
scroll to position [1001, 0]
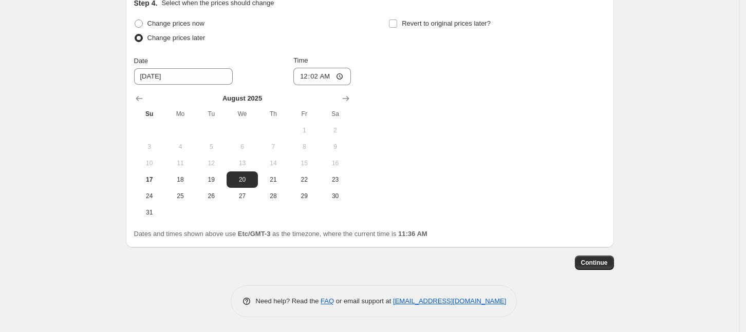
click at [612, 265] on button "Continue" at bounding box center [594, 263] width 39 height 14
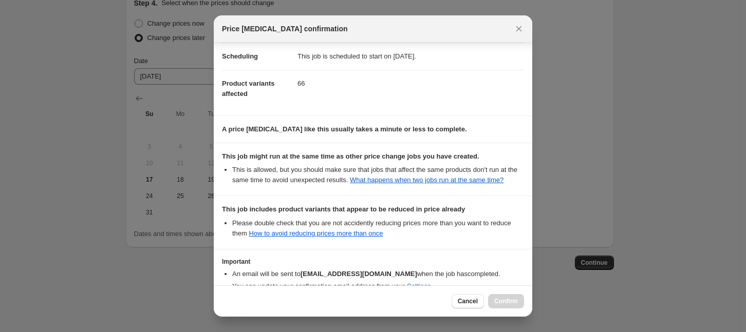
scroll to position [150, 0]
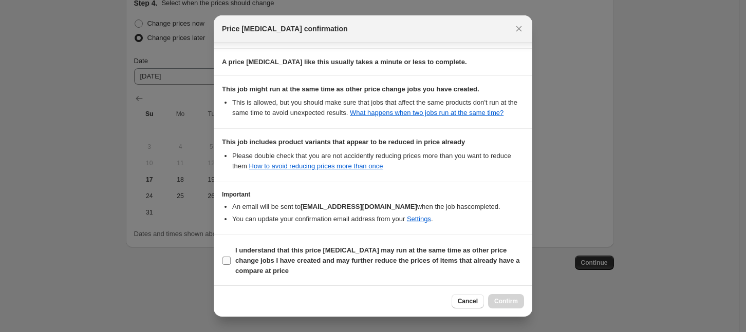
click at [344, 251] on b "I understand that this price [MEDICAL_DATA] may run at the same time as other p…" at bounding box center [377, 261] width 284 height 28
click at [231, 257] on input "I understand that this price [MEDICAL_DATA] may run at the same time as other p…" at bounding box center [226, 261] width 8 height 8
checkbox input "true"
click at [503, 301] on span "Confirm" at bounding box center [506, 301] width 24 height 8
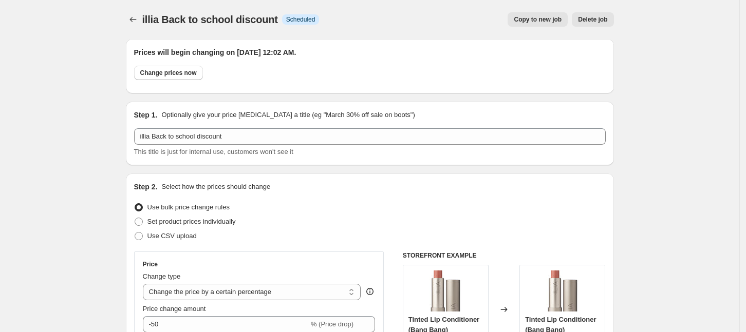
click at [553, 18] on span "Copy to new job" at bounding box center [538, 19] width 48 height 8
select select "percentage"
select select "collection"
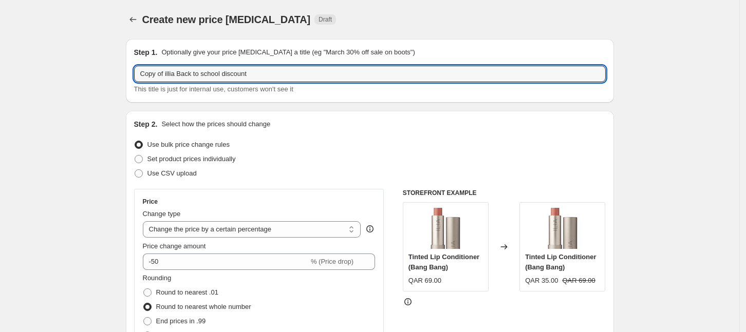
drag, startPoint x: 177, startPoint y: 73, endPoint x: 104, endPoint y: 79, distance: 73.6
click at [174, 74] on input "ignae skinecare Back to school discount" at bounding box center [369, 74] width 471 height 16
type input "ignae skincare Back to school discount"
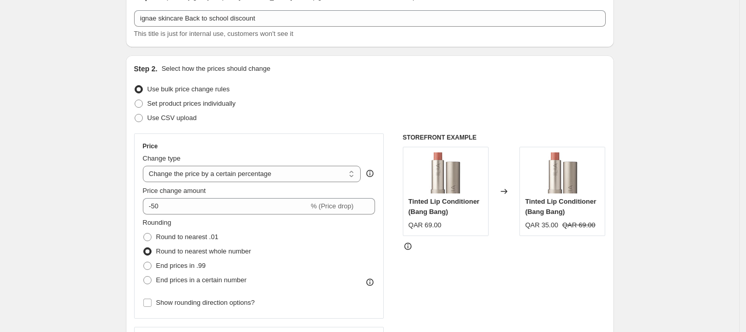
scroll to position [128, 0]
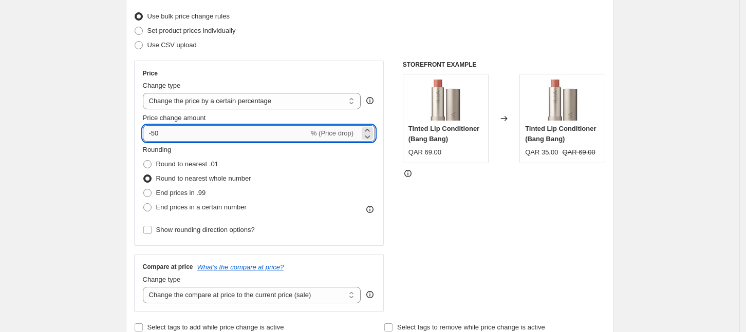
click at [172, 136] on input "-50" at bounding box center [226, 133] width 166 height 16
drag, startPoint x: 167, startPoint y: 134, endPoint x: 155, endPoint y: 131, distance: 13.1
click at [154, 131] on input "-50" at bounding box center [226, 133] width 166 height 16
type input "-30"
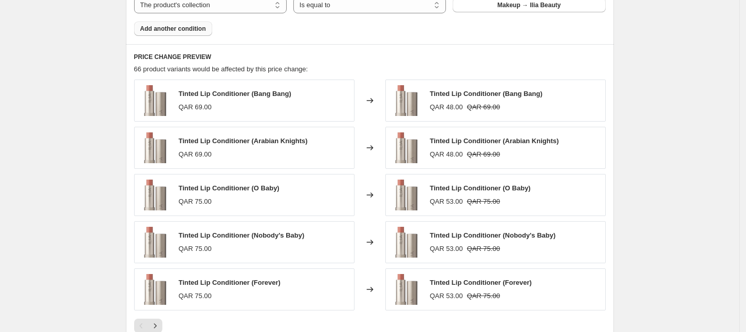
scroll to position [577, 0]
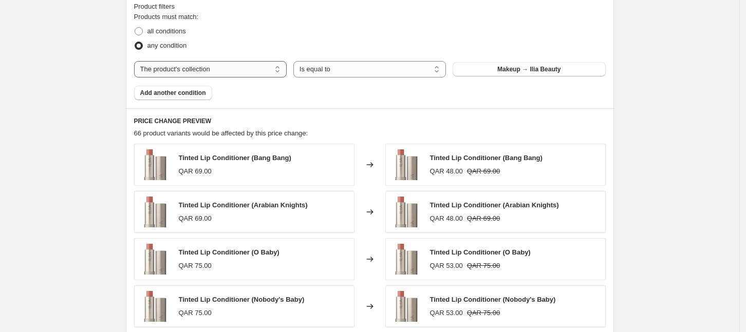
click at [244, 69] on select "The product The product's collection The product's tag The product's vendor The…" at bounding box center [210, 69] width 153 height 16
select select "product"
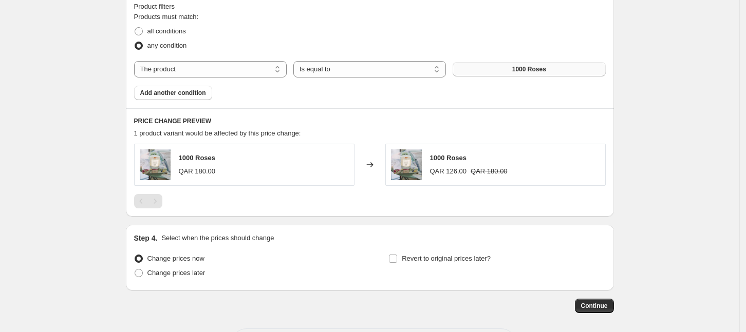
click at [537, 72] on span "1000 Roses" at bounding box center [529, 69] width 34 height 8
click at [191, 92] on span "Add another condition" at bounding box center [173, 93] width 66 height 8
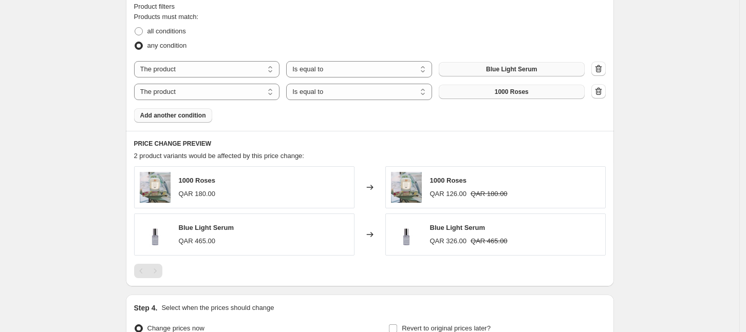
click at [541, 92] on button "1000 Roses" at bounding box center [512, 92] width 146 height 14
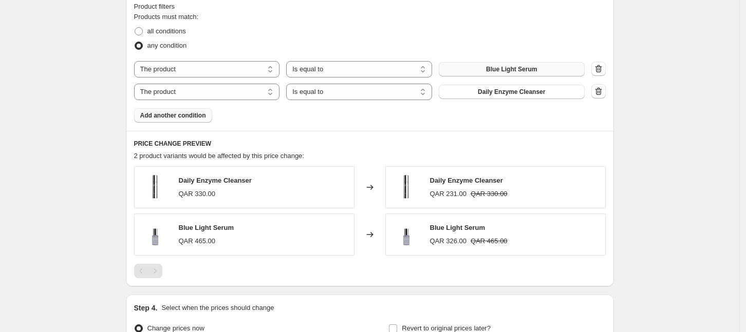
click at [206, 118] on span "Add another condition" at bounding box center [173, 115] width 66 height 8
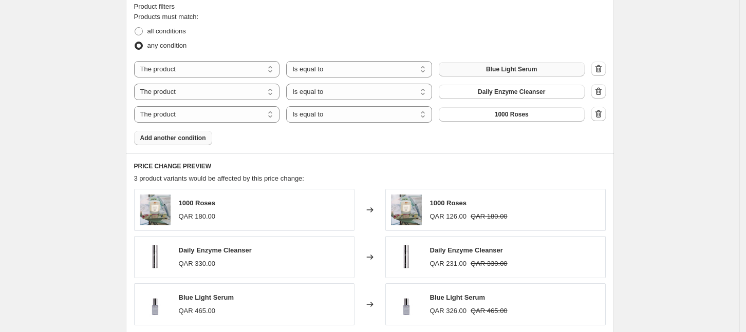
click at [519, 114] on span "1000 Roses" at bounding box center [512, 114] width 34 height 8
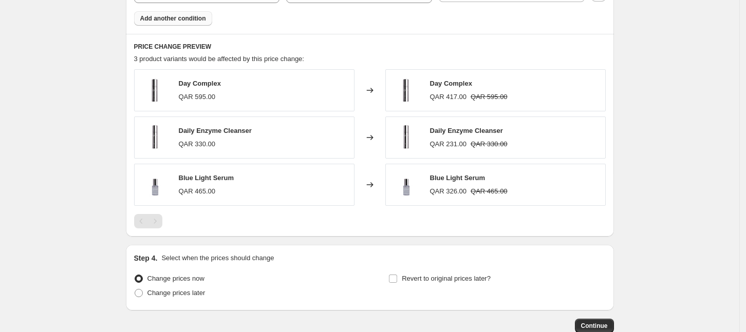
scroll to position [632, 0]
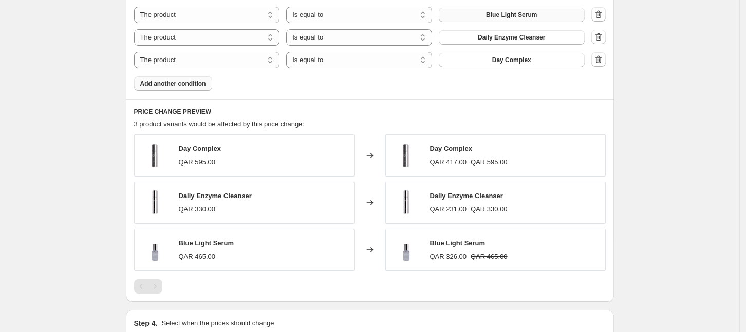
click at [192, 86] on span "Add another condition" at bounding box center [173, 84] width 66 height 8
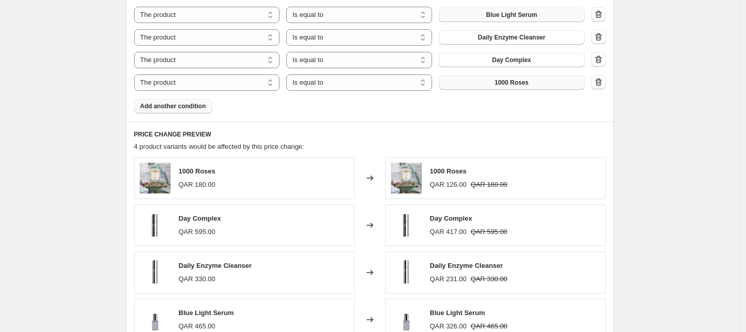
click at [543, 84] on button "1000 Roses" at bounding box center [512, 82] width 146 height 14
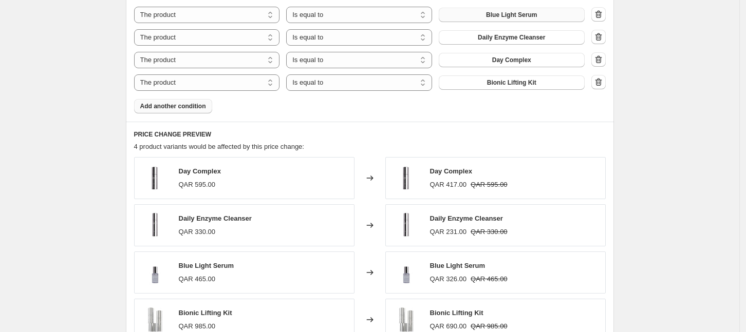
click at [192, 109] on span "Add another condition" at bounding box center [173, 106] width 66 height 8
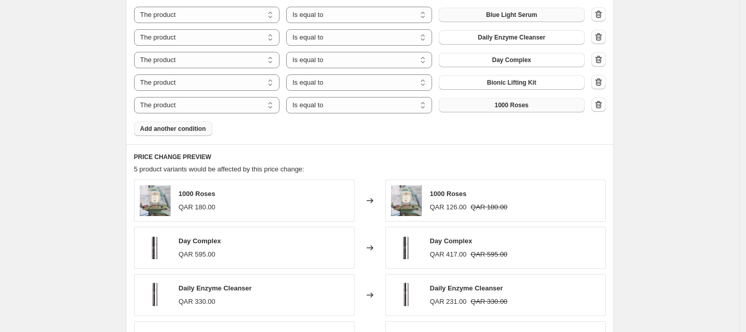
click at [540, 100] on button "1000 Roses" at bounding box center [512, 105] width 146 height 14
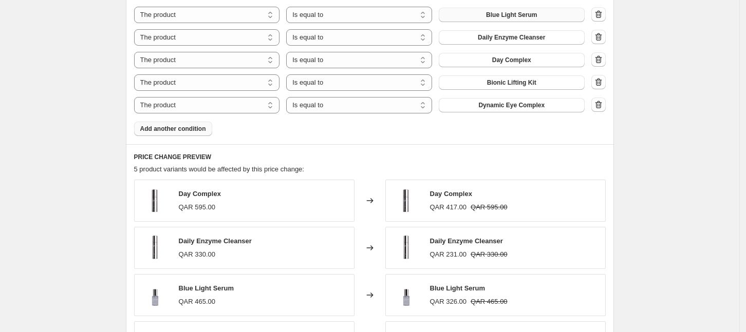
click at [195, 128] on span "Add another condition" at bounding box center [173, 129] width 66 height 8
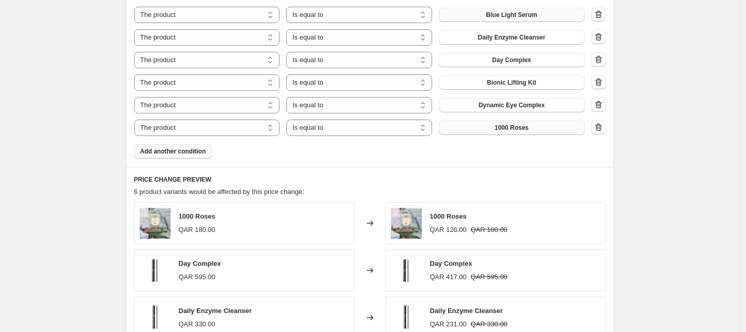
click at [500, 125] on span "1000 Roses" at bounding box center [512, 128] width 34 height 8
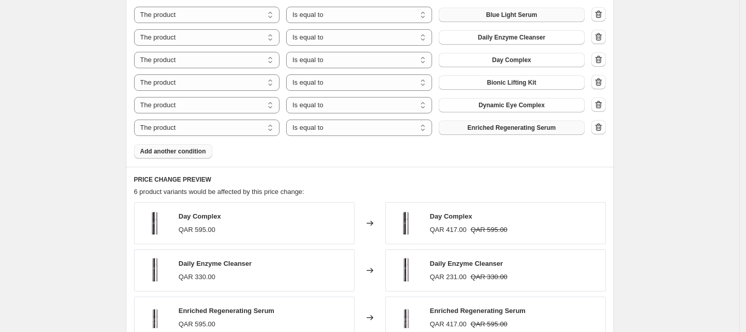
click at [202, 154] on span "Add another condition" at bounding box center [173, 151] width 66 height 8
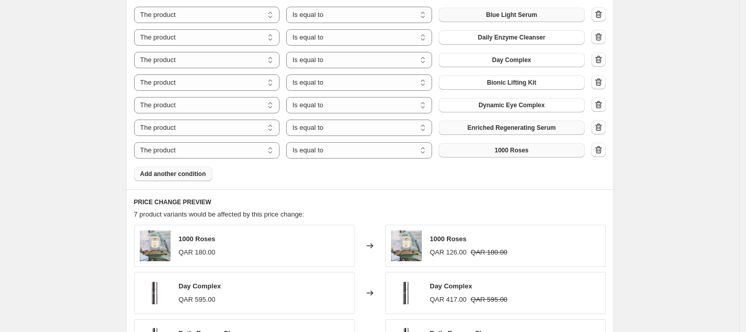
click at [499, 151] on span "1000 Roses" at bounding box center [512, 150] width 34 height 8
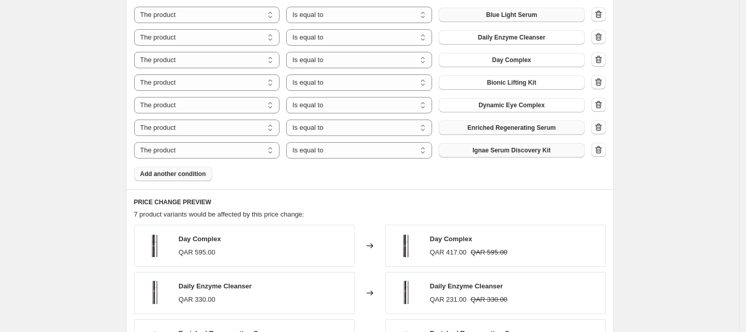
click at [174, 177] on span "Add another condition" at bounding box center [173, 174] width 66 height 8
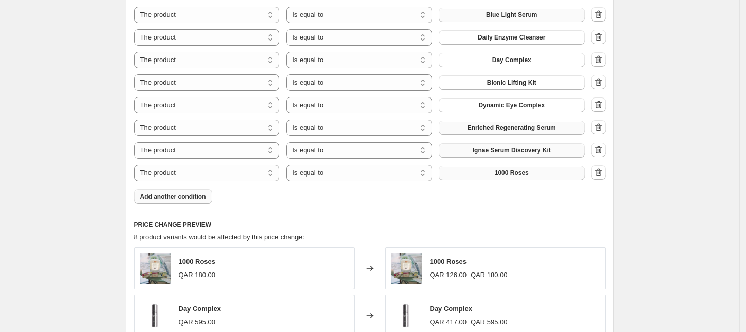
click at [528, 171] on span "1000 Roses" at bounding box center [512, 173] width 34 height 8
click at [197, 197] on span "Add another condition" at bounding box center [173, 197] width 66 height 8
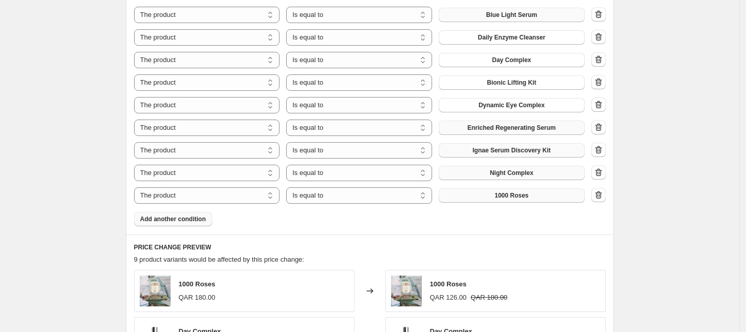
click at [532, 198] on button "1000 Roses" at bounding box center [512, 195] width 146 height 14
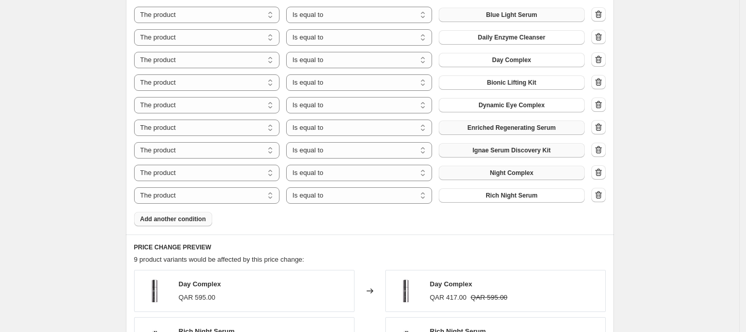
click at [183, 222] on span "Add another condition" at bounding box center [173, 219] width 66 height 8
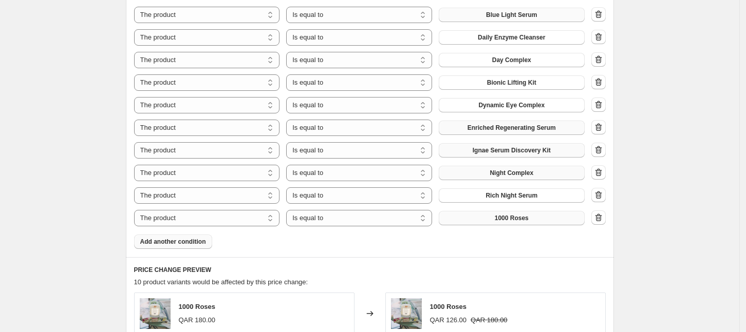
click at [523, 221] on span "1000 Roses" at bounding box center [512, 218] width 34 height 8
click at [667, 183] on div "Create new price [MEDICAL_DATA]. This page is ready Create new price [MEDICAL_D…" at bounding box center [369, 41] width 739 height 1346
click at [188, 247] on button "Add another condition" at bounding box center [173, 242] width 78 height 14
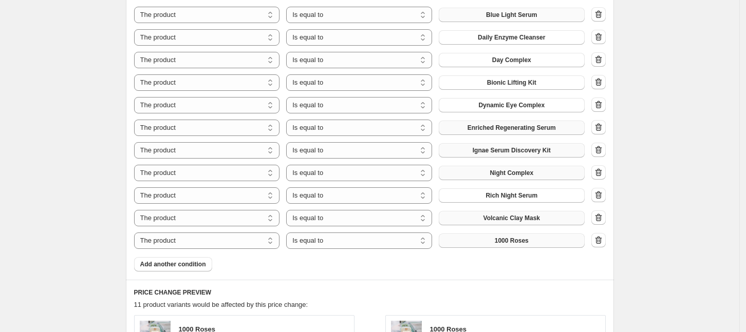
click at [495, 244] on button "1000 Roses" at bounding box center [512, 241] width 146 height 14
click at [598, 243] on icon "button" at bounding box center [598, 240] width 10 height 10
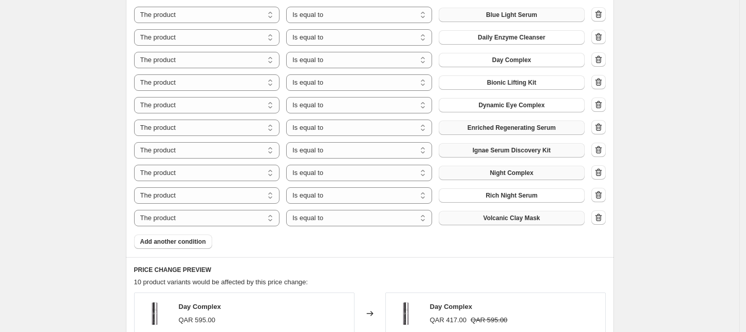
click at [674, 242] on div "Create new price [MEDICAL_DATA]. This page is ready Create new price [MEDICAL_D…" at bounding box center [369, 41] width 739 height 1346
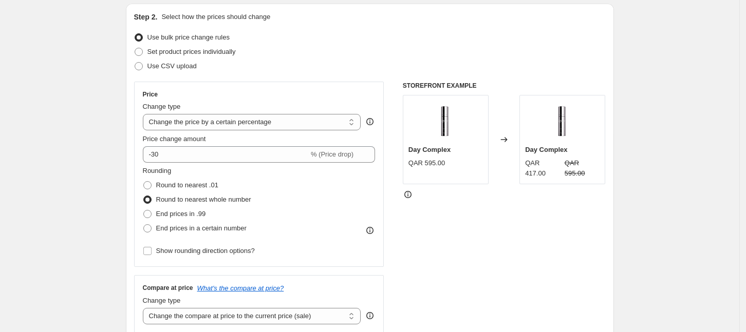
scroll to position [0, 0]
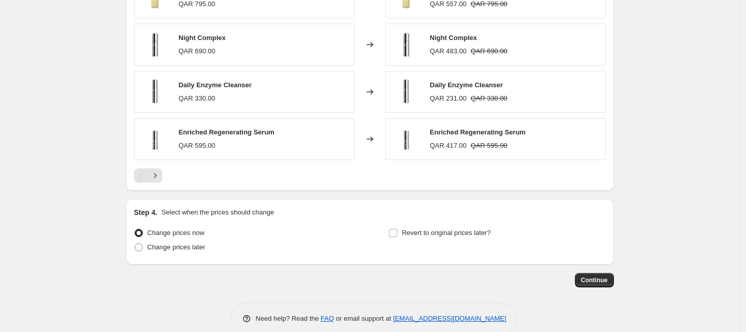
scroll to position [1013, 0]
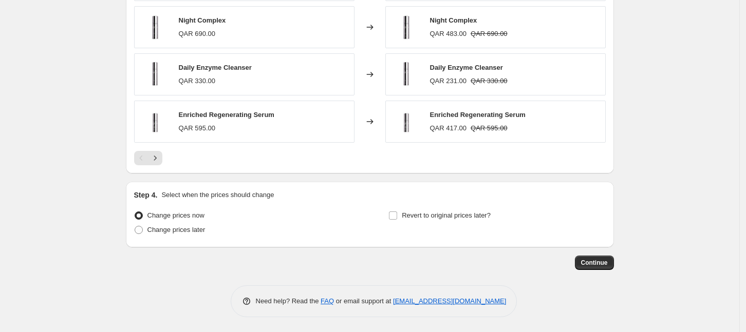
click at [157, 228] on span "Change prices later" at bounding box center [176, 230] width 58 height 8
click at [135, 226] on input "Change prices later" at bounding box center [135, 226] width 1 height 1
radio input "true"
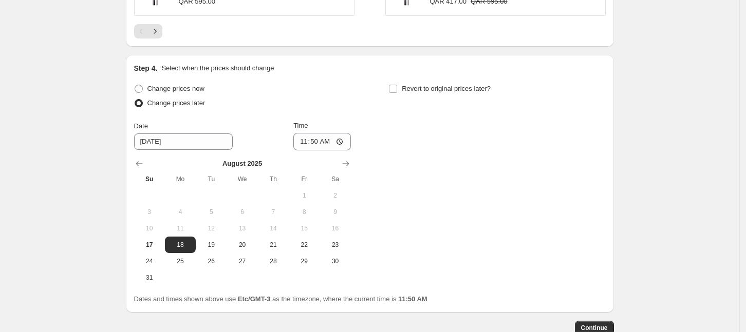
scroll to position [1141, 0]
click at [245, 240] on span "20" at bounding box center [242, 243] width 23 height 8
type input "[DATE]"
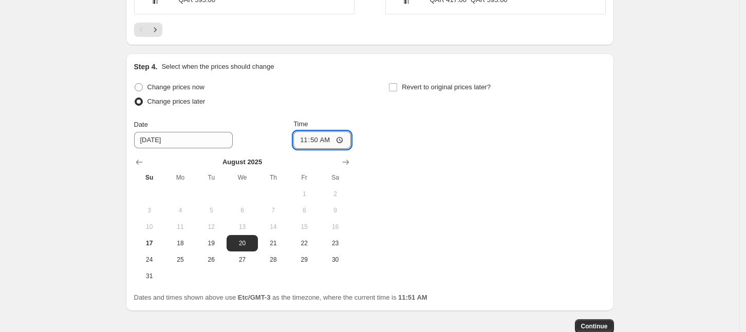
click at [317, 143] on input "11:50" at bounding box center [322, 139] width 58 height 17
type input "00:02"
click at [575, 167] on div "Change prices now Change prices later Date [DATE] Time 00:[DATE] Mo Tu We Th Fr…" at bounding box center [369, 182] width 471 height 204
click at [604, 327] on span "Continue" at bounding box center [594, 327] width 27 height 8
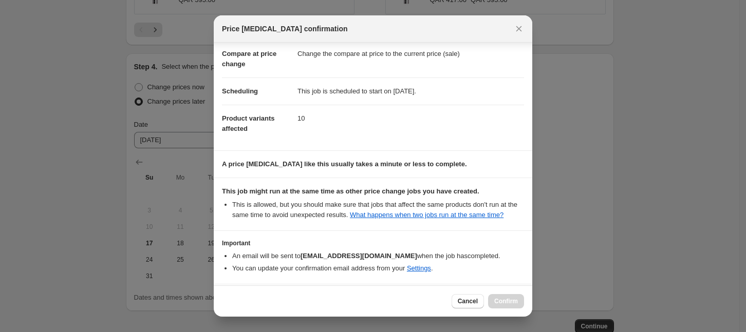
scroll to position [87, 0]
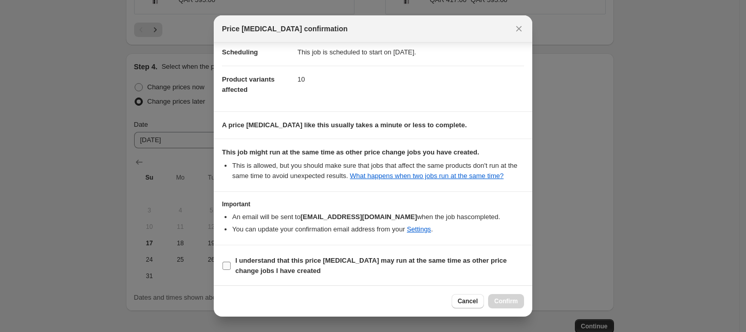
click at [257, 270] on b "I understand that this price [MEDICAL_DATA] may run at the same time as other p…" at bounding box center [370, 266] width 271 height 18
click at [231, 270] on input "I understand that this price [MEDICAL_DATA] may run at the same time as other p…" at bounding box center [226, 266] width 8 height 8
checkbox input "true"
click at [502, 306] on button "Confirm" at bounding box center [506, 301] width 36 height 14
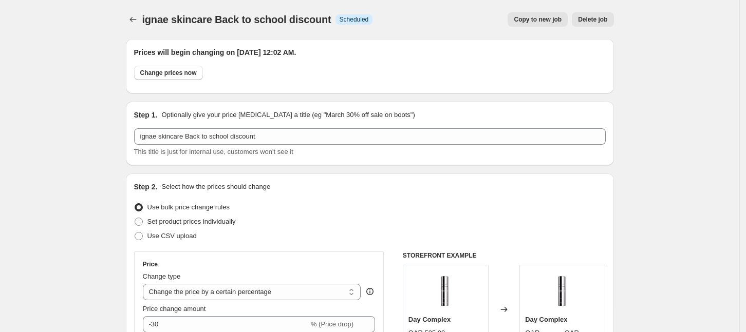
click at [555, 19] on span "Copy to new job" at bounding box center [538, 19] width 48 height 8
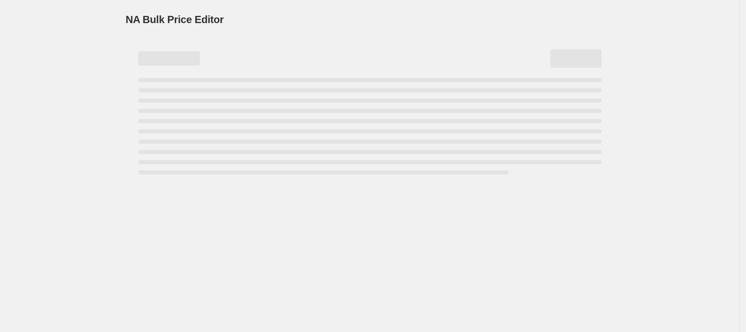
select select "percentage"
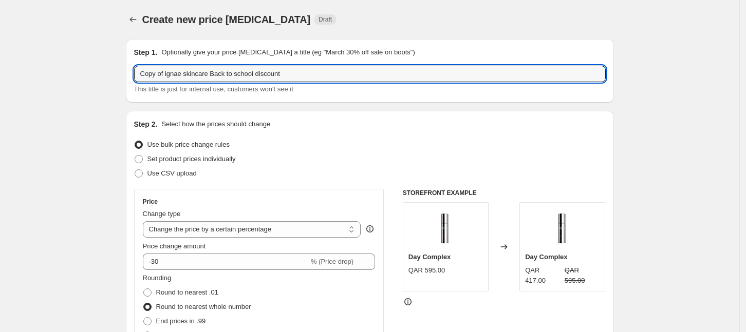
drag, startPoint x: 209, startPoint y: 74, endPoint x: 110, endPoint y: 94, distance: 100.1
type input "Dr [PERSON_NAME] Back to school discount"
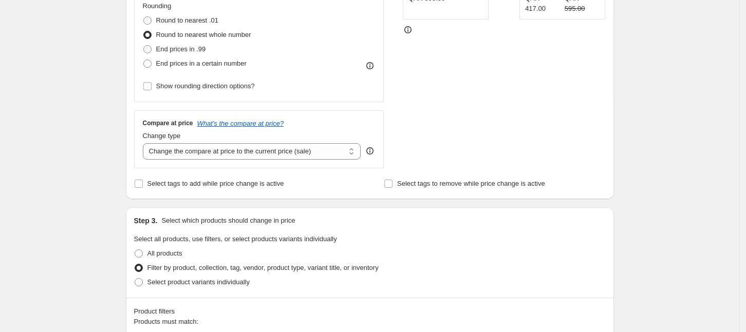
scroll to position [321, 0]
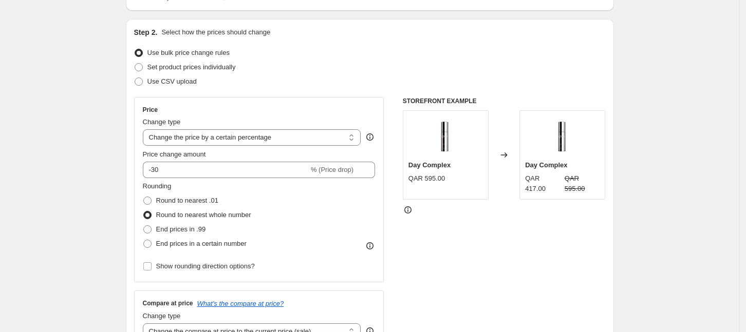
scroll to position [128, 0]
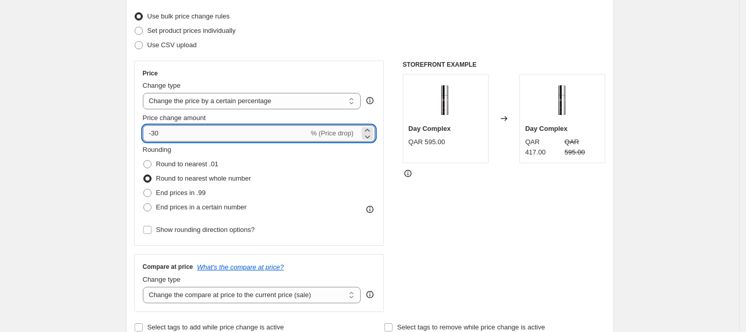
click at [203, 135] on input "-30" at bounding box center [226, 133] width 166 height 16
type input "-3"
type input "-25"
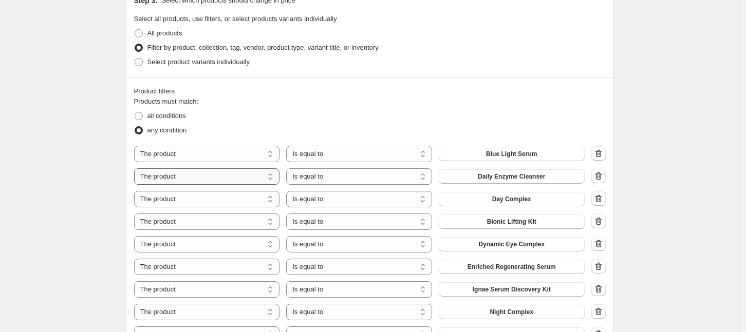
scroll to position [514, 0]
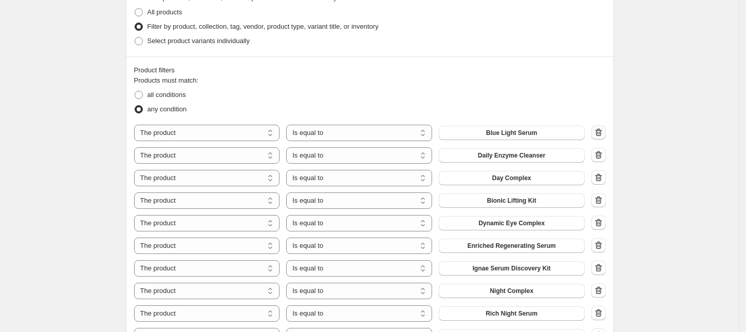
click at [603, 135] on icon "button" at bounding box center [598, 132] width 10 height 10
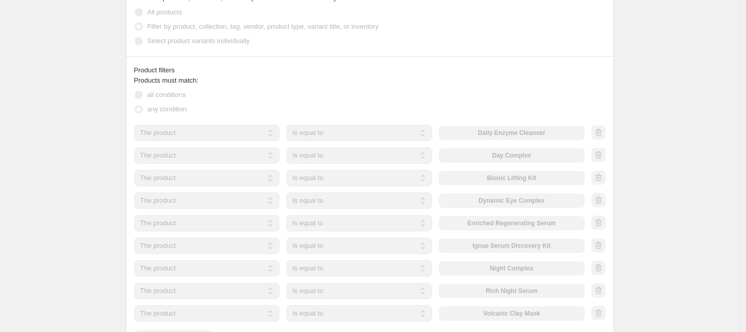
click at [606, 135] on div at bounding box center [598, 132] width 14 height 15
click at [602, 134] on div at bounding box center [598, 132] width 14 height 15
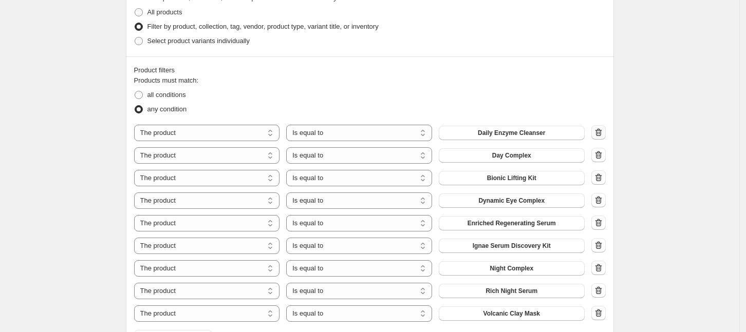
click at [602, 134] on icon "button" at bounding box center [598, 132] width 10 height 10
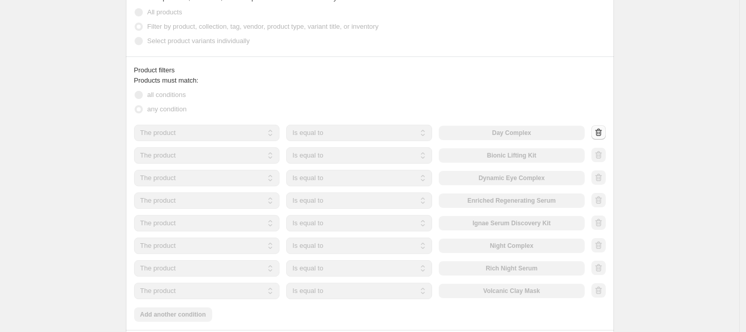
click at [602, 134] on div at bounding box center [598, 132] width 14 height 15
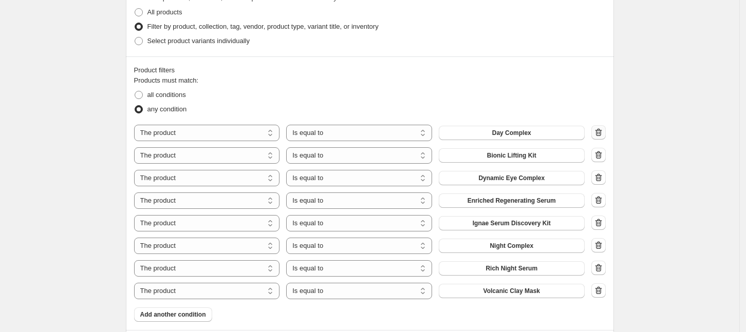
click at [602, 134] on icon "button" at bounding box center [598, 132] width 10 height 10
click at [602, 134] on div at bounding box center [598, 132] width 14 height 15
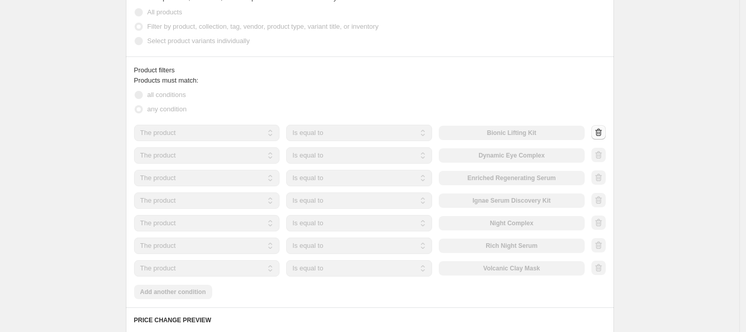
click at [602, 134] on div at bounding box center [598, 132] width 14 height 15
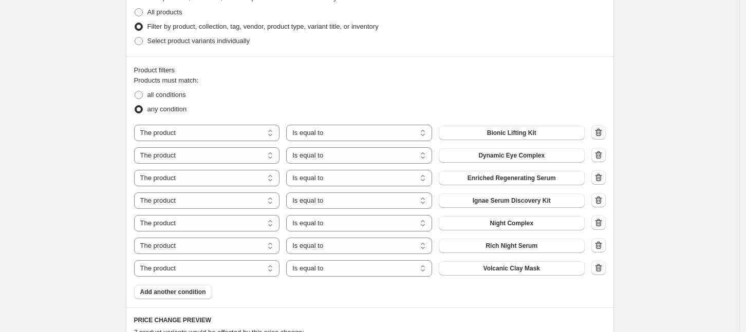
click at [602, 134] on icon "button" at bounding box center [598, 132] width 10 height 10
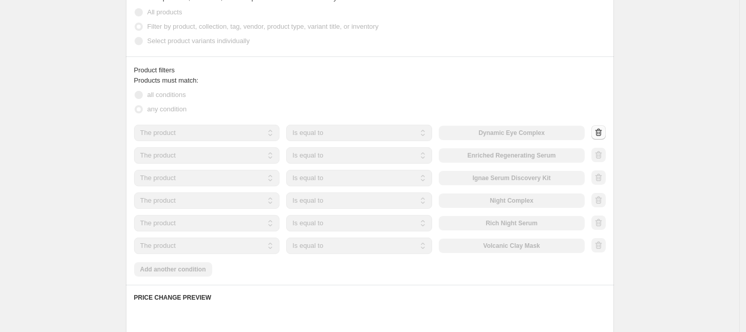
click at [602, 134] on div at bounding box center [598, 132] width 14 height 15
click at [601, 134] on div at bounding box center [598, 132] width 14 height 15
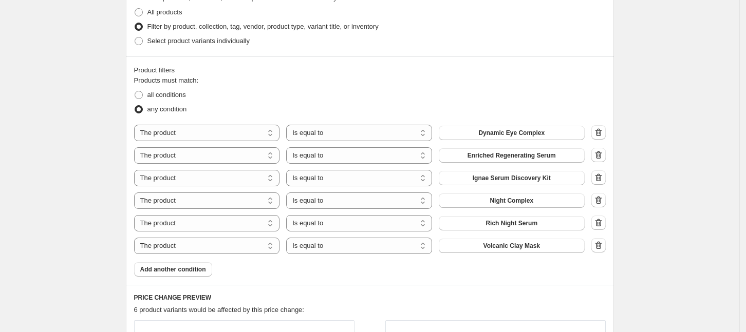
click at [601, 134] on icon "button" at bounding box center [598, 132] width 10 height 10
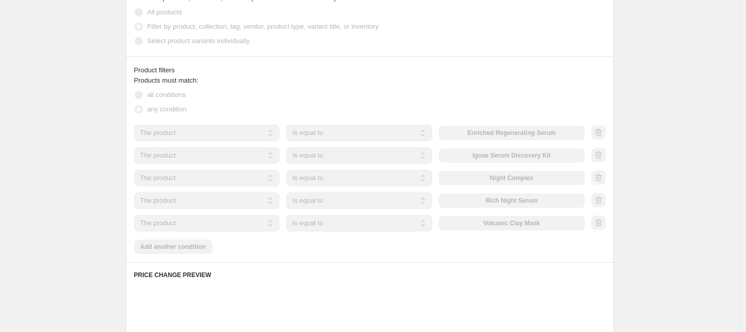
click at [601, 134] on div at bounding box center [598, 132] width 14 height 15
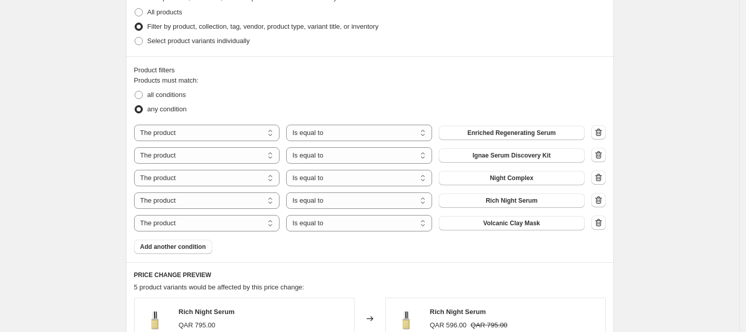
click at [601, 134] on icon "button" at bounding box center [598, 132] width 10 height 10
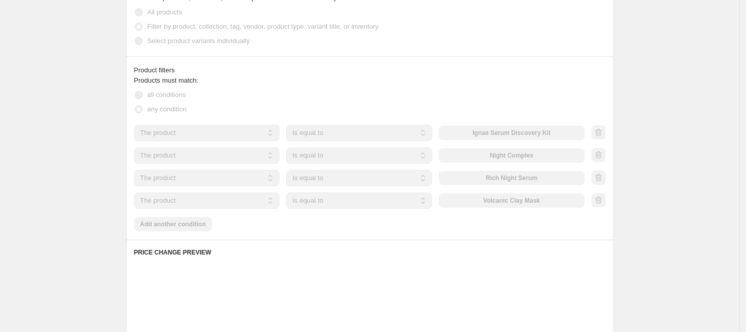
click at [601, 134] on div at bounding box center [598, 132] width 14 height 15
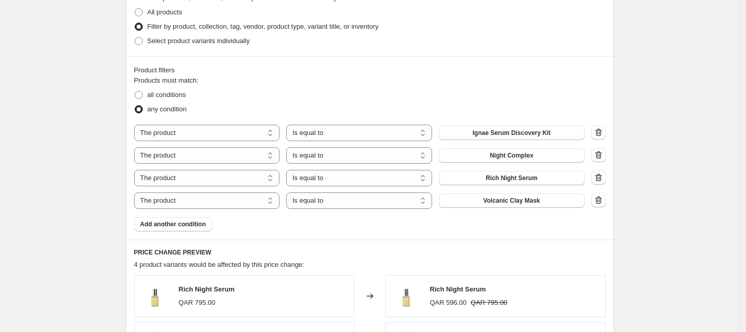
click at [601, 134] on div at bounding box center [598, 132] width 14 height 15
click at [601, 134] on icon "button" at bounding box center [598, 132] width 10 height 10
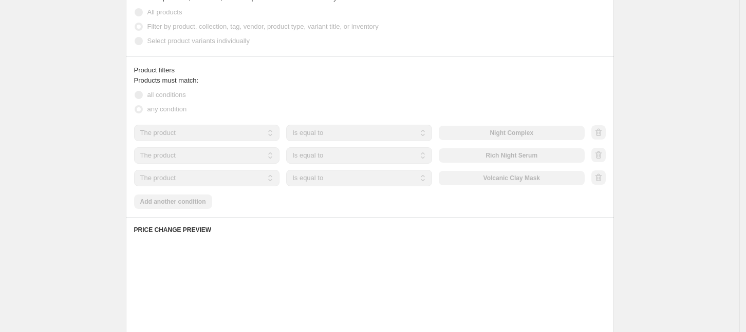
click at [601, 134] on div at bounding box center [598, 132] width 14 height 15
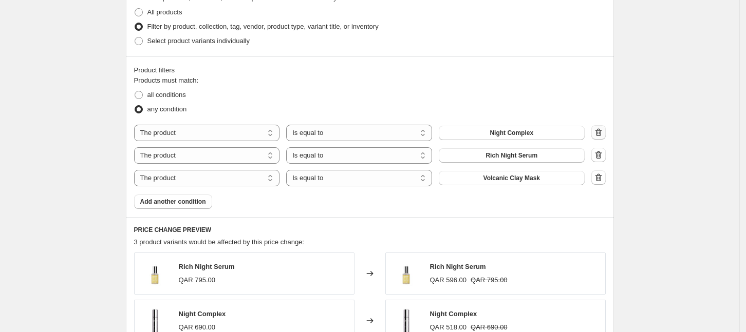
click at [600, 134] on div at bounding box center [598, 132] width 14 height 15
click at [598, 134] on icon "button" at bounding box center [597, 132] width 1 height 3
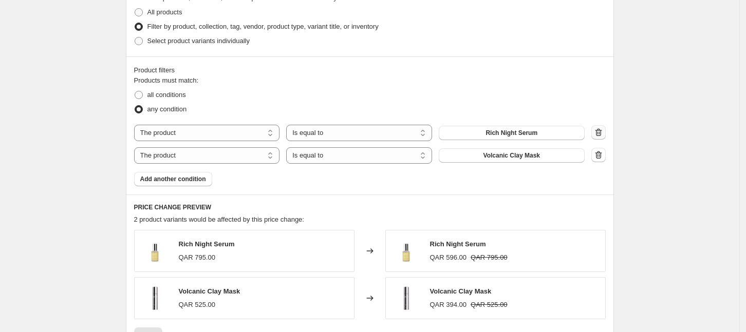
click at [598, 134] on icon "button" at bounding box center [597, 132] width 1 height 3
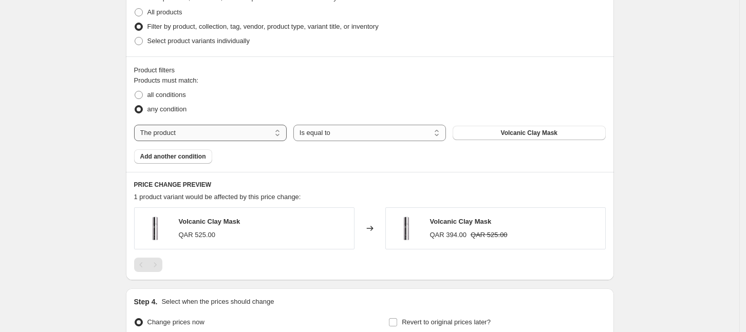
click at [199, 129] on select "The product The product's collection The product's tag The product's vendor The…" at bounding box center [210, 133] width 153 height 16
select select "collection"
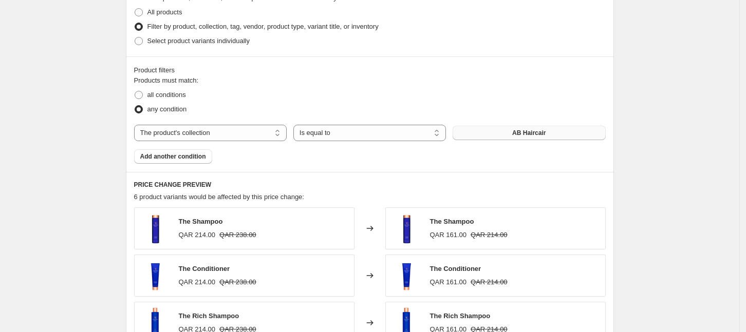
click at [536, 132] on span "AB Haircair" at bounding box center [528, 133] width 33 height 8
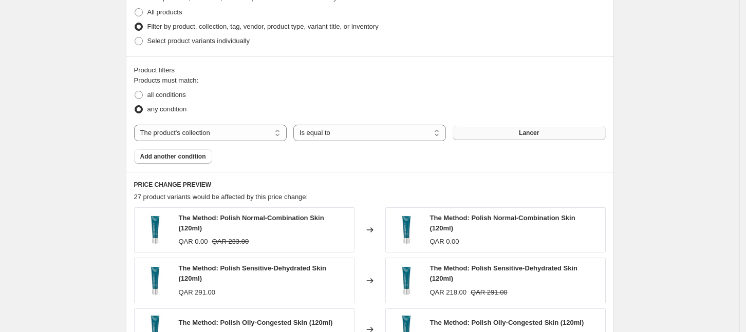
click at [690, 172] on div "Create new price [MEDICAL_DATA]. This page is ready Create new price [MEDICAL_D…" at bounding box center [369, 64] width 739 height 1156
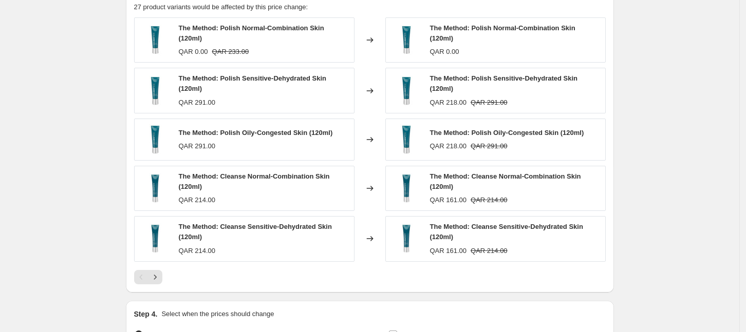
scroll to position [706, 0]
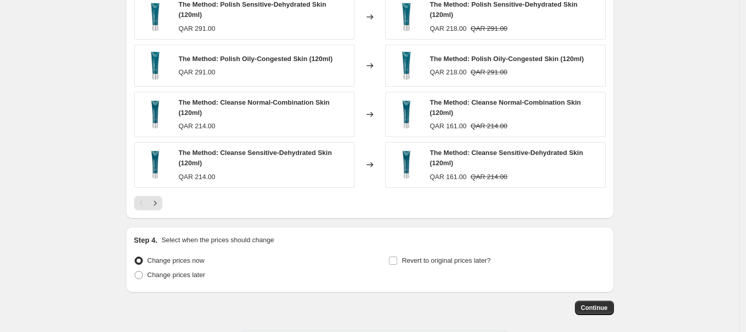
scroll to position [822, 0]
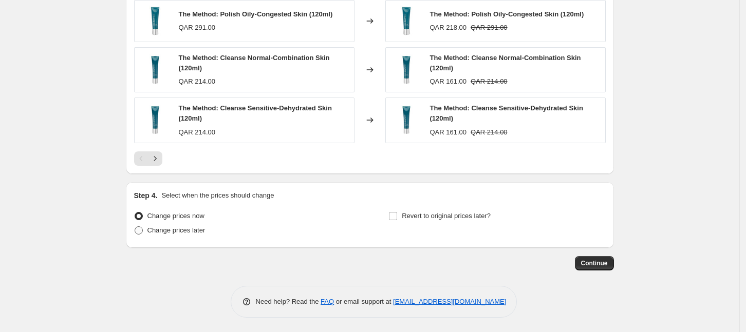
click at [191, 234] on label "Change prices later" at bounding box center [169, 230] width 71 height 14
click at [135, 227] on input "Change prices later" at bounding box center [135, 226] width 1 height 1
radio input "true"
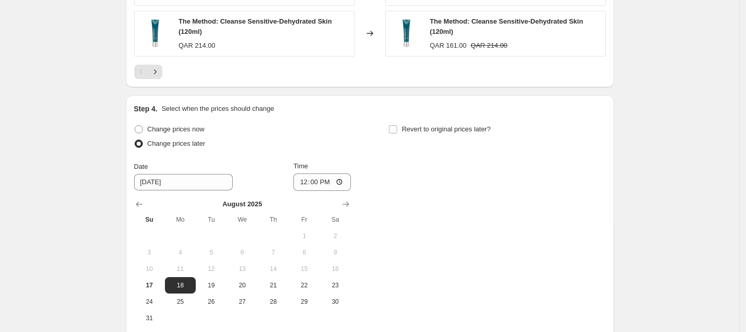
scroll to position [1015, 0]
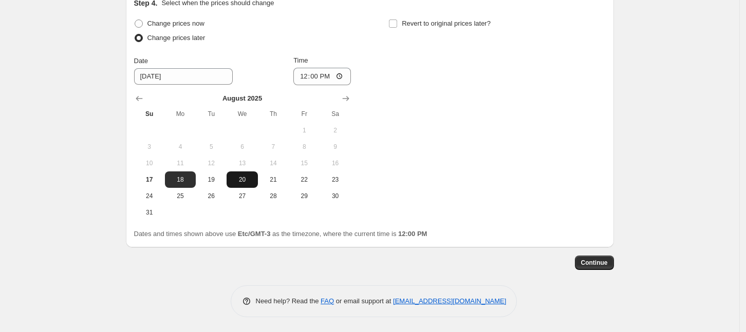
click at [247, 181] on span "20" at bounding box center [242, 180] width 23 height 8
type input "[DATE]"
click at [320, 74] on input "12:00" at bounding box center [322, 76] width 58 height 17
type input "00:02"
click at [528, 127] on div "Change prices now Change prices later Date [DATE] Time 00:[DATE] Mo Tu We Th Fr…" at bounding box center [369, 118] width 471 height 204
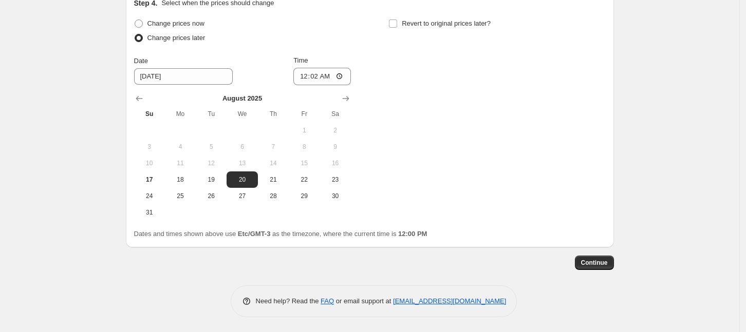
click at [537, 157] on div "Change prices now Change prices later Date [DATE] Time 00:[DATE] Mo Tu We Th Fr…" at bounding box center [369, 118] width 471 height 204
click at [242, 180] on span "20" at bounding box center [242, 180] width 23 height 8
click at [577, 171] on div "Change prices now Change prices later Date [DATE] Time 00:[DATE] Mo Tu We Th Fr…" at bounding box center [369, 118] width 471 height 204
click at [600, 262] on span "Continue" at bounding box center [594, 263] width 27 height 8
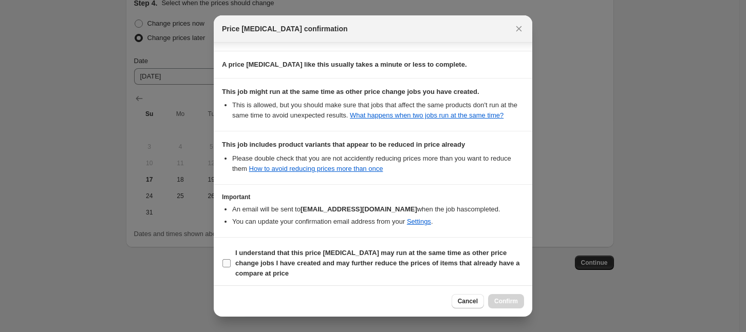
scroll to position [150, 0]
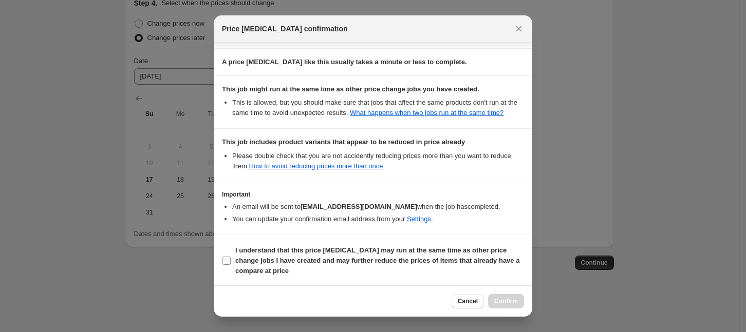
click at [295, 250] on b "I understand that this price [MEDICAL_DATA] may run at the same time as other p…" at bounding box center [377, 261] width 284 height 28
click at [231, 257] on input "I understand that this price [MEDICAL_DATA] may run at the same time as other p…" at bounding box center [226, 261] width 8 height 8
checkbox input "true"
click at [501, 305] on span "Confirm" at bounding box center [506, 301] width 24 height 8
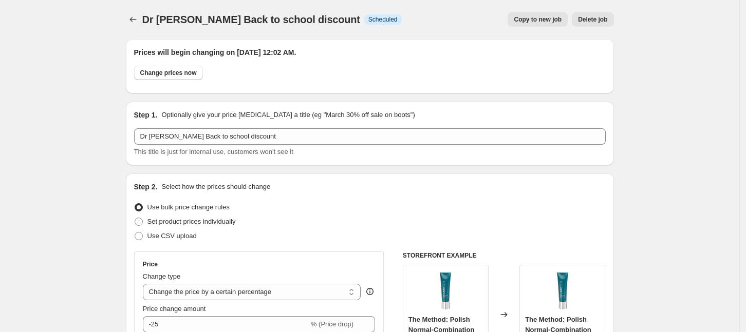
click at [533, 25] on button "Copy to new job" at bounding box center [537, 19] width 60 height 14
select select "percentage"
select select "collection"
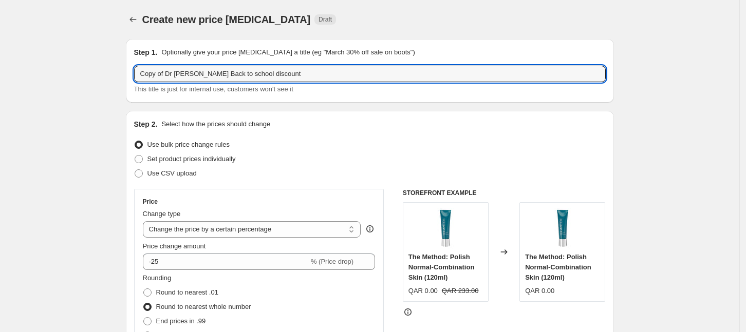
drag, startPoint x: 194, startPoint y: 73, endPoint x: 96, endPoint y: 74, distance: 98.6
type input "Lumity Back to school discount"
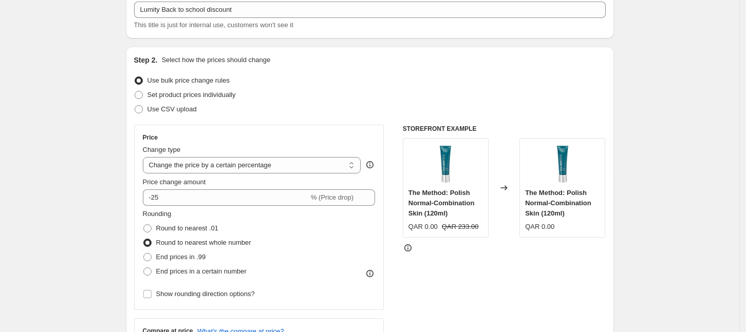
scroll to position [128, 0]
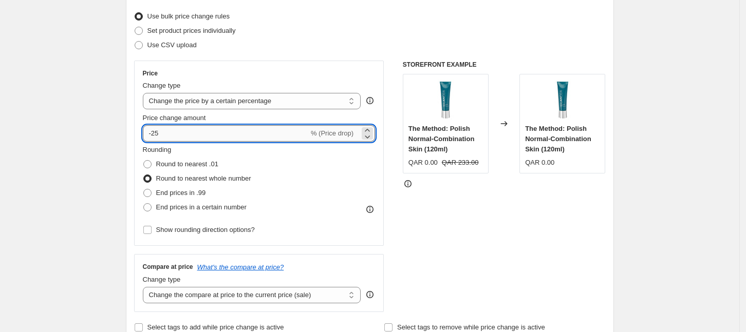
drag, startPoint x: 172, startPoint y: 137, endPoint x: 156, endPoint y: 134, distance: 16.2
click at [156, 134] on input "-25" at bounding box center [226, 133] width 166 height 16
type input "-35"
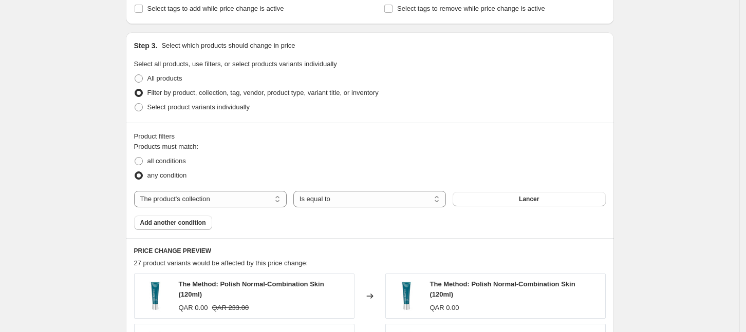
scroll to position [514, 0]
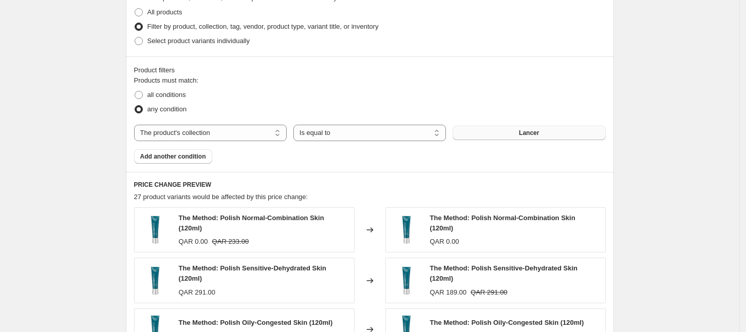
click at [524, 129] on span "Lancer" at bounding box center [529, 133] width 20 height 8
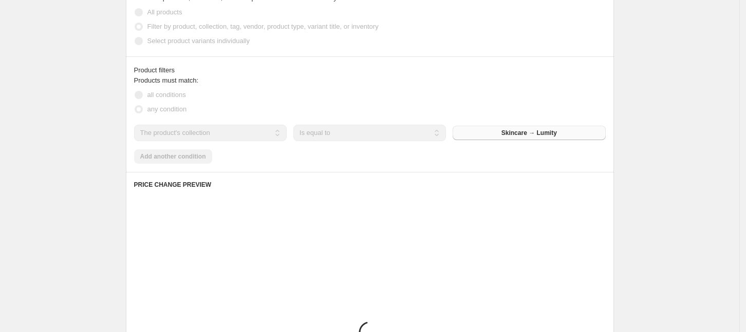
click at [77, 135] on div "Create new price [MEDICAL_DATA]. This page is ready Create new price [MEDICAL_D…" at bounding box center [369, 57] width 739 height 1142
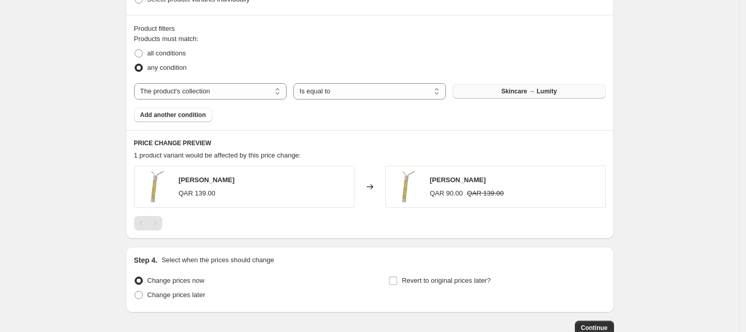
scroll to position [620, 0]
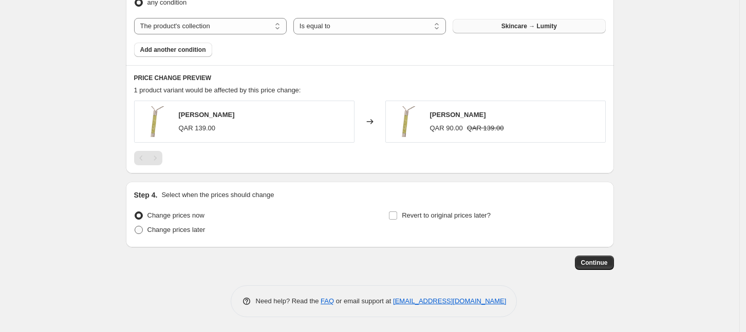
click at [187, 226] on span "Change prices later" at bounding box center [176, 230] width 58 height 8
click at [135, 226] on input "Change prices later" at bounding box center [135, 226] width 1 height 1
radio input "true"
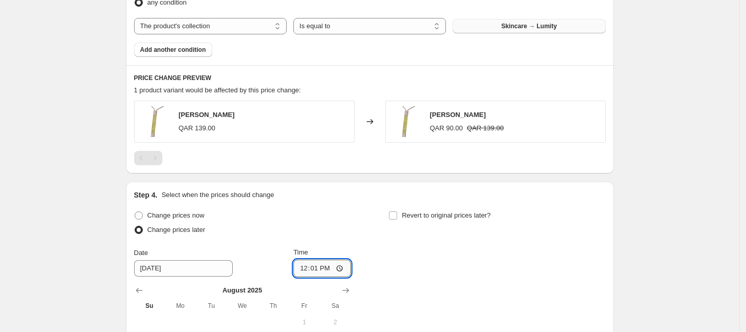
click at [327, 269] on input "12:01" at bounding box center [322, 268] width 58 height 17
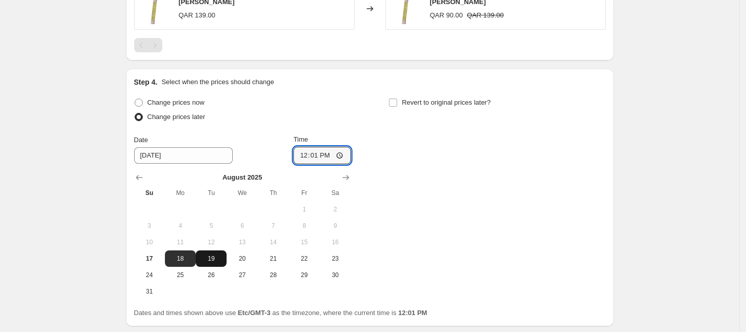
scroll to position [749, 0]
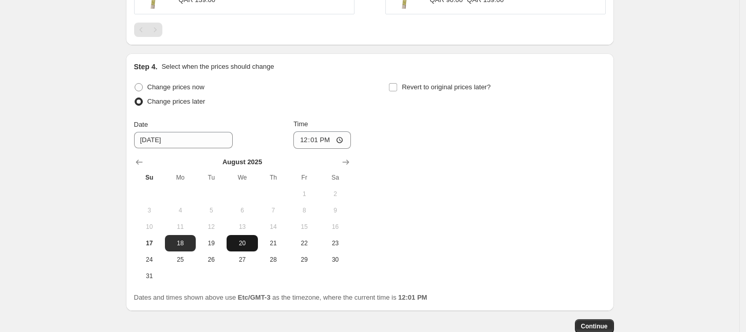
click at [251, 242] on span "20" at bounding box center [242, 243] width 23 height 8
type input "[DATE]"
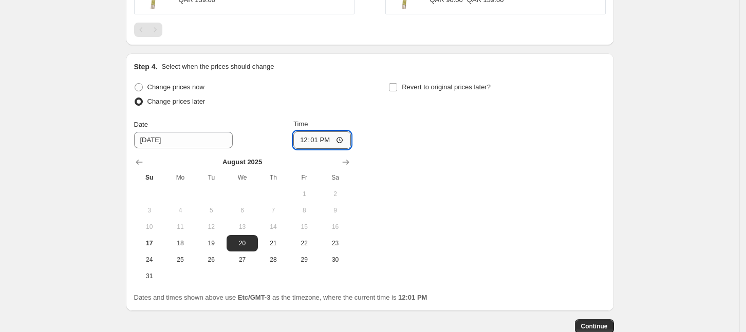
click at [318, 138] on input "12:01" at bounding box center [322, 139] width 58 height 17
type input "00:02"
drag, startPoint x: 437, startPoint y: 142, endPoint x: 467, endPoint y: 219, distance: 82.5
click at [439, 144] on div "Change prices now Change prices later Date [DATE] Time 00:[DATE] Mo Tu We Th Fr…" at bounding box center [369, 182] width 471 height 204
click at [604, 329] on span "Continue" at bounding box center [594, 327] width 27 height 8
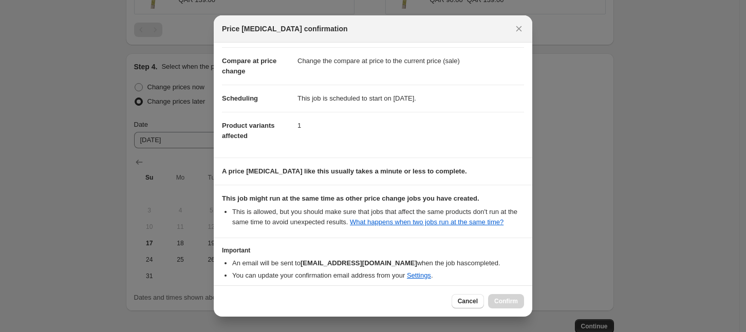
scroll to position [87, 0]
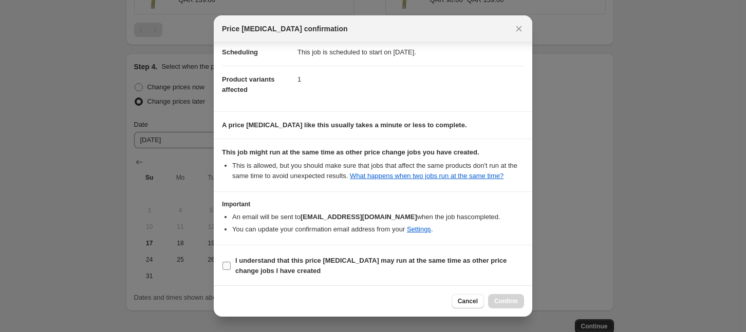
click at [385, 263] on b "I understand that this price [MEDICAL_DATA] may run at the same time as other p…" at bounding box center [370, 266] width 271 height 18
click at [231, 263] on input "I understand that this price [MEDICAL_DATA] may run at the same time as other p…" at bounding box center [226, 266] width 8 height 8
checkbox input "true"
click at [496, 298] on span "Confirm" at bounding box center [506, 301] width 24 height 8
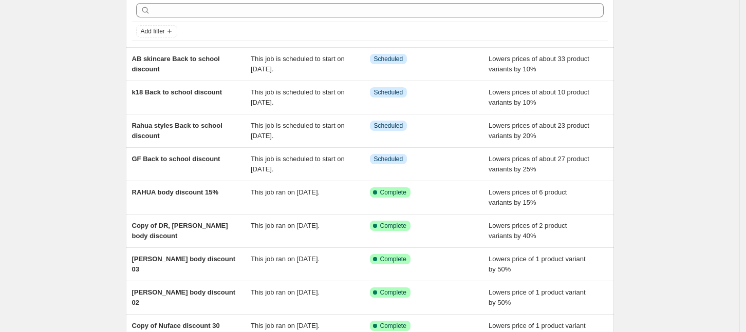
scroll to position [128, 0]
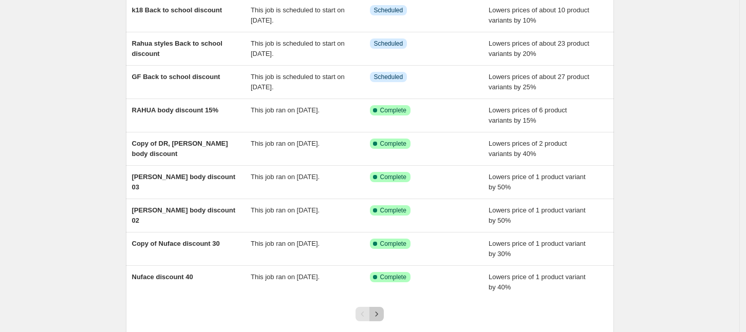
click at [382, 314] on icon "Next" at bounding box center [376, 314] width 10 height 10
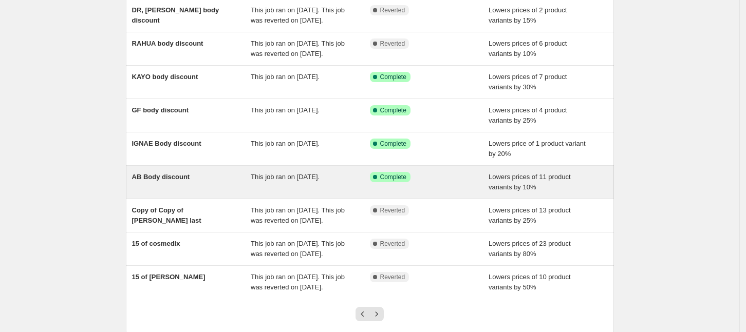
click at [216, 181] on div "AB Body discount" at bounding box center [191, 182] width 119 height 21
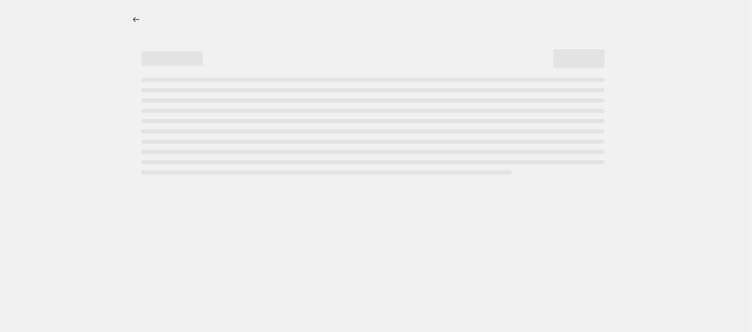
select select "percentage"
select select "collection"
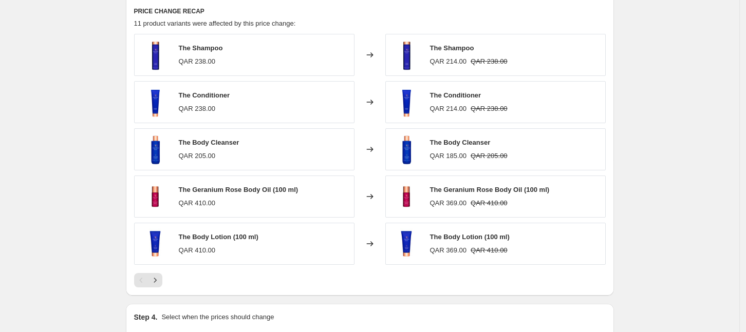
scroll to position [898, 0]
